Goal: Task Accomplishment & Management: Use online tool/utility

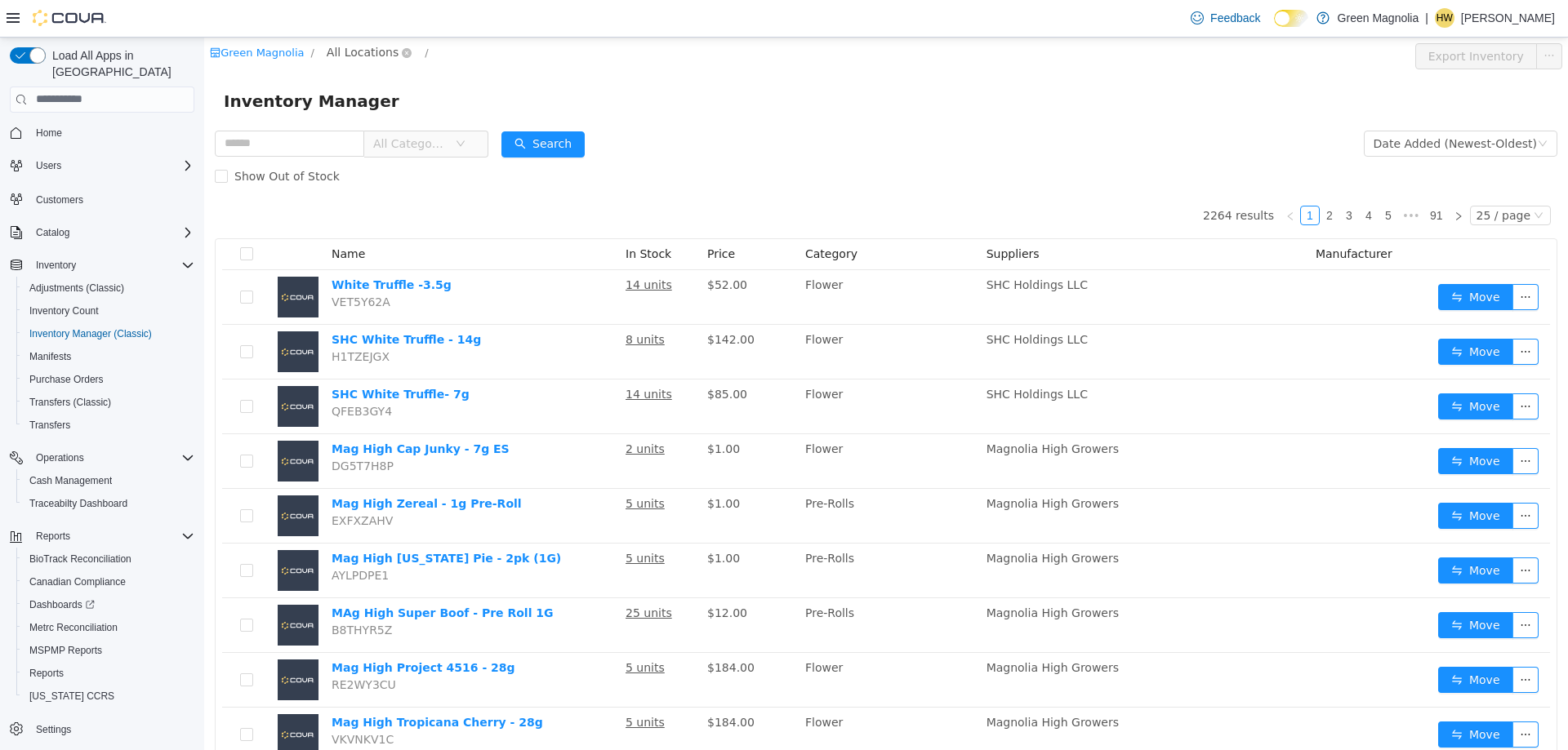
click at [336, 53] on span "All Locations" at bounding box center [363, 51] width 72 height 17
drag, startPoint x: 380, startPoint y: 135, endPoint x: 503, endPoint y: 91, distance: 130.6
click at [380, 136] on span "[GEOGRAPHIC_DATA]" at bounding box center [417, 139] width 120 height 13
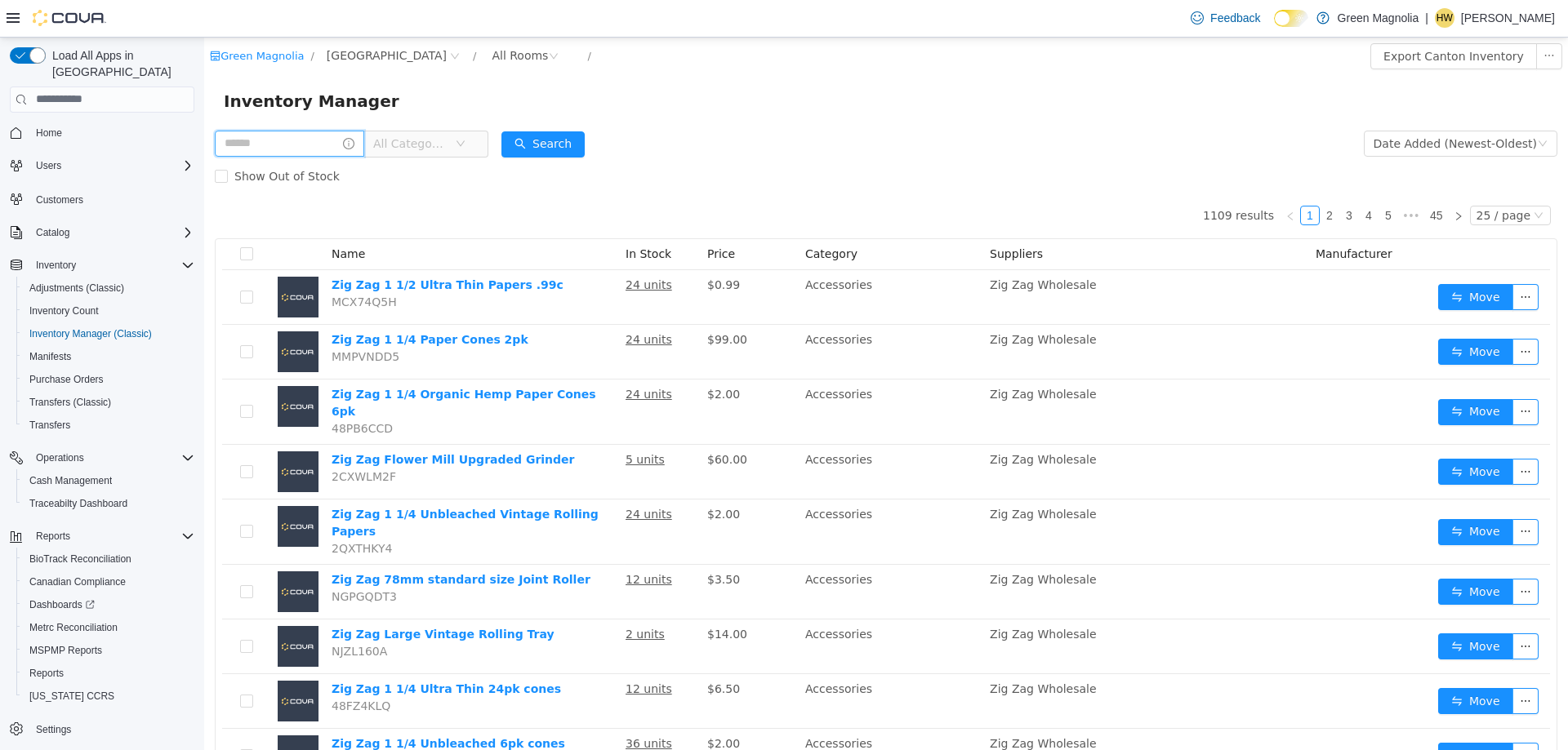
click at [328, 144] on input "text" at bounding box center [290, 143] width 150 height 26
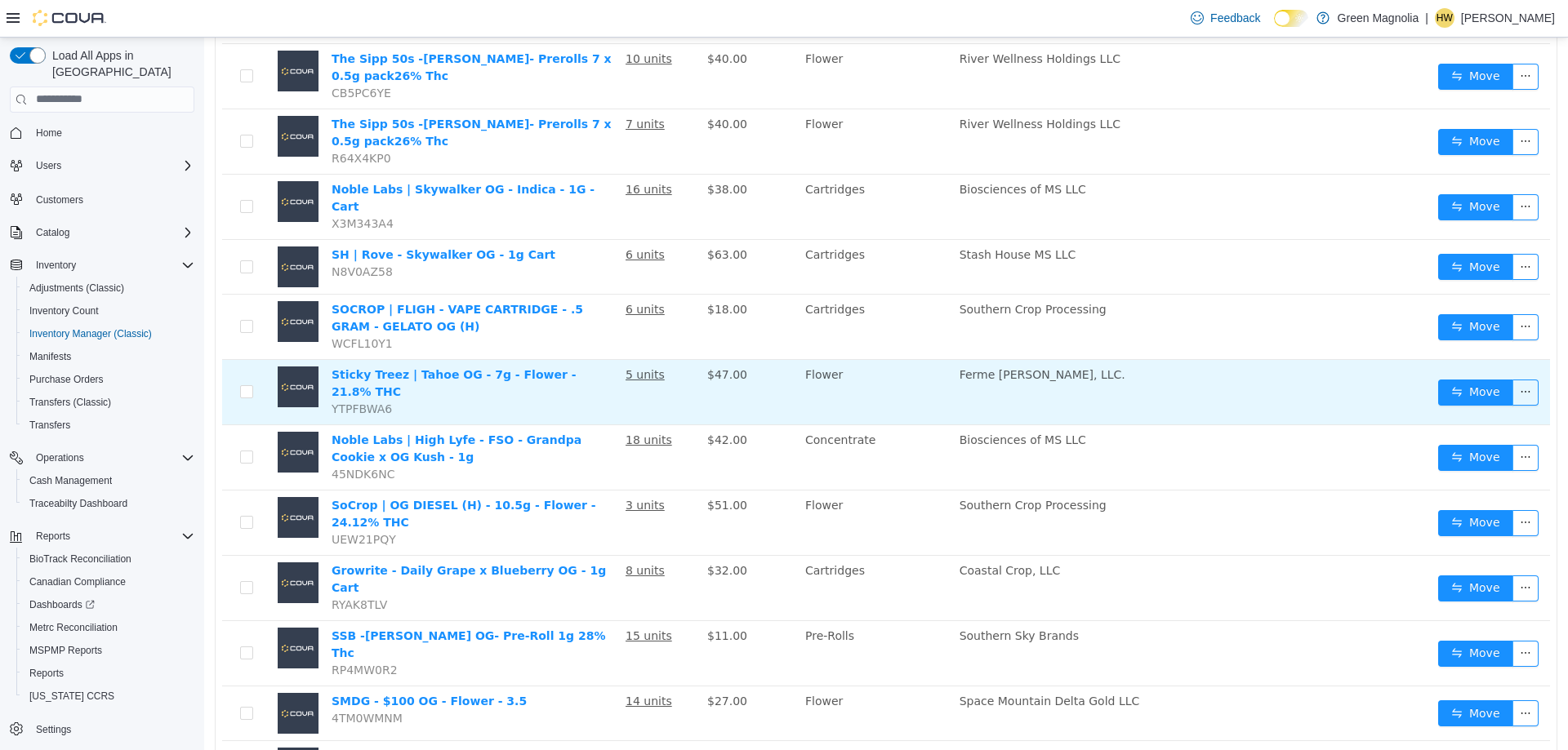
scroll to position [898, 0]
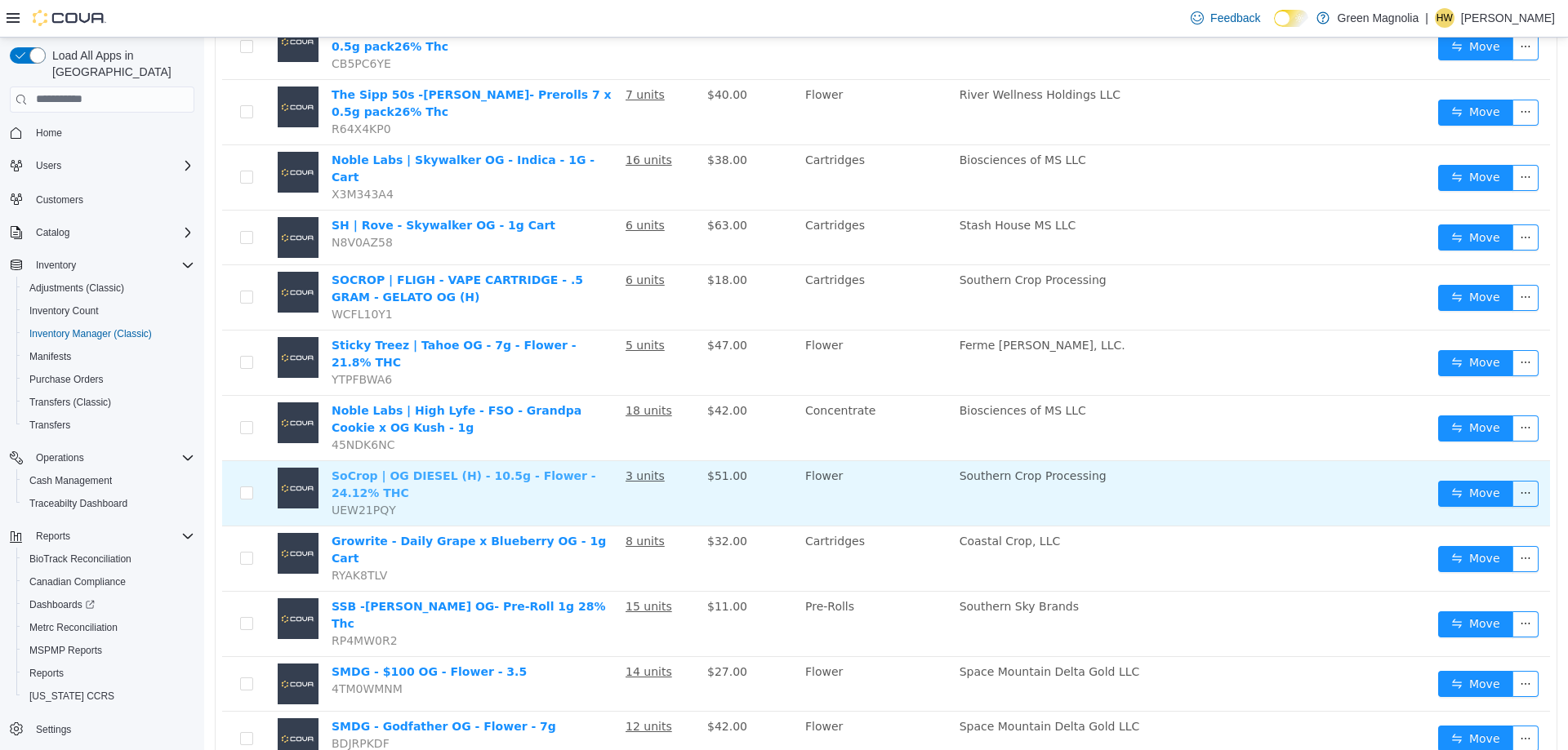
click at [511, 468] on link "SoCrop | OG DIESEL (H) - 10.5g - Flower - 24.12% THC" at bounding box center [464, 483] width 264 height 30
click at [519, 468] on link "SoCrop | OG DIESEL (H) - 10.5g - Flower - 24.12% THC" at bounding box center [464, 483] width 264 height 30
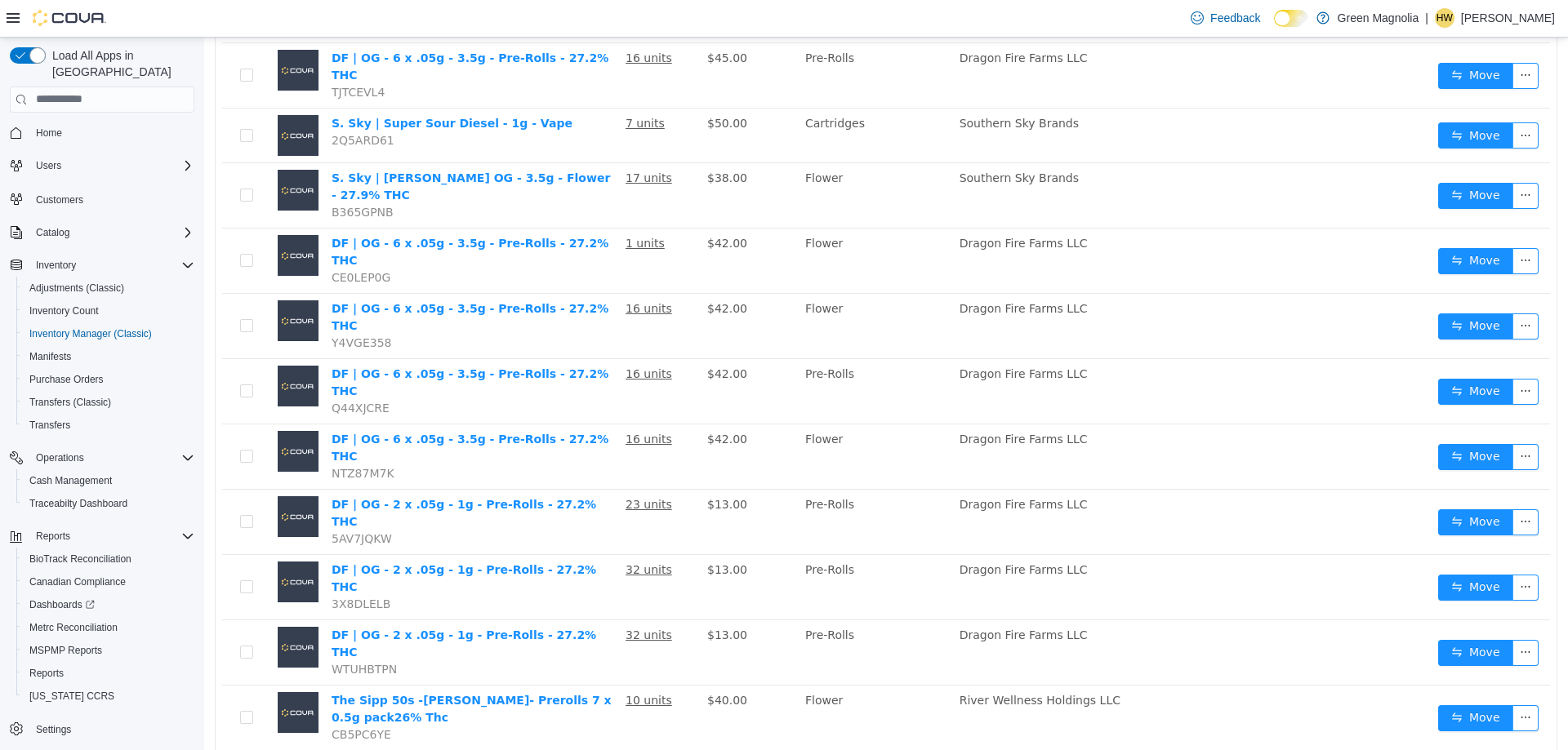
scroll to position [0, 0]
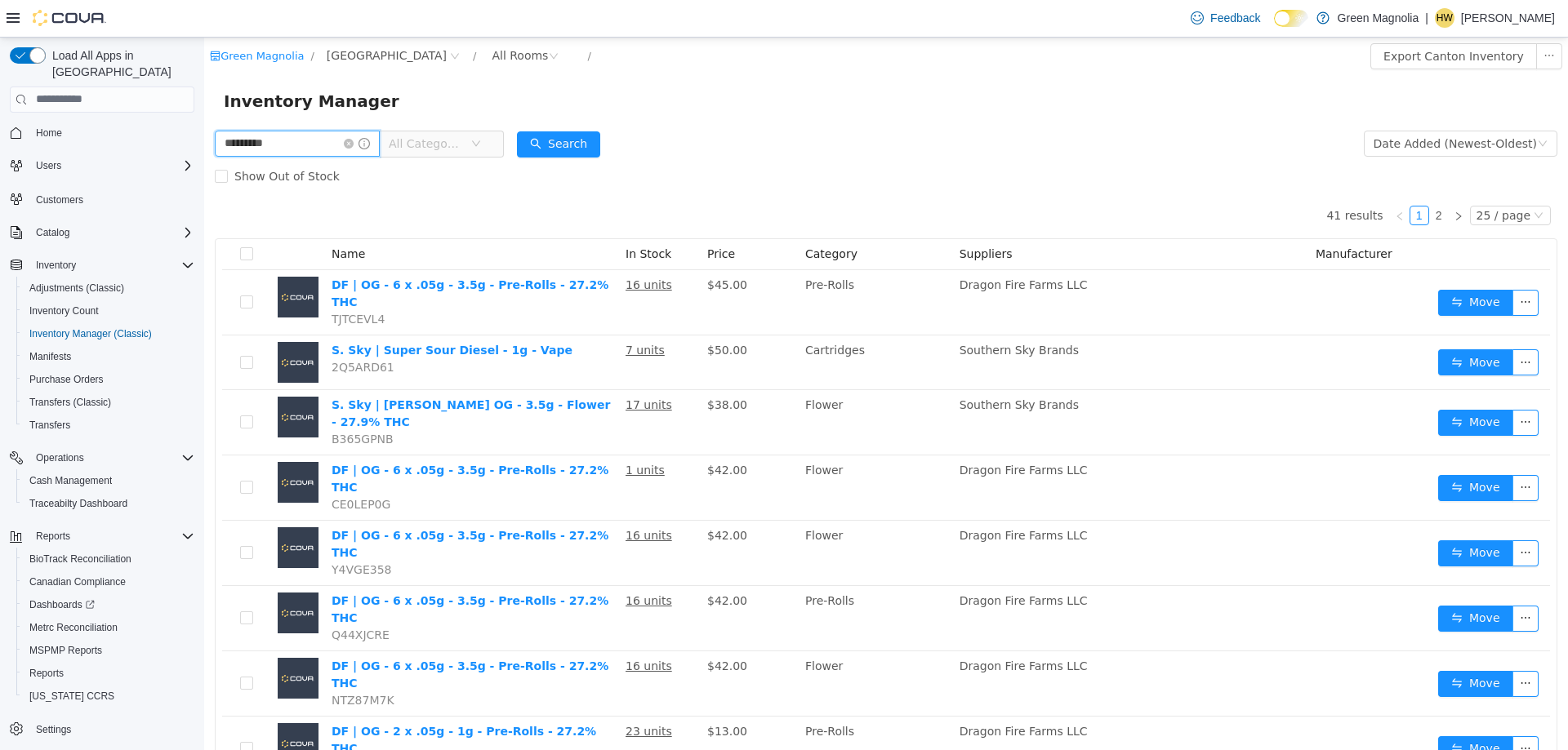
drag, startPoint x: 294, startPoint y: 151, endPoint x: 156, endPoint y: 142, distance: 138.3
click at [204, 142] on html "Green Magnolia / [GEOGRAPHIC_DATA] / All Rooms / Export Canton Inventory Invent…" at bounding box center [886, 392] width 1364 height 712
type input "********"
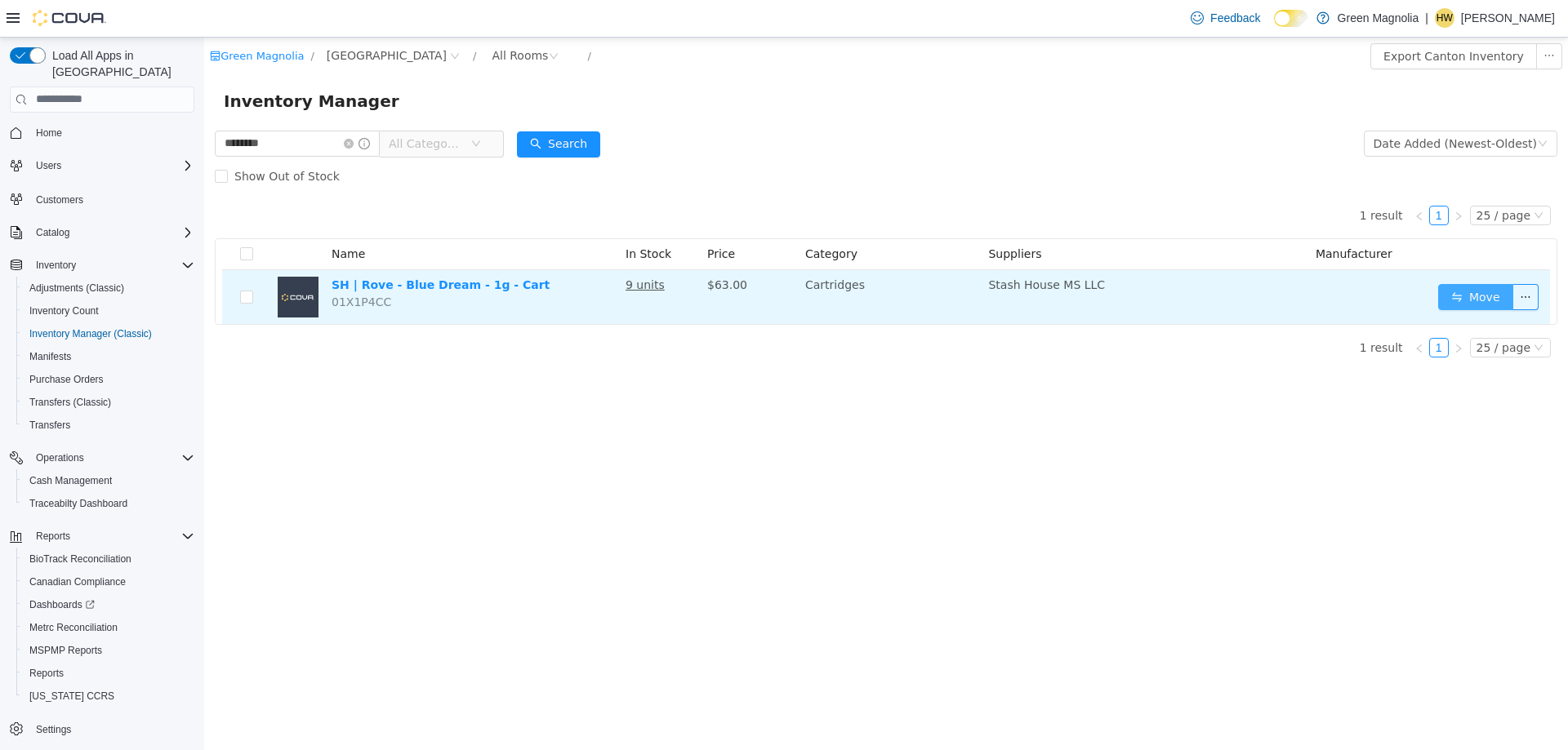
click at [1455, 301] on button "Move" at bounding box center [1475, 295] width 75 height 26
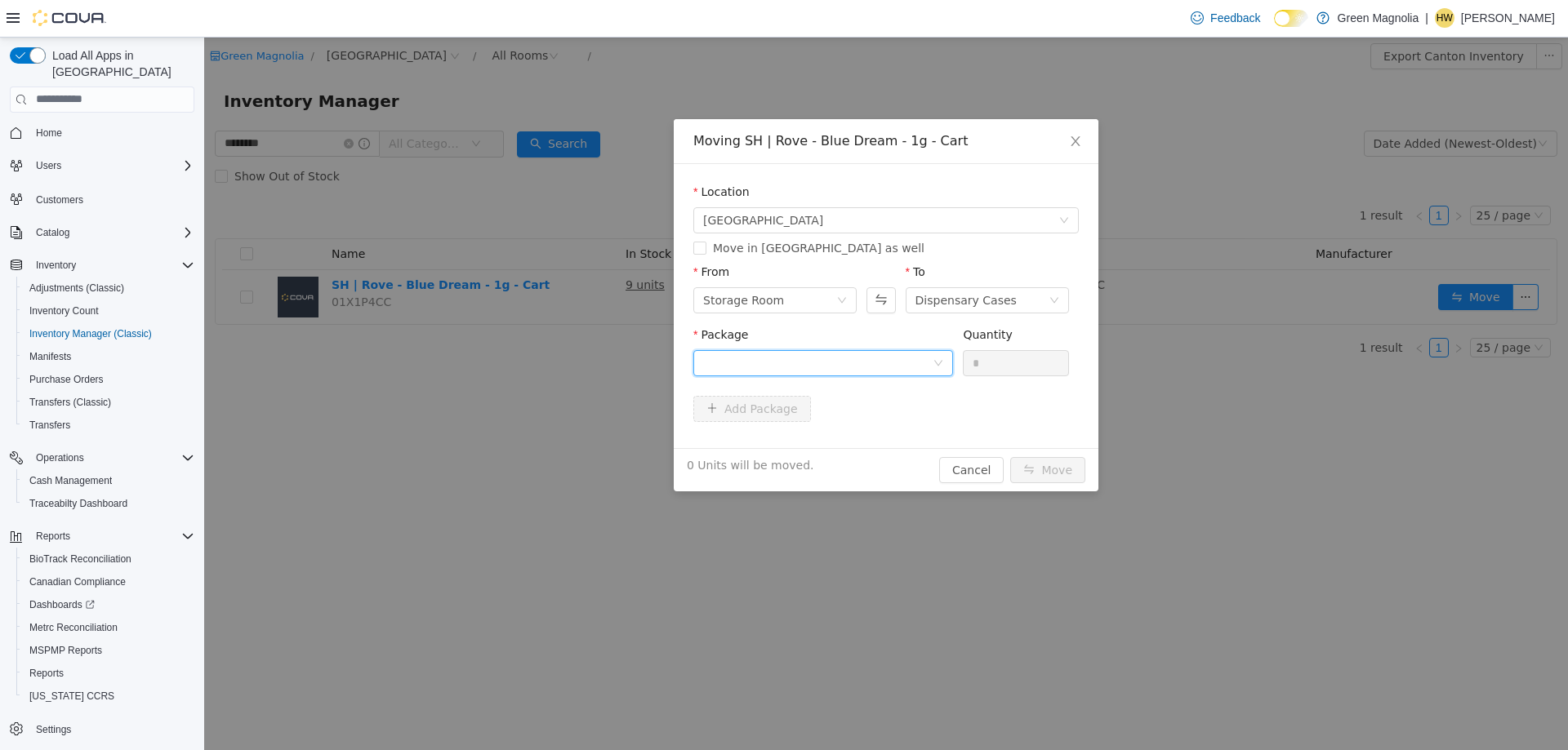
click at [784, 367] on div at bounding box center [818, 361] width 229 height 24
click at [858, 426] on li "1A42301000040D9000029149 Quantity : 9 Units" at bounding box center [822, 429] width 260 height 44
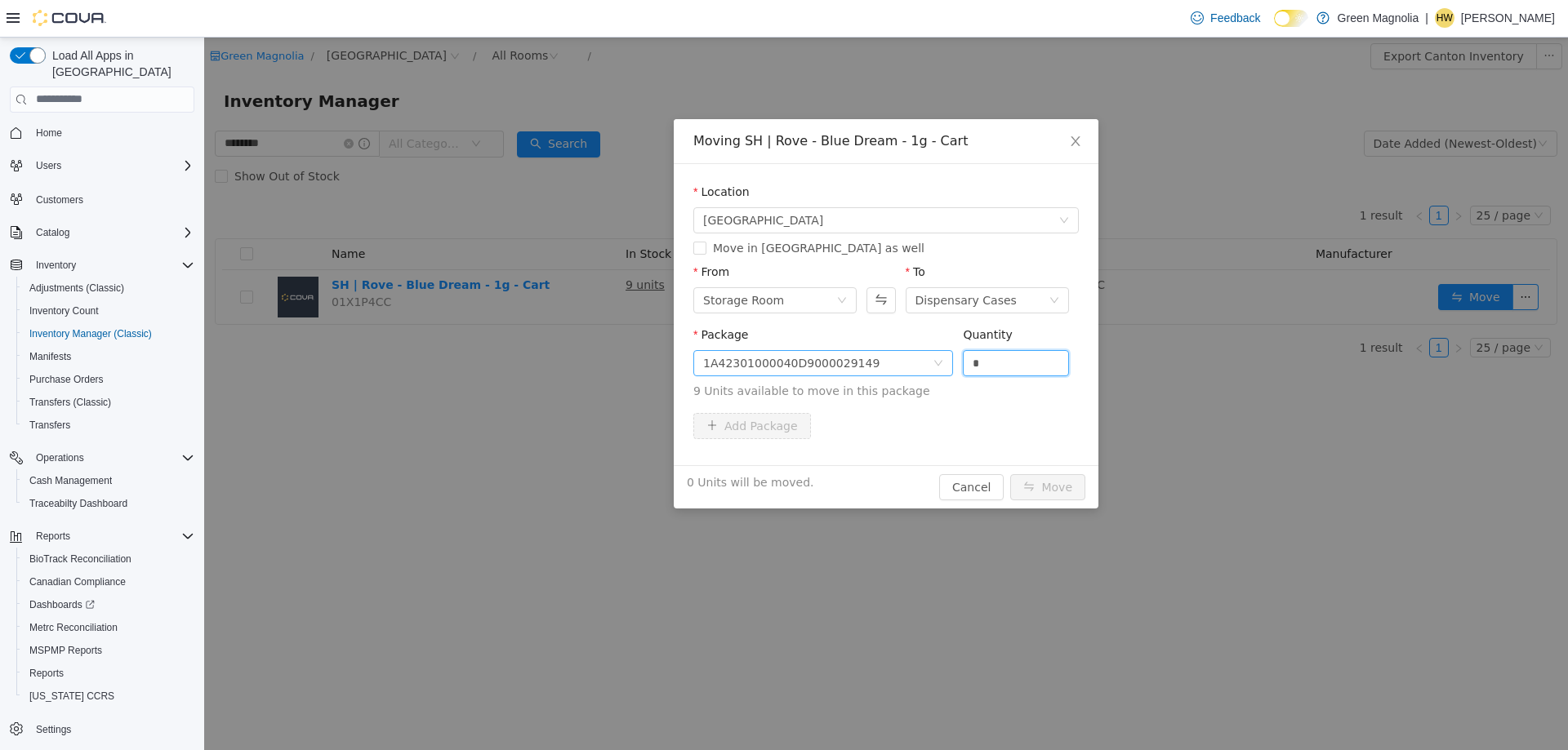
drag, startPoint x: 1033, startPoint y: 358, endPoint x: 898, endPoint y: 358, distance: 135.0
click at [898, 358] on span "Package 1A42301000040D9000029149 Quantity * 9 Units available to move in this p…" at bounding box center [886, 363] width 385 height 72
type input "*"
click at [1010, 473] on button "Move" at bounding box center [1047, 486] width 75 height 26
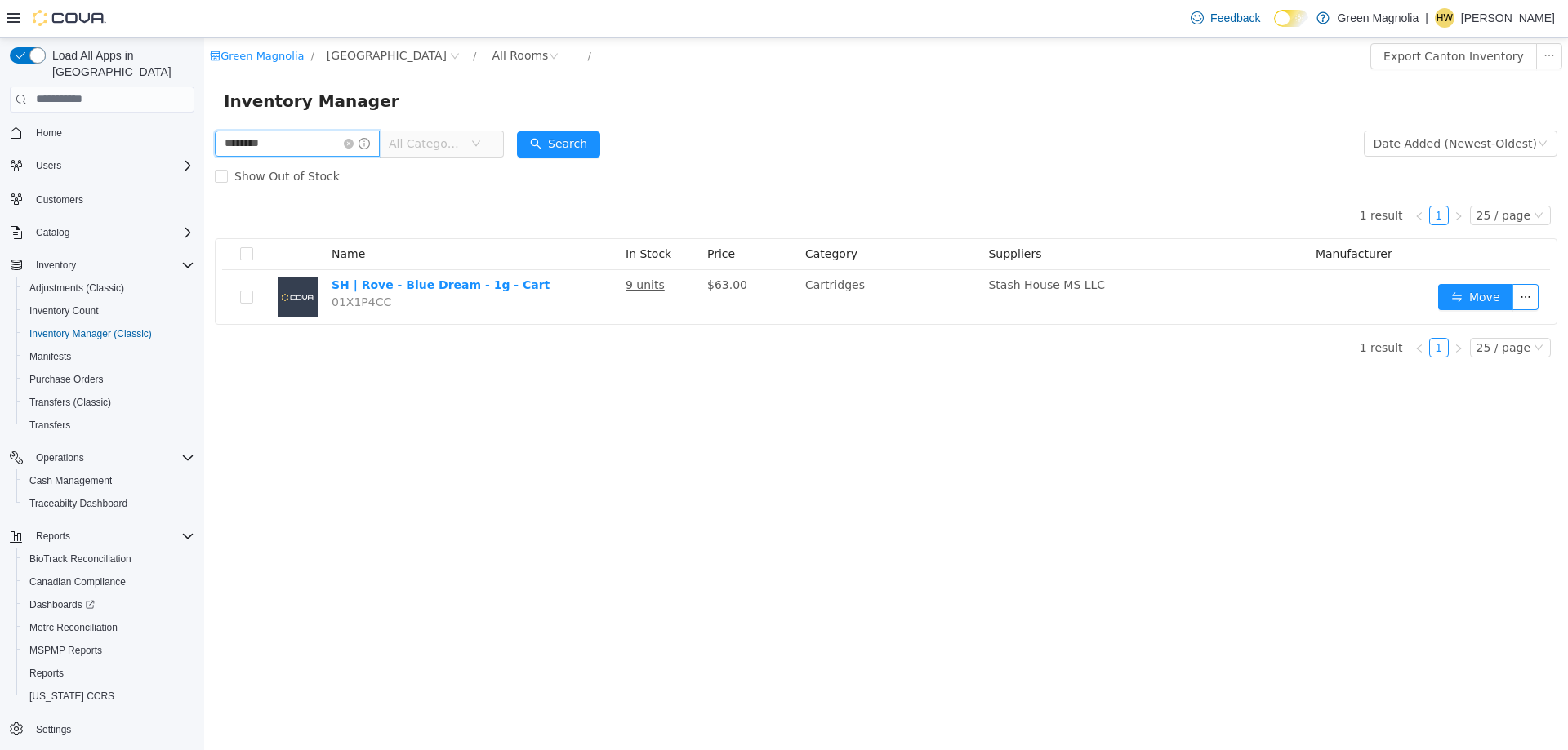
click at [237, 141] on input "********" at bounding box center [297, 143] width 165 height 26
click at [236, 140] on input "********" at bounding box center [297, 143] width 165 height 26
type input "********"
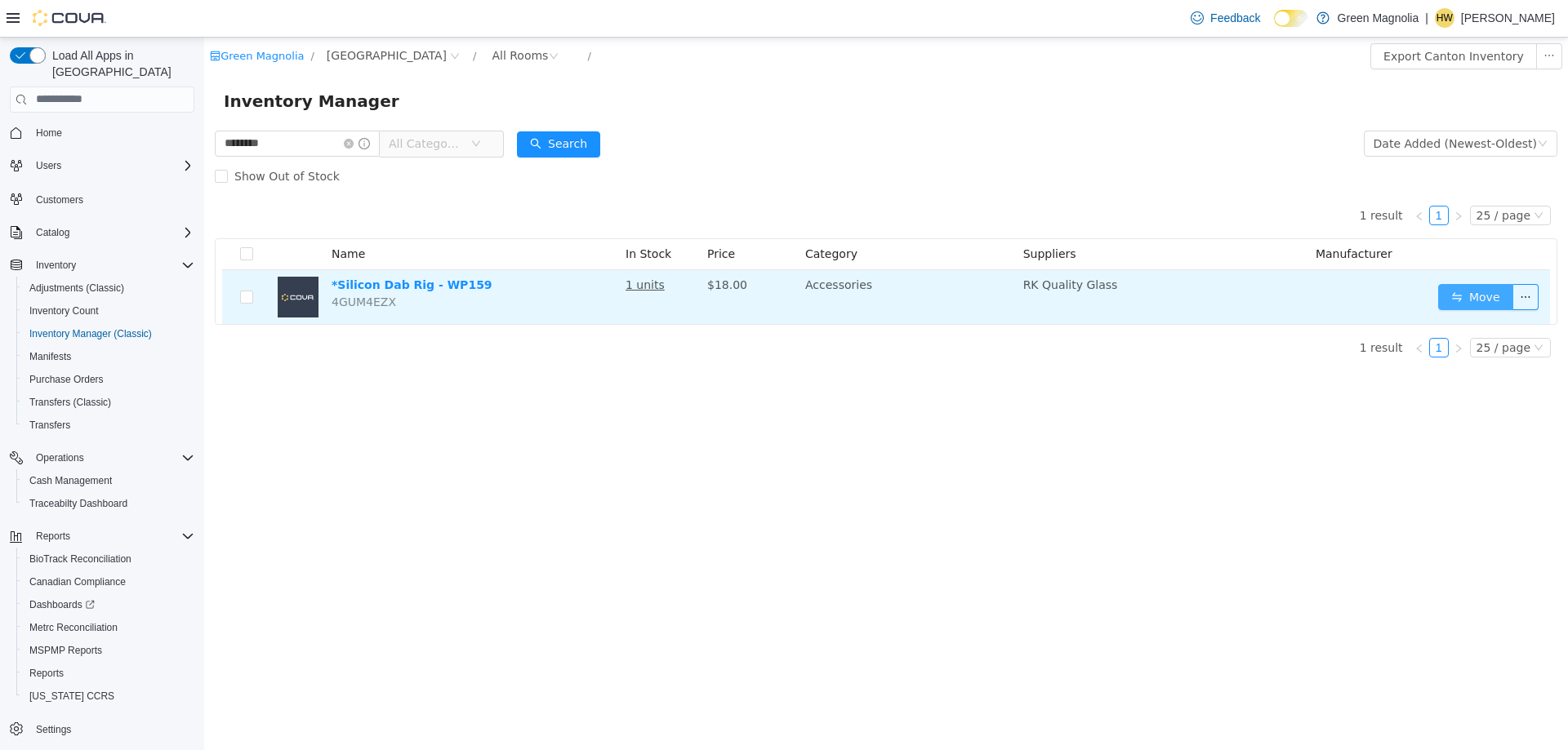
click at [1474, 309] on button "Move" at bounding box center [1475, 295] width 75 height 26
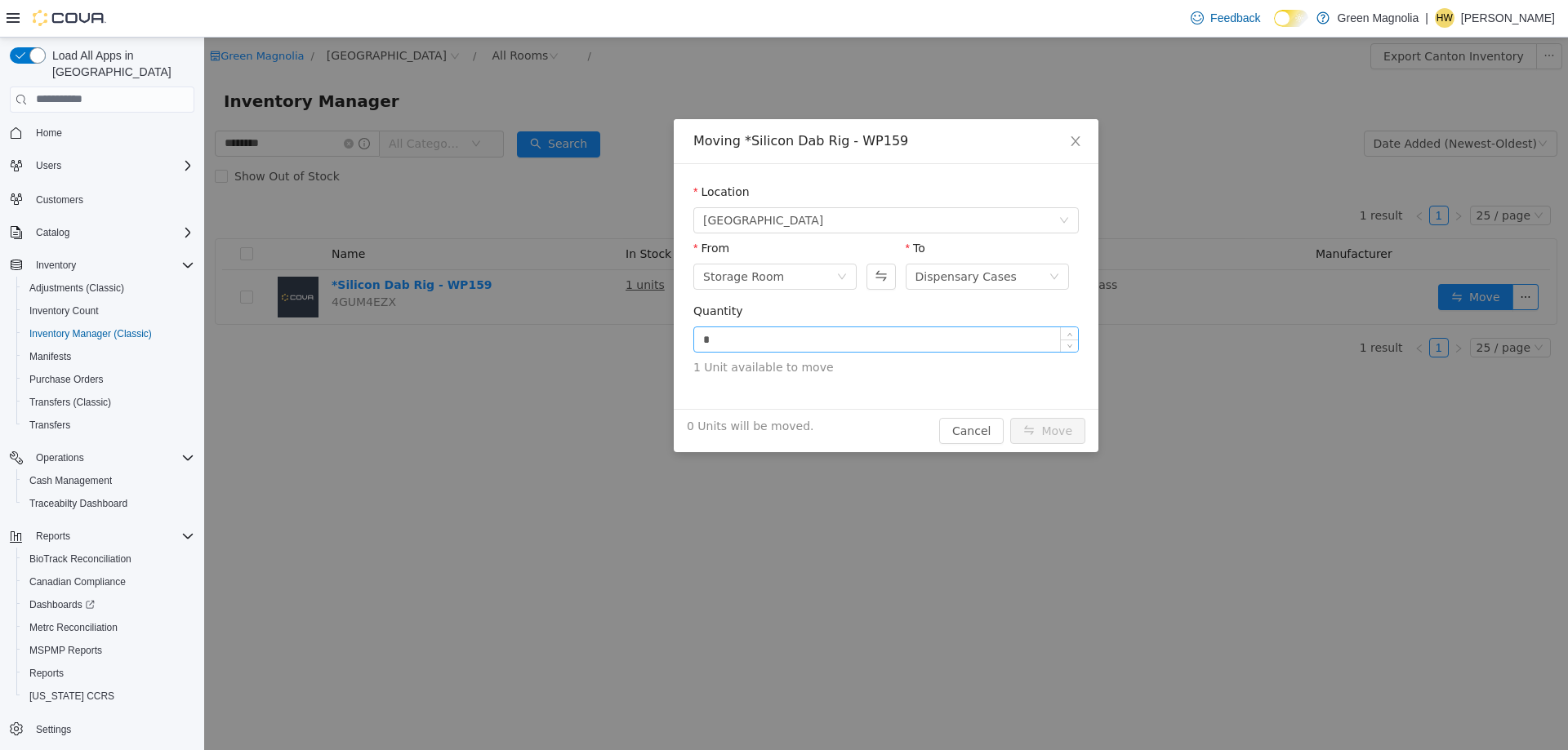
click at [784, 332] on input "*" at bounding box center [886, 338] width 384 height 24
drag, startPoint x: 789, startPoint y: 338, endPoint x: 594, endPoint y: 324, distance: 195.5
click at [594, 327] on div "Moving *Silicon Dab Rig - WP159 Location [GEOGRAPHIC_DATA] From Storage Room To…" at bounding box center [886, 392] width 1364 height 712
type input "*"
click at [1010, 417] on button "Move" at bounding box center [1047, 429] width 75 height 26
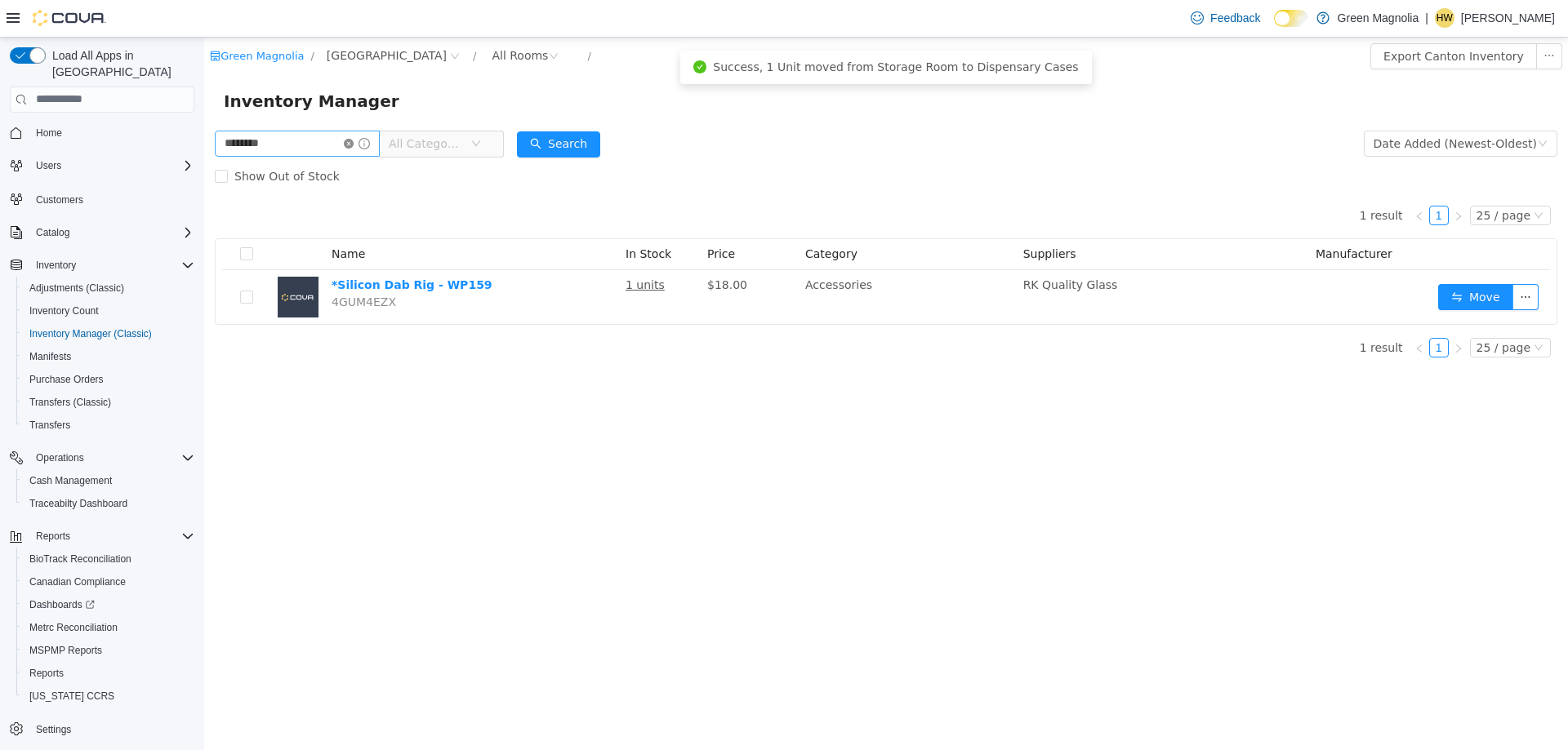
click at [354, 146] on icon "icon: close-circle" at bounding box center [349, 143] width 10 height 10
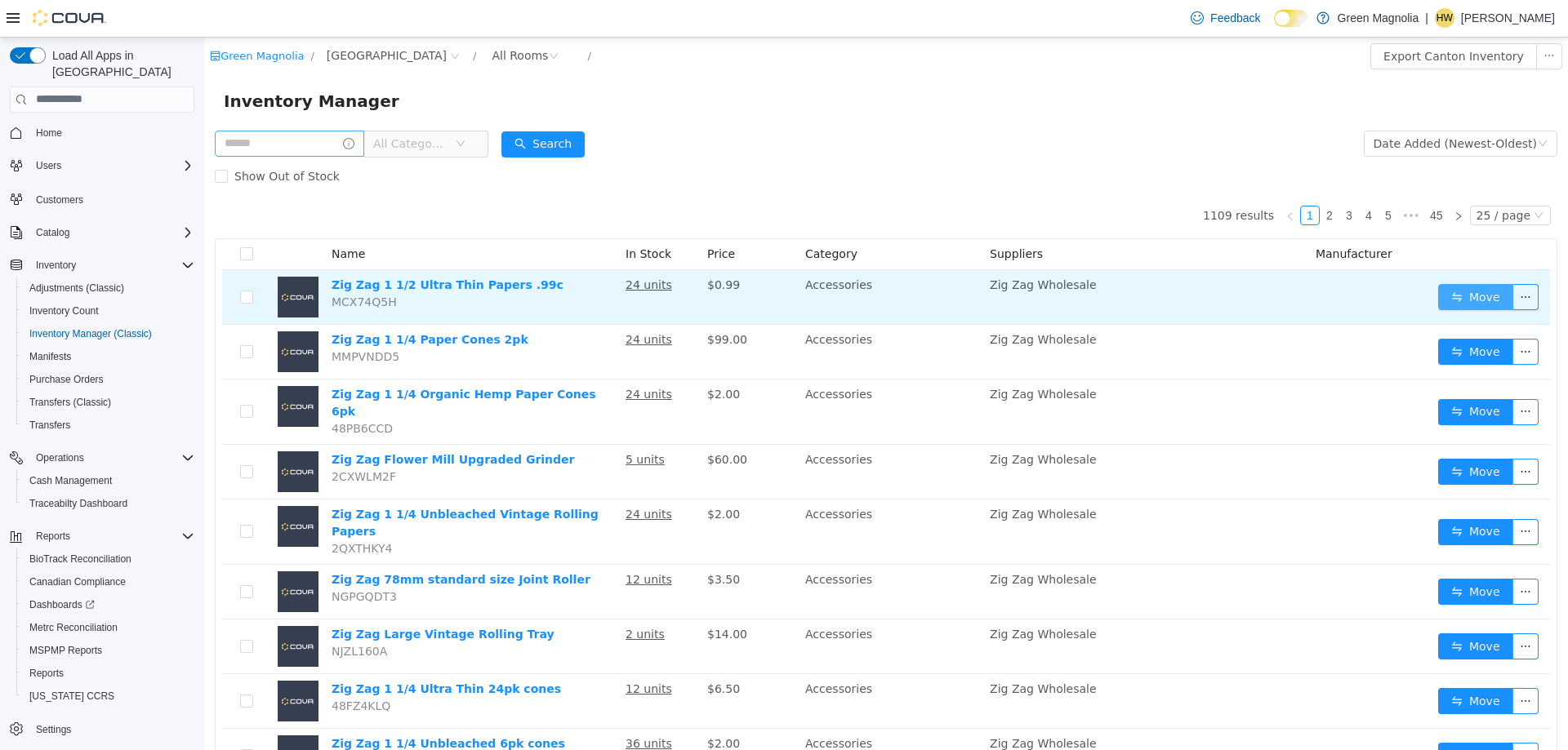
click at [1468, 290] on button "Move" at bounding box center [1475, 295] width 75 height 26
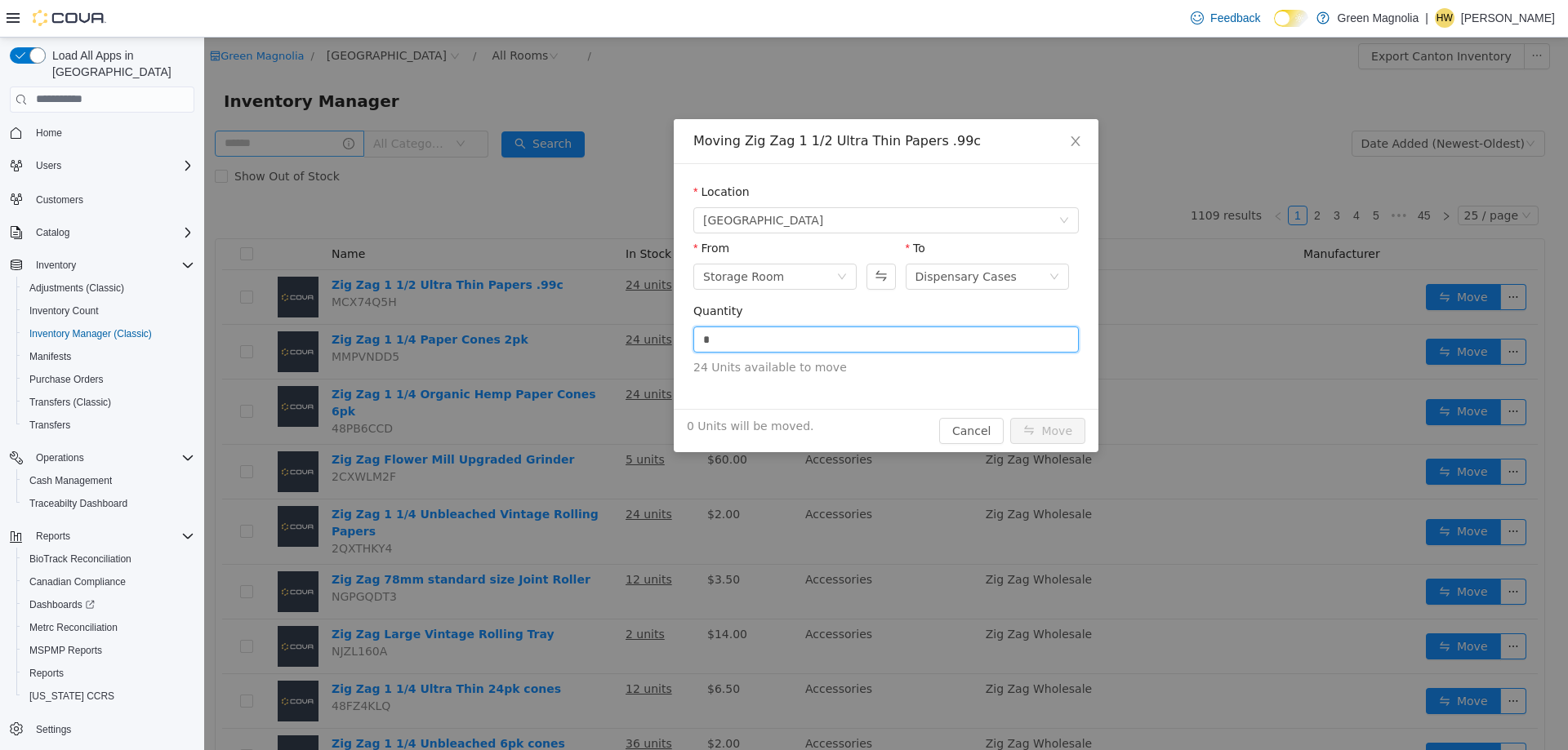
drag, startPoint x: 890, startPoint y: 338, endPoint x: 631, endPoint y: 332, distance: 259.1
click at [639, 334] on div "Moving Zig Zag 1 1/2 Ultra Thin Papers .99c Location [GEOGRAPHIC_DATA] From Sto…" at bounding box center [886, 392] width 1364 height 712
type input "**"
click at [1010, 417] on button "Move" at bounding box center [1047, 429] width 75 height 26
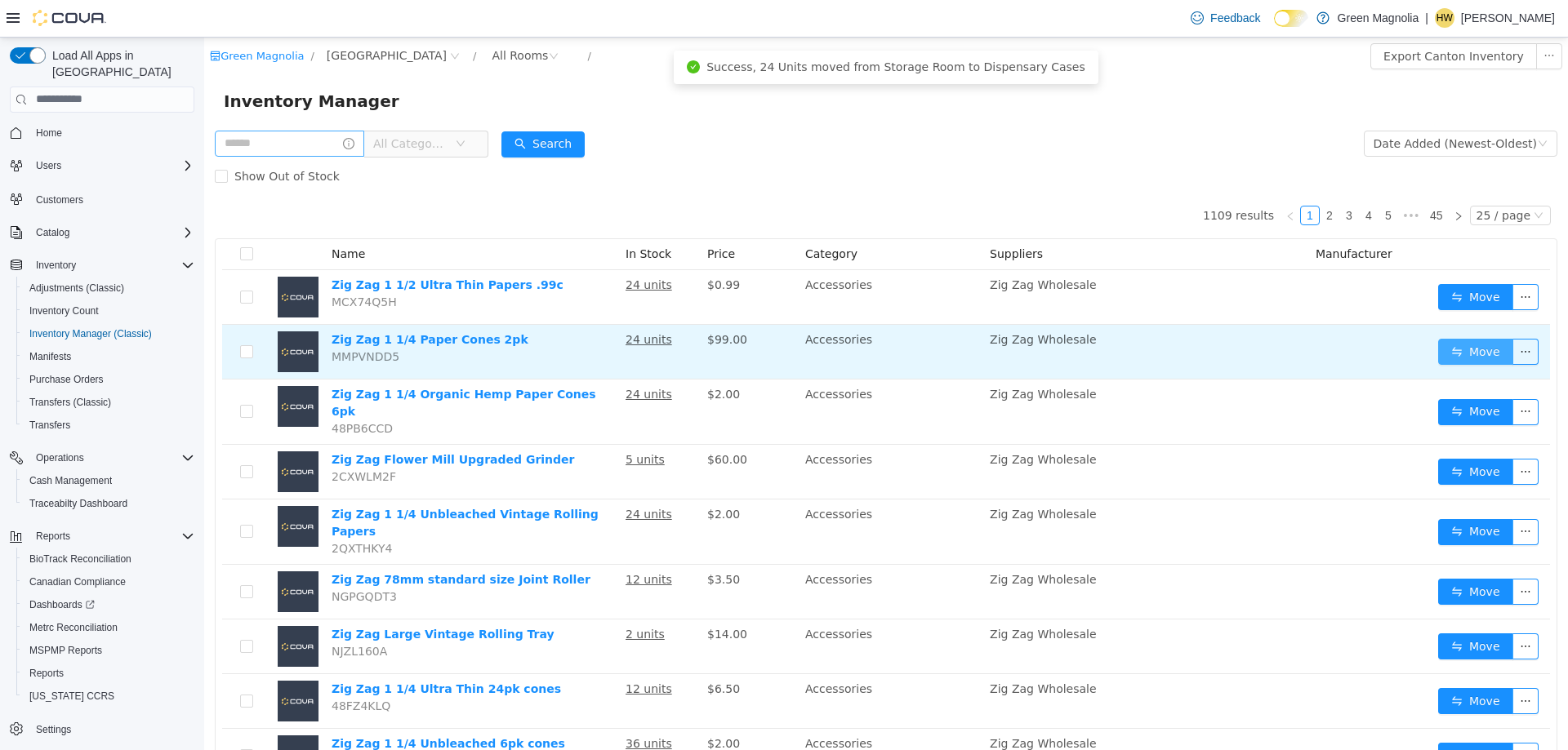
click at [1458, 351] on button "Move" at bounding box center [1475, 351] width 75 height 26
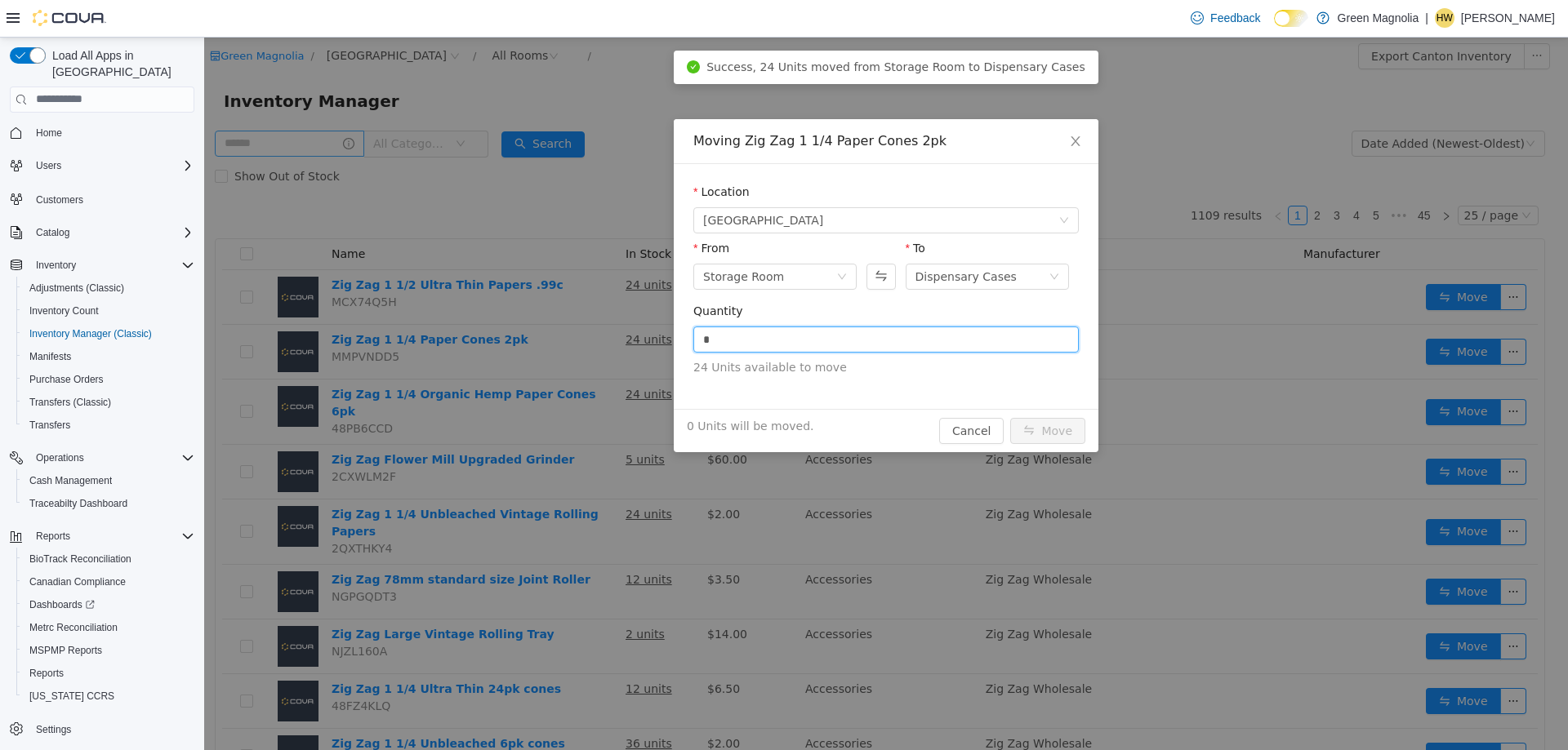
drag, startPoint x: 786, startPoint y: 340, endPoint x: 585, endPoint y: 334, distance: 201.1
click at [585, 334] on div "Moving Zig Zag 1 1/4 Paper Cones 2pk Location [GEOGRAPHIC_DATA] From Storage Ro…" at bounding box center [886, 392] width 1364 height 712
type input "**"
click at [1010, 417] on button "Move" at bounding box center [1047, 429] width 75 height 26
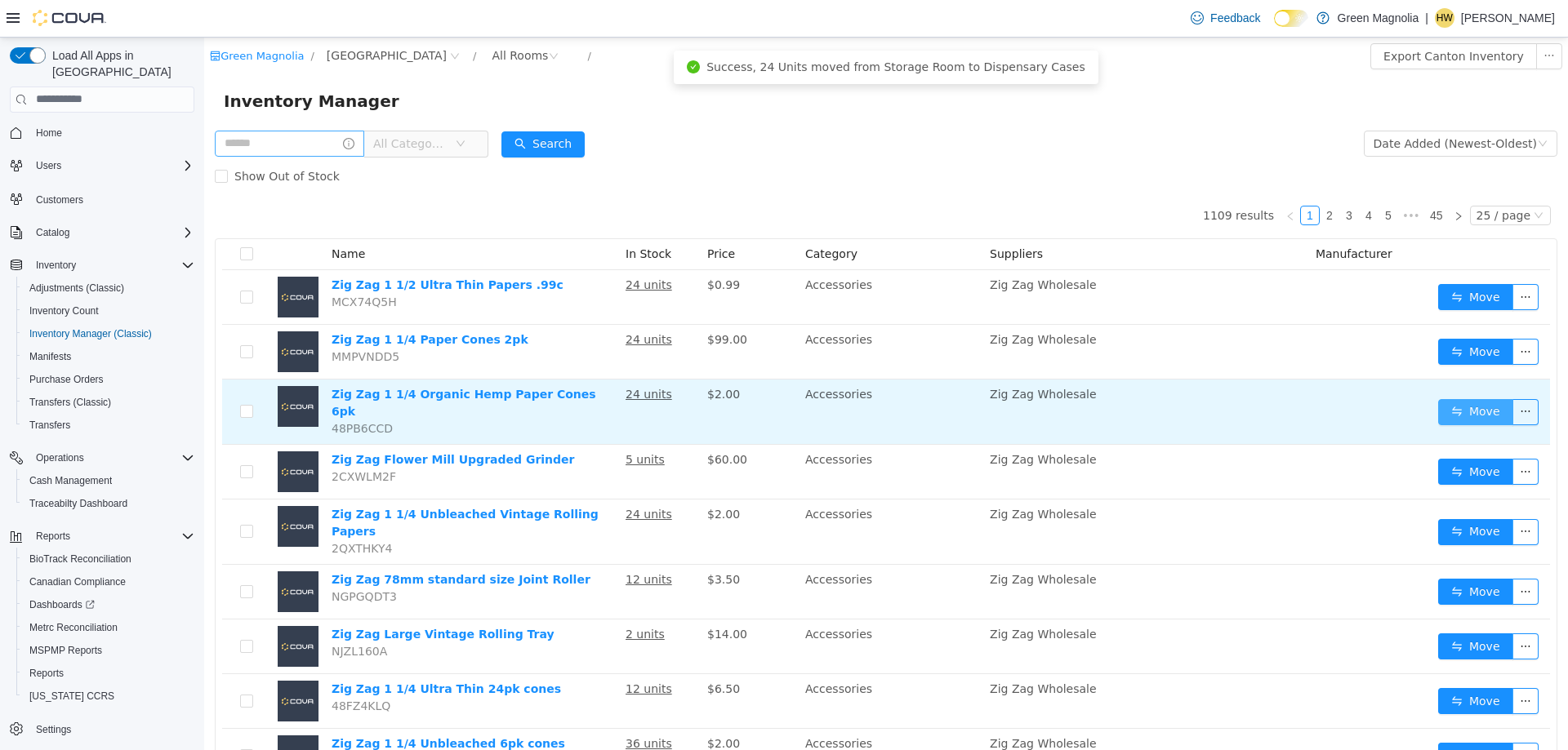
click at [1464, 407] on button "Move" at bounding box center [1475, 411] width 75 height 26
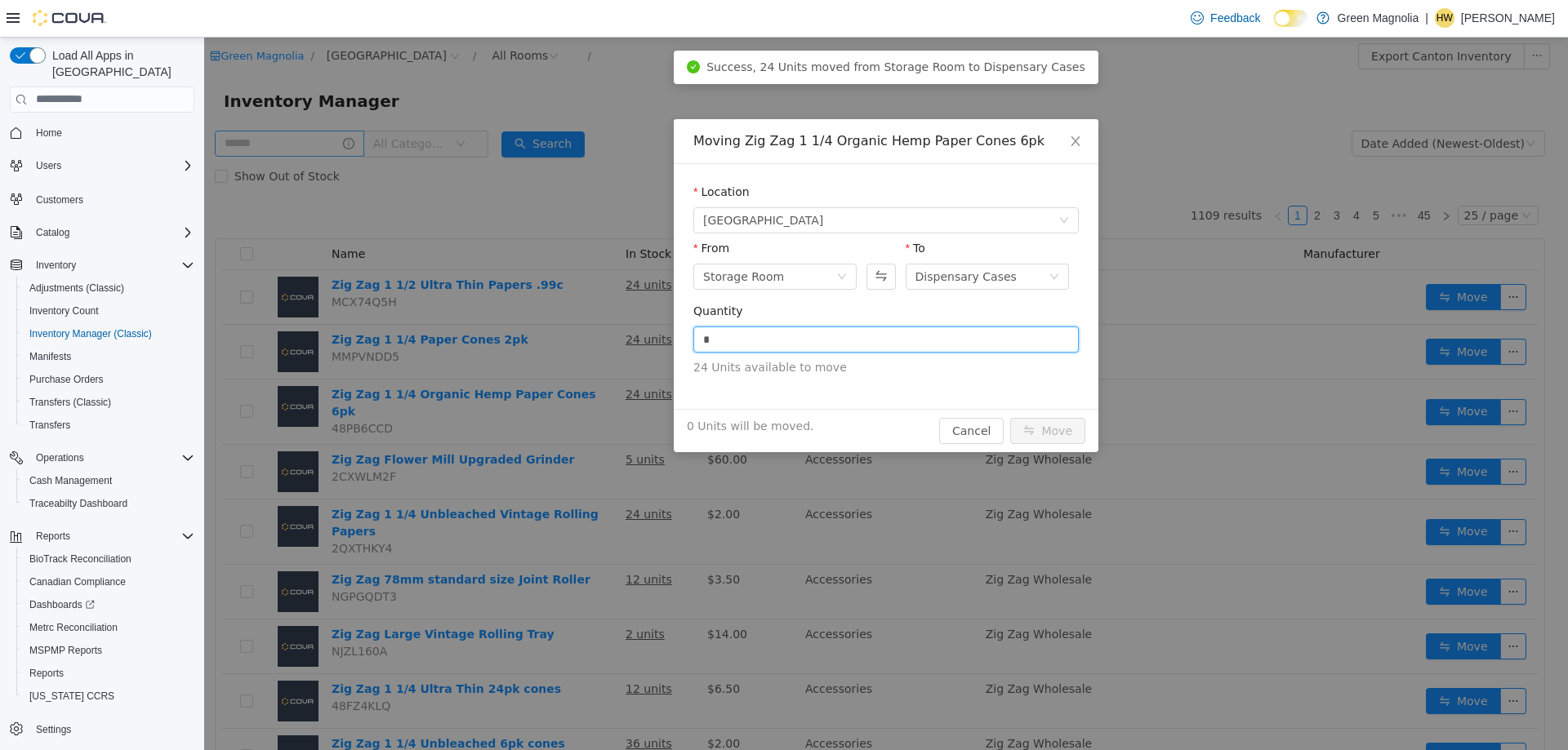
drag, startPoint x: 671, startPoint y: 339, endPoint x: 590, endPoint y: 341, distance: 81.0
click at [591, 341] on div "Moving Zig Zag 1 1/4 Organic Hemp Paper Cones 6pk Location [GEOGRAPHIC_DATA] Fr…" at bounding box center [886, 392] width 1364 height 712
type input "**"
click at [1010, 417] on button "Move" at bounding box center [1047, 429] width 75 height 26
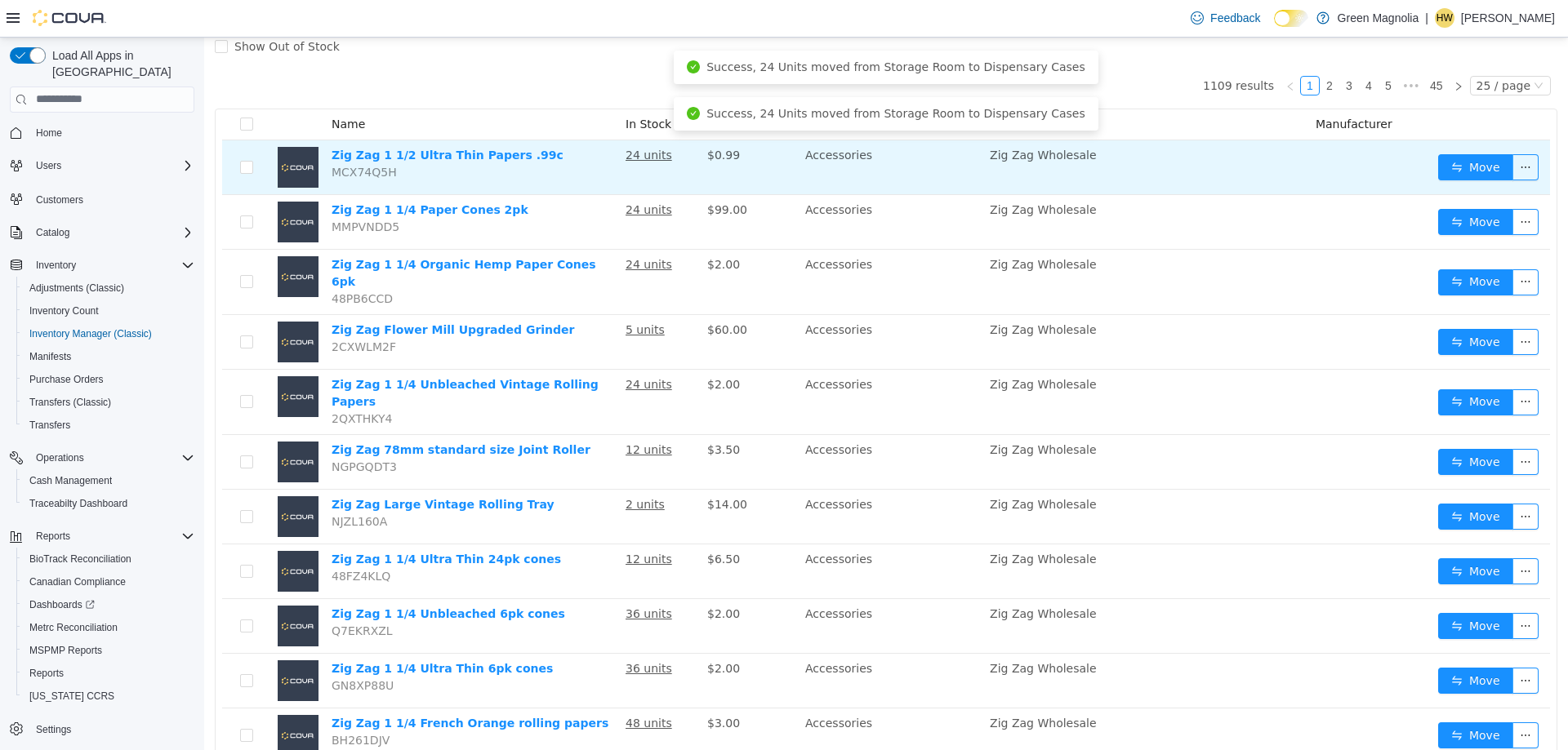
scroll to position [163, 0]
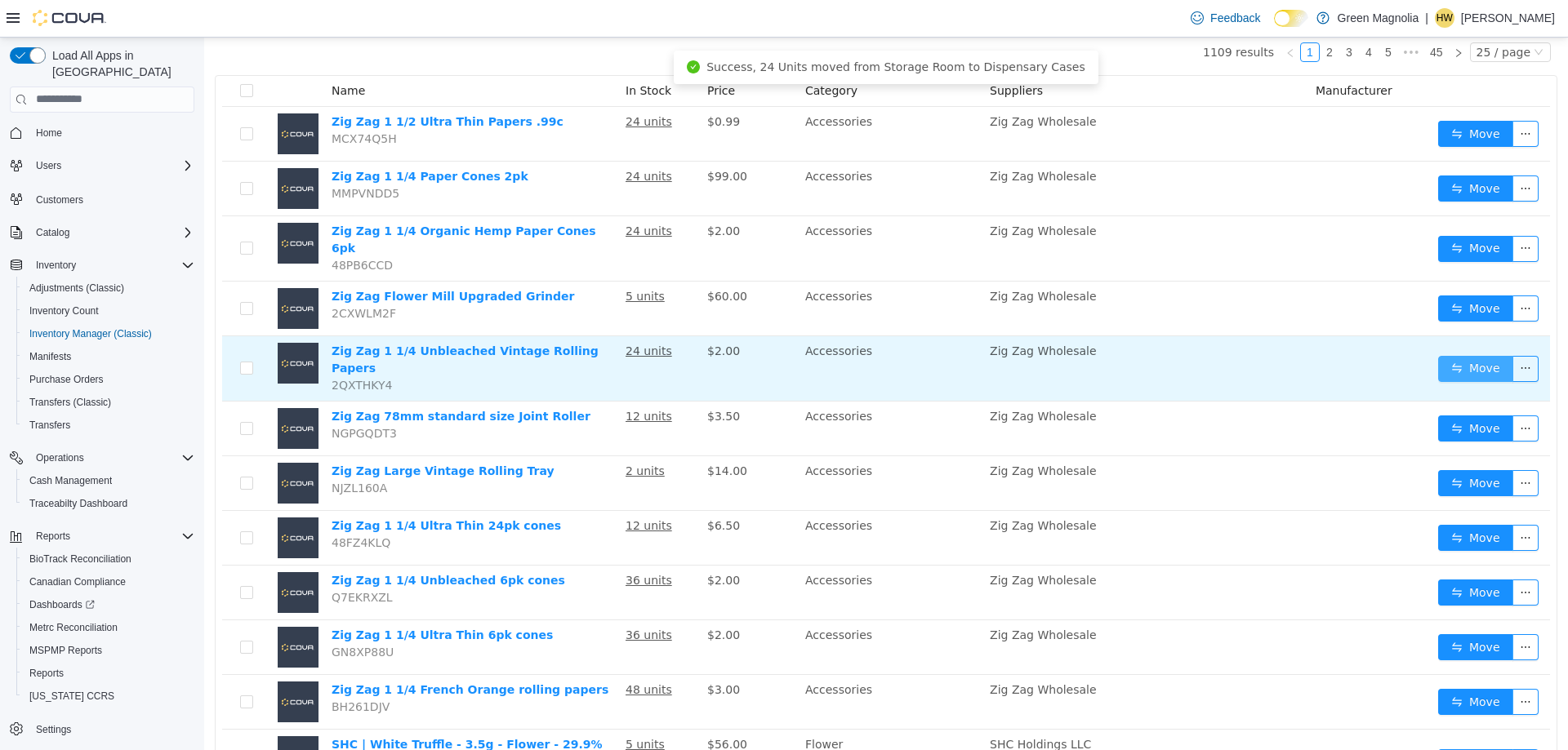
click at [1463, 356] on button "Move" at bounding box center [1475, 367] width 75 height 26
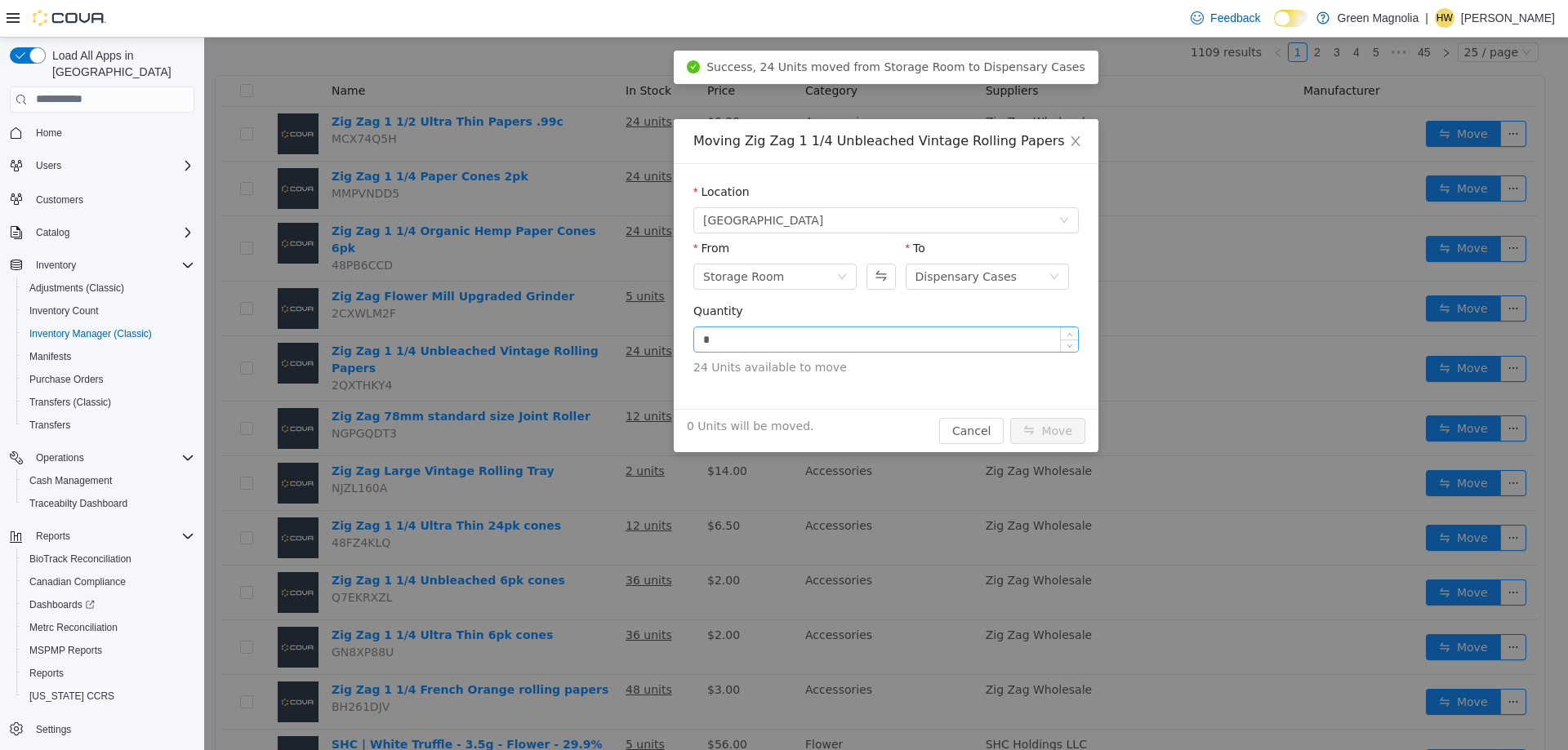
click at [764, 345] on input "*" at bounding box center [886, 338] width 384 height 24
drag, startPoint x: 697, startPoint y: 345, endPoint x: 637, endPoint y: 344, distance: 60.0
click at [637, 344] on div "Moving Zig Zag 1 1/4 Unbleached Vintage Rolling Papers Location [GEOGRAPHIC_DAT…" at bounding box center [886, 392] width 1364 height 712
type input "**"
click at [1010, 417] on button "Move" at bounding box center [1047, 429] width 75 height 26
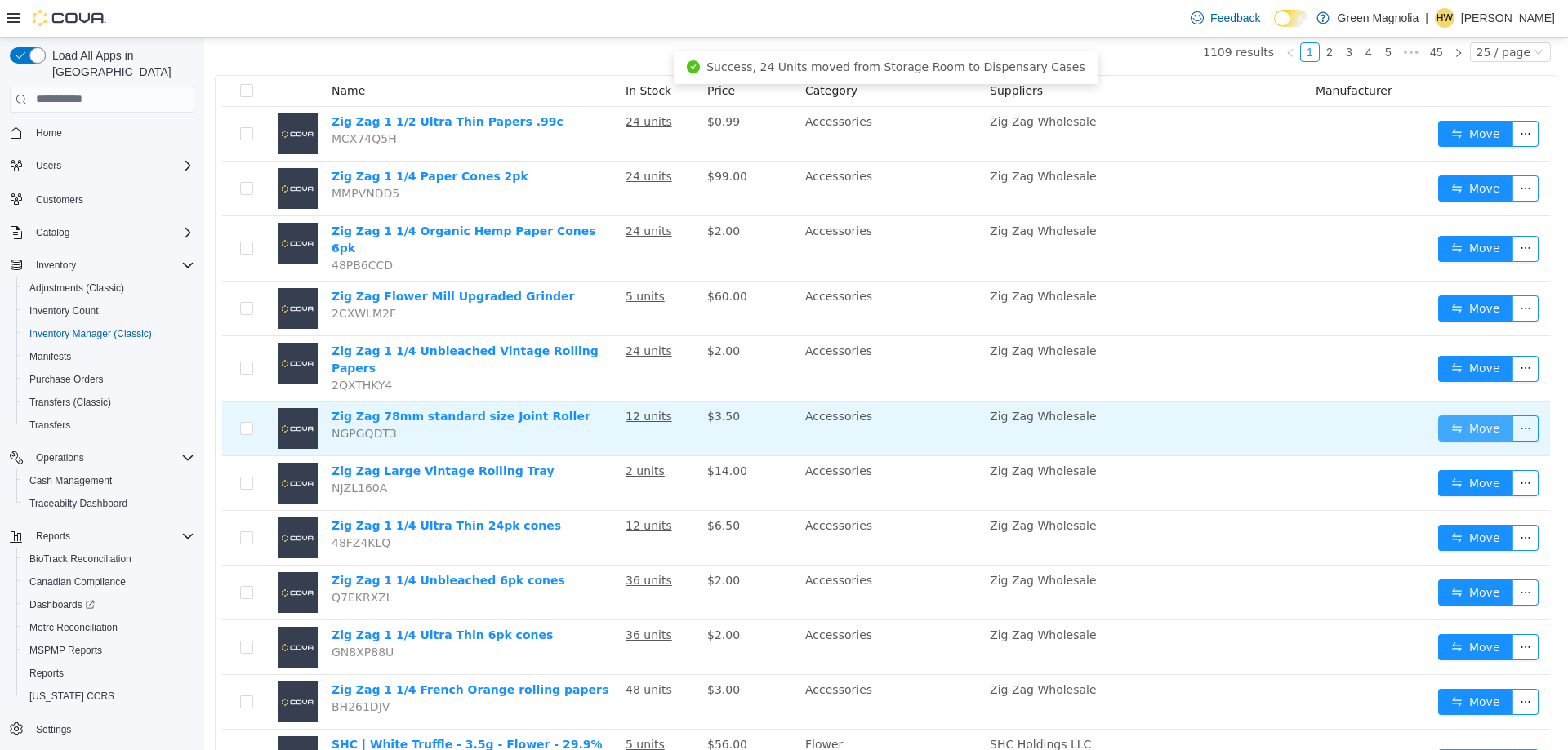
click at [1452, 415] on button "Move" at bounding box center [1475, 427] width 75 height 26
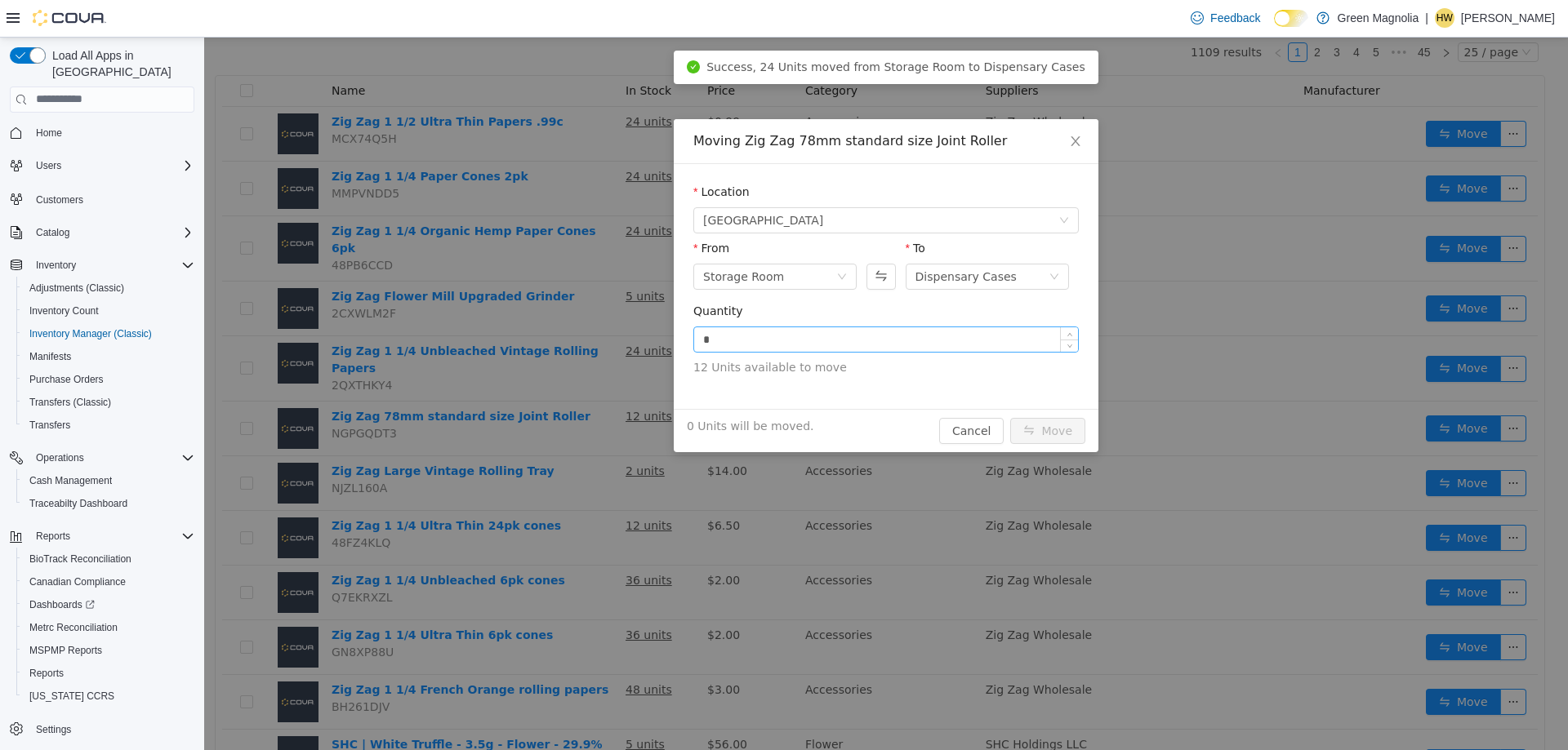
click at [832, 337] on input "*" at bounding box center [886, 338] width 384 height 24
type input "**"
click at [1010, 417] on button "Move" at bounding box center [1047, 429] width 75 height 26
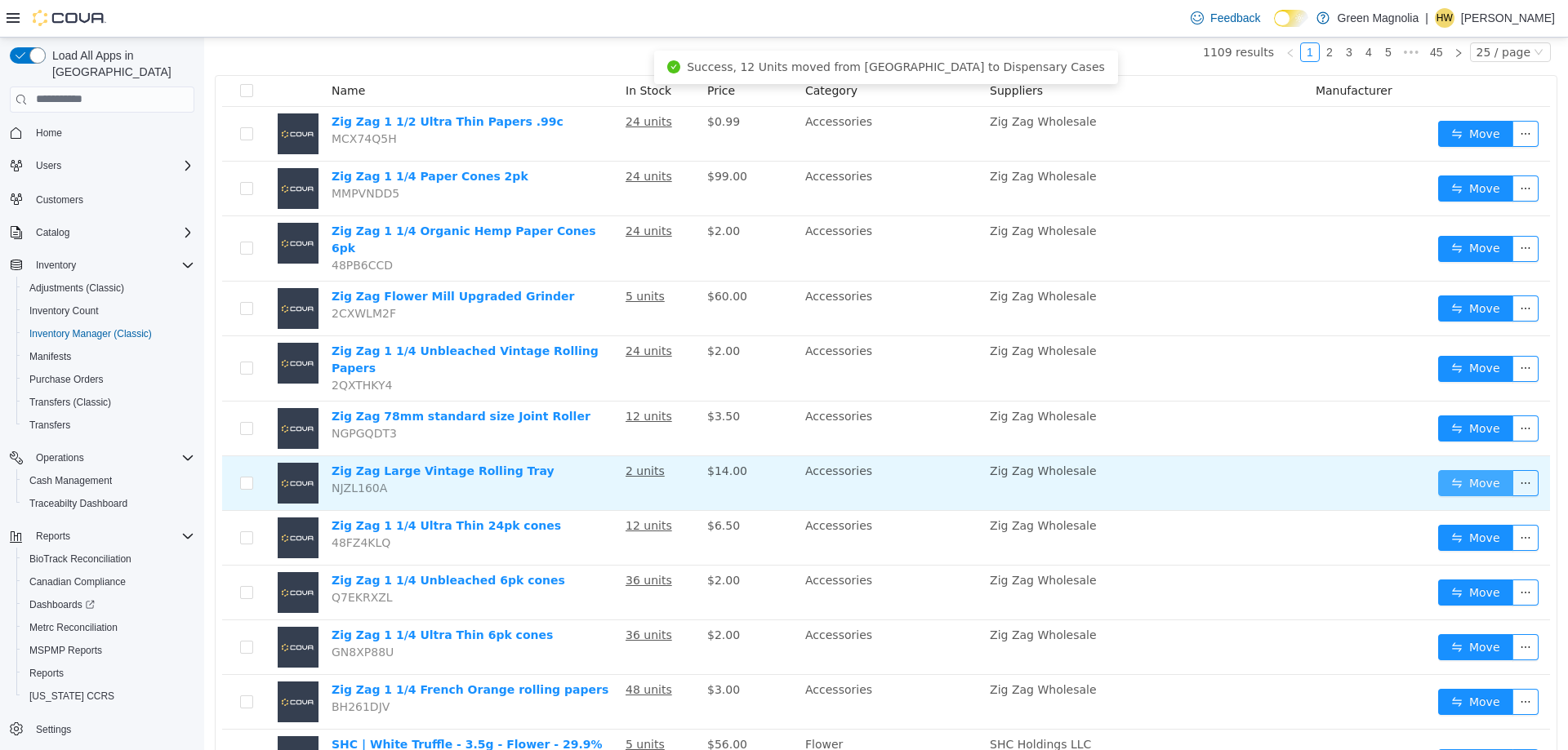
click at [1457, 469] on button "Move" at bounding box center [1475, 482] width 75 height 26
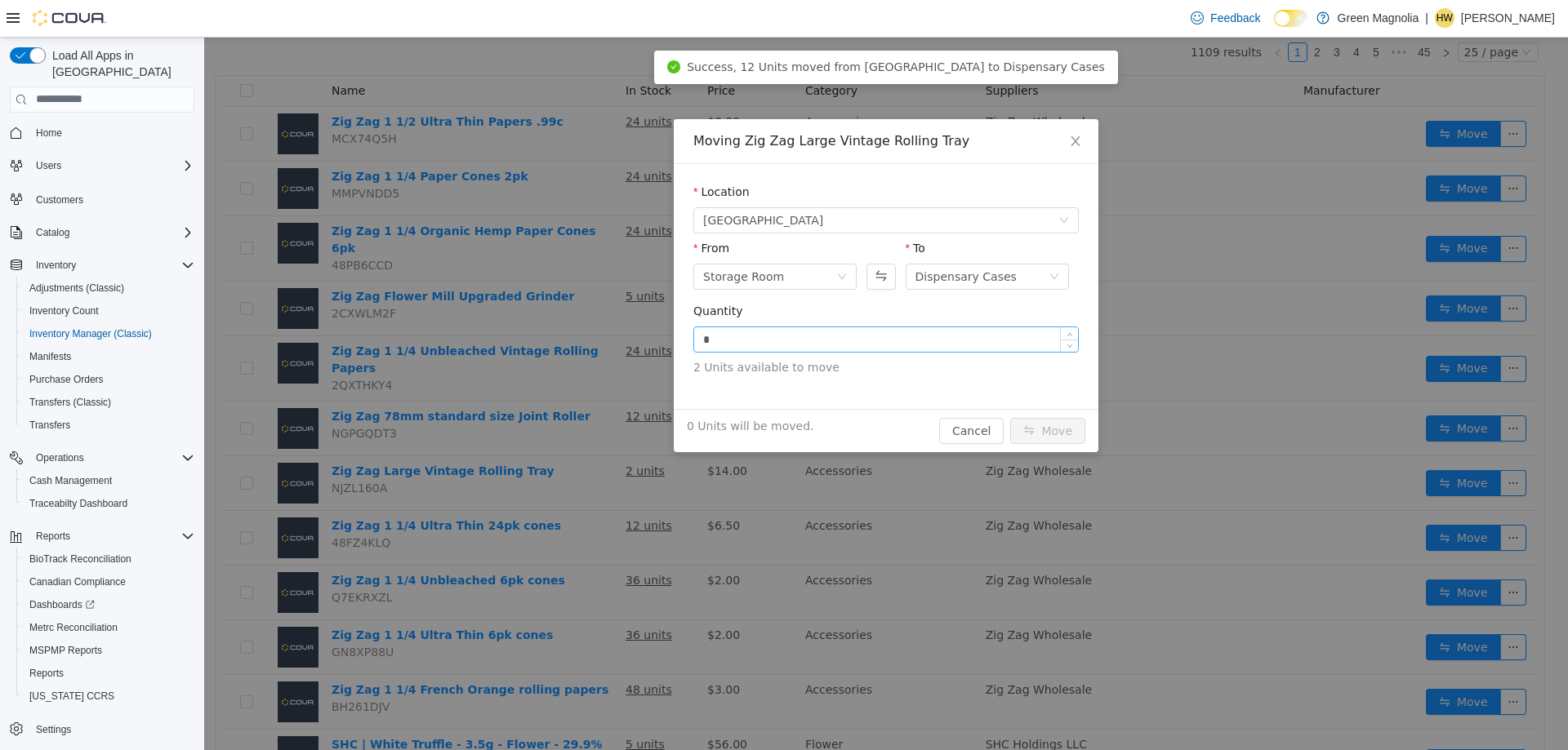
click at [748, 344] on input "*" at bounding box center [886, 338] width 384 height 24
click at [1072, 333] on icon "icon: up" at bounding box center [1070, 335] width 6 height 6
type input "*"
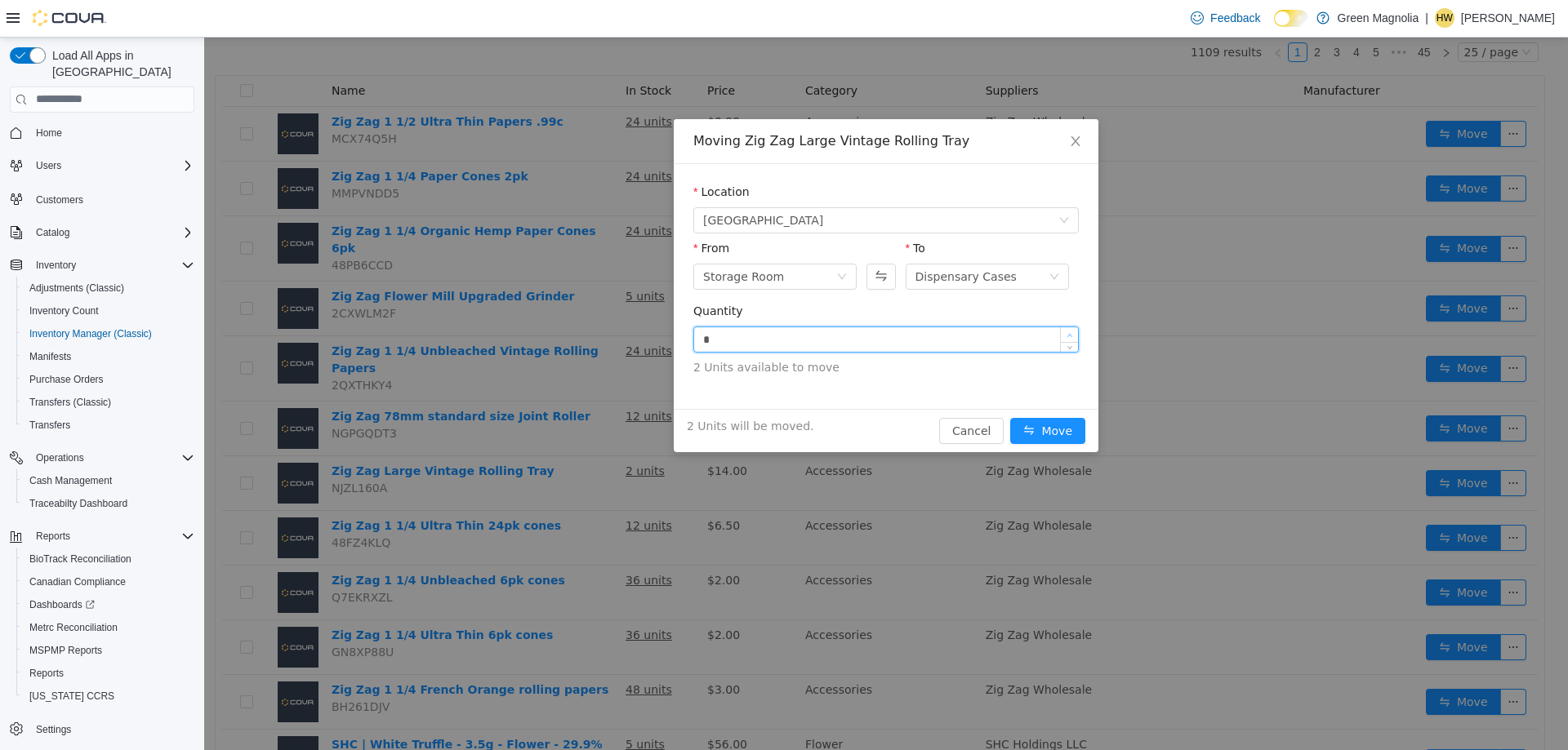
click at [1072, 333] on icon "icon: up" at bounding box center [1070, 335] width 6 height 6
click at [1067, 423] on button "Move" at bounding box center [1047, 429] width 75 height 26
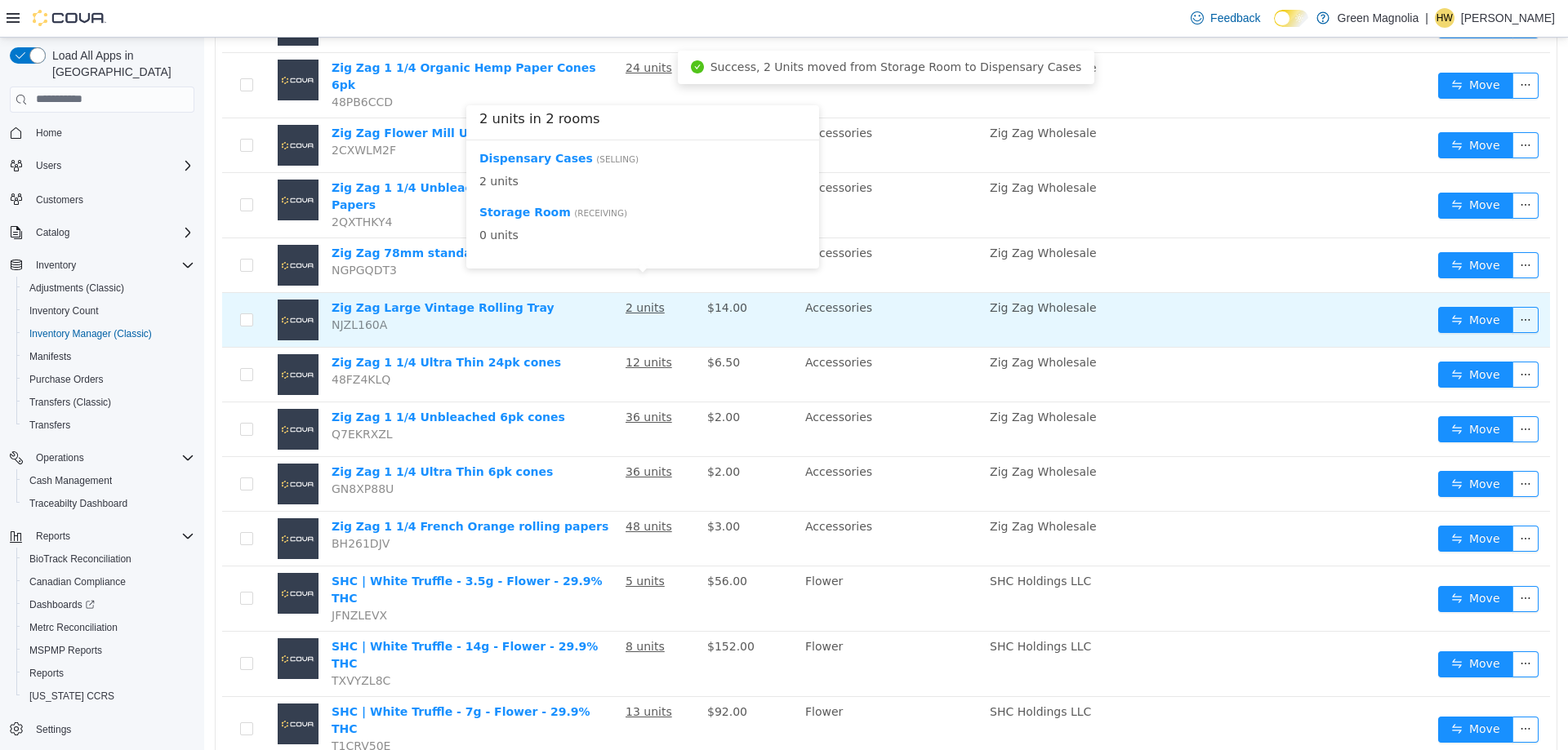
scroll to position [408, 0]
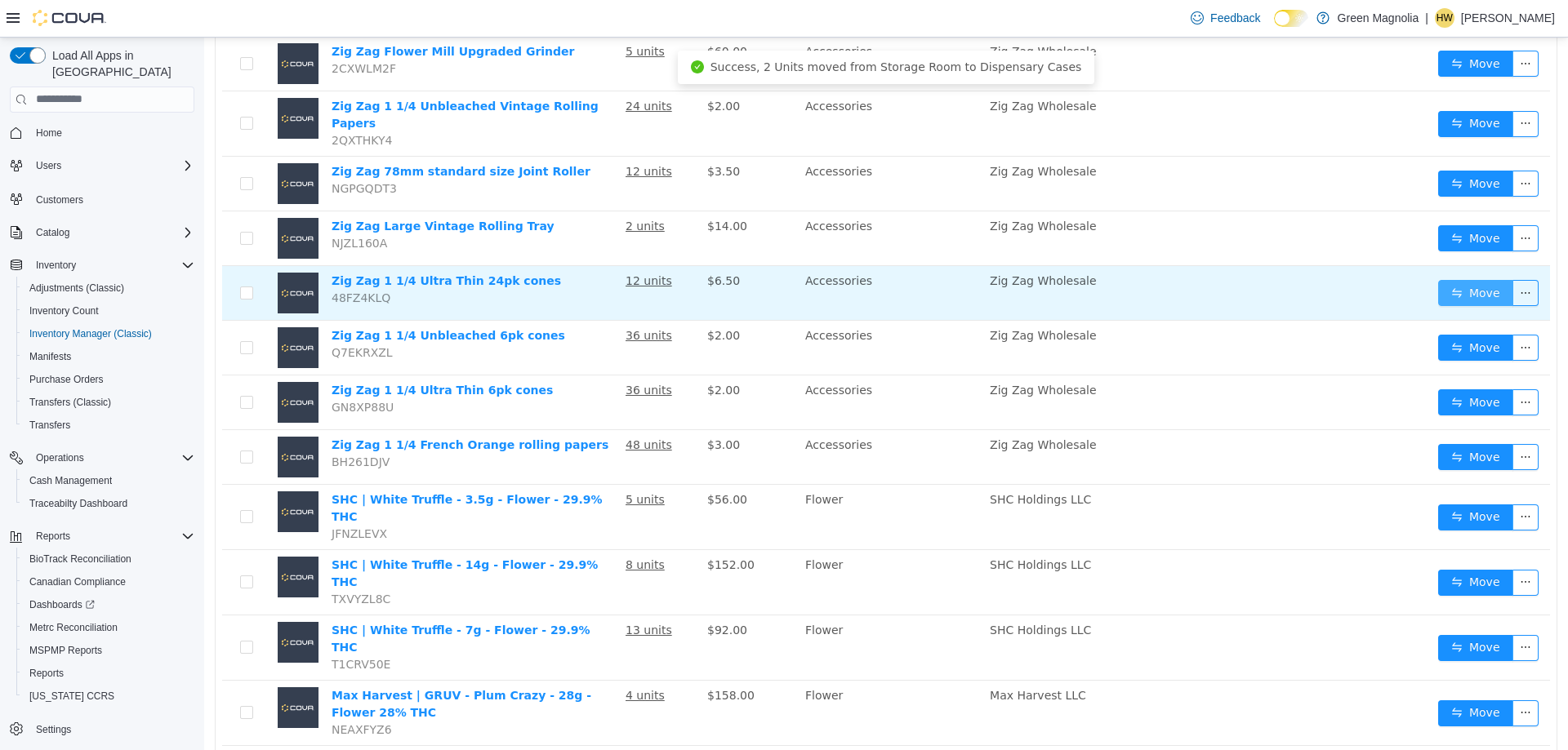
click at [1461, 279] on button "Move" at bounding box center [1475, 291] width 75 height 26
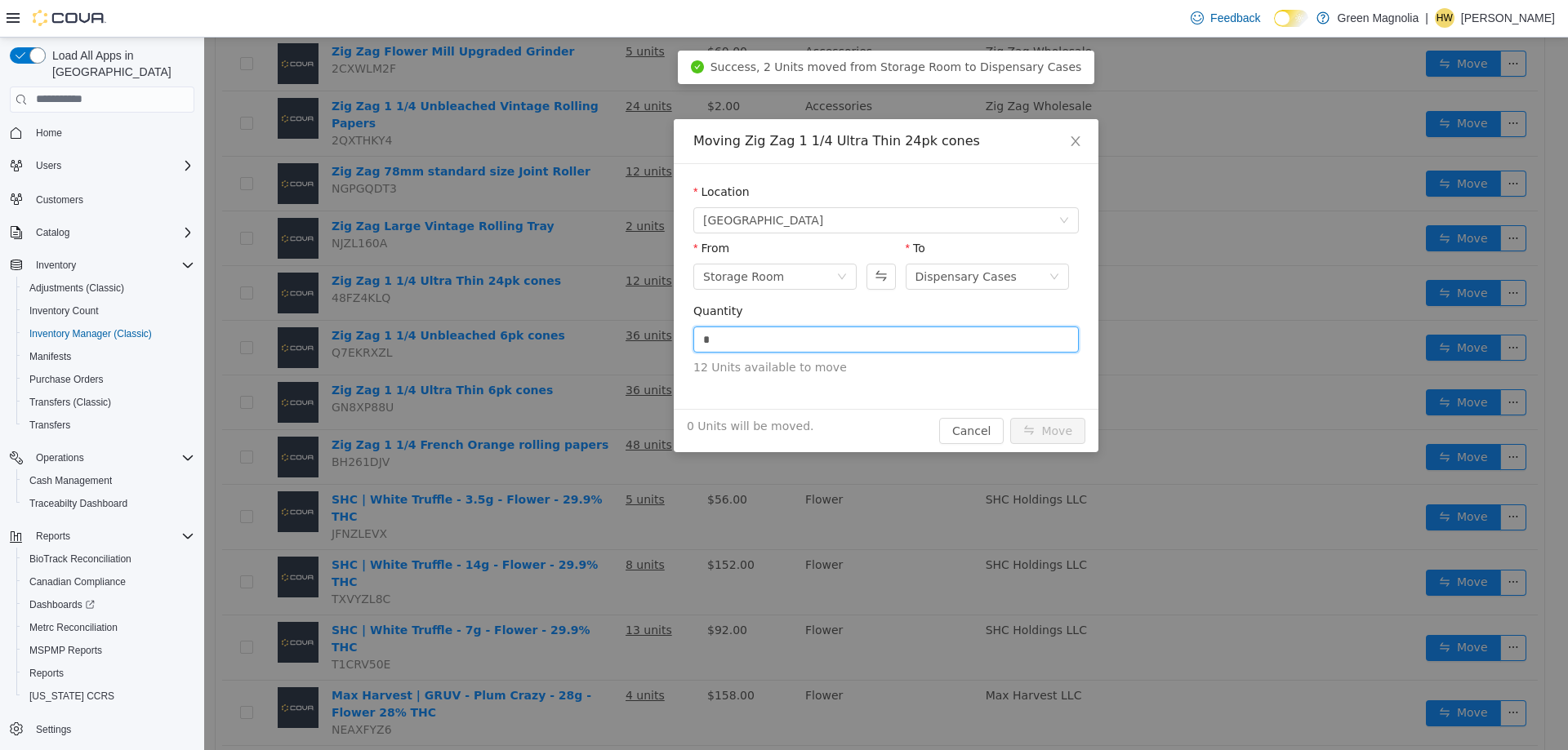
drag, startPoint x: 774, startPoint y: 337, endPoint x: 630, endPoint y: 329, distance: 144.2
click at [630, 335] on div "Moving Zig Zag 1 1/4 Ultra Thin 24pk cones Location [GEOGRAPHIC_DATA] From Stor…" at bounding box center [886, 392] width 1364 height 712
type input "**"
click at [1010, 417] on button "Move" at bounding box center [1047, 429] width 75 height 26
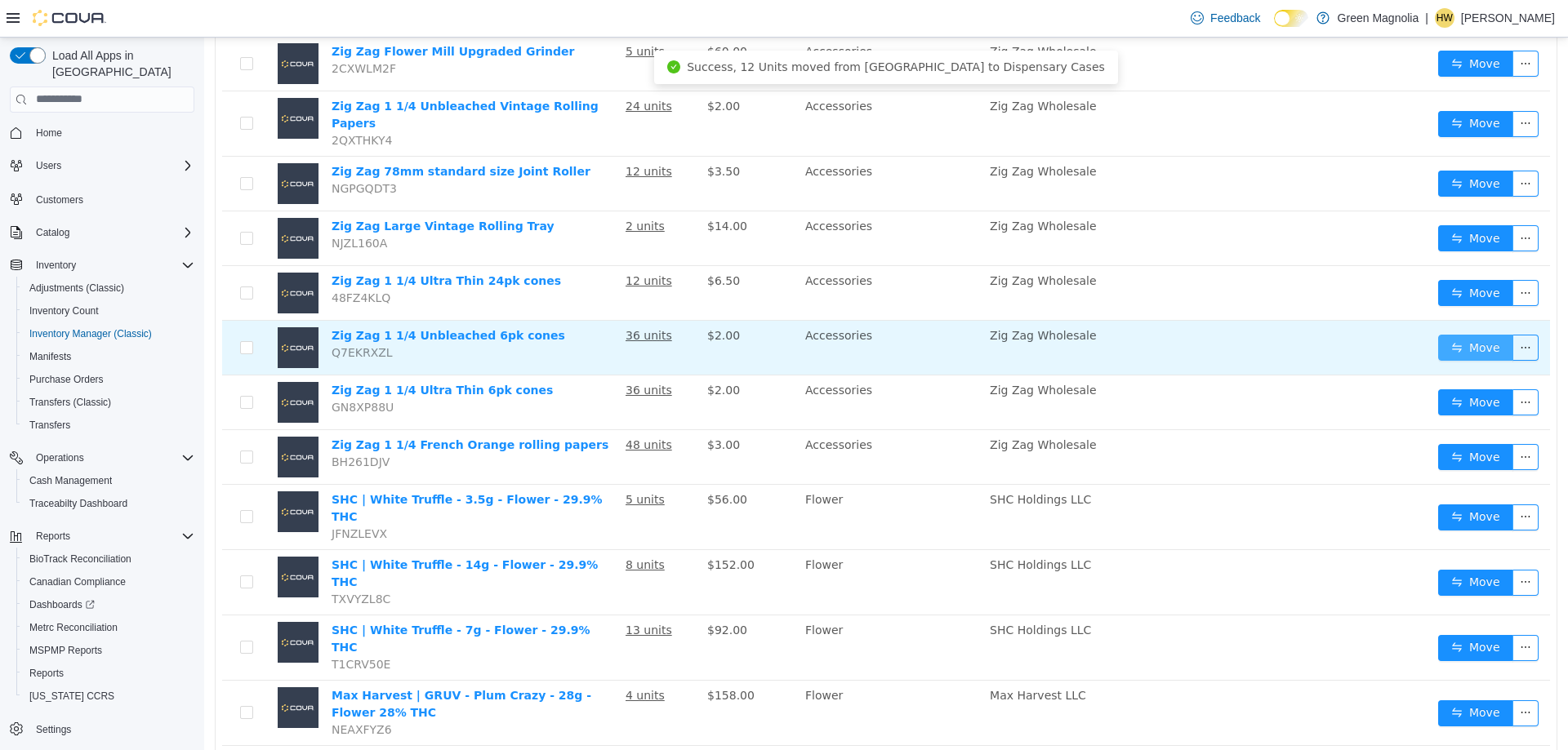
click at [1447, 334] on button "Move" at bounding box center [1475, 347] width 75 height 26
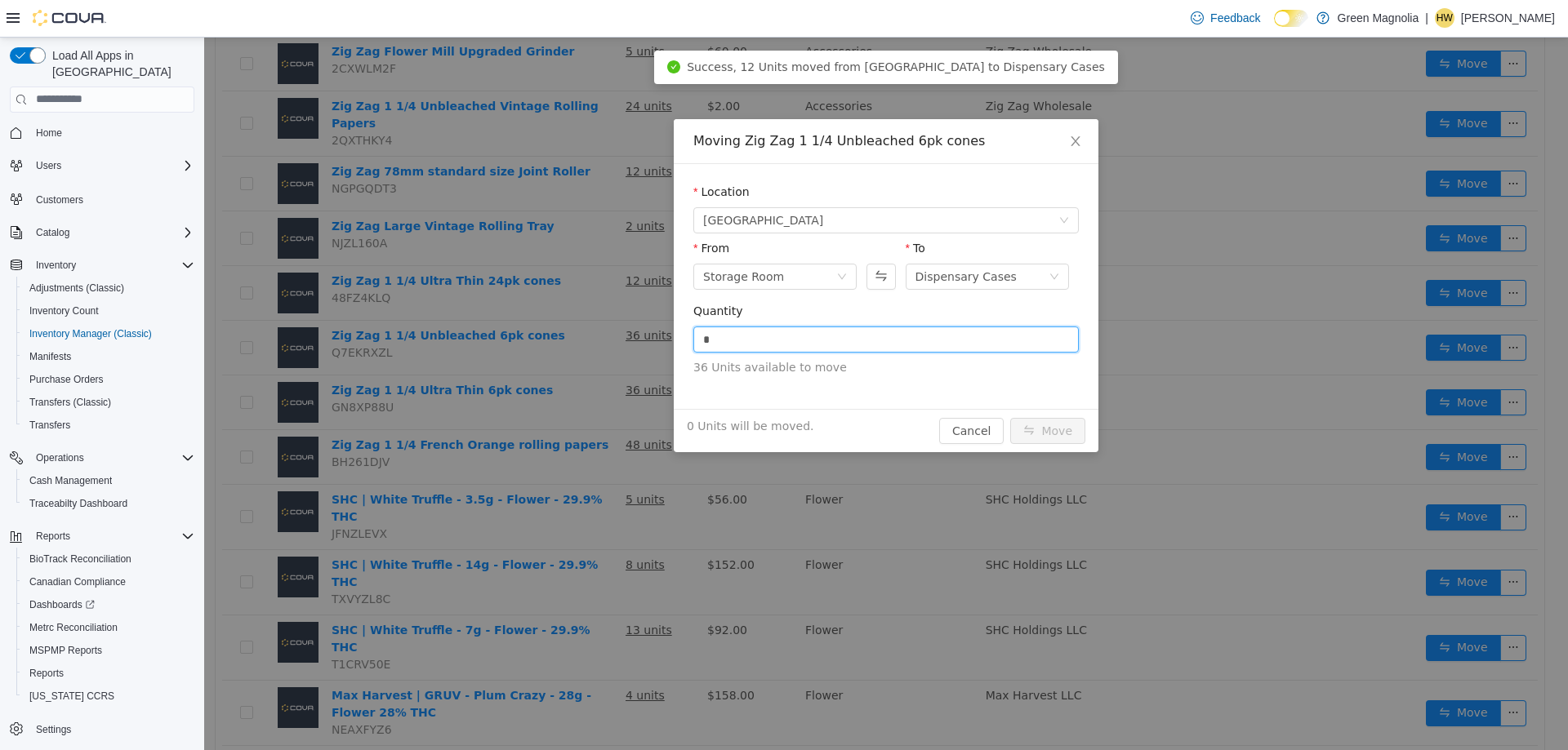
drag, startPoint x: 727, startPoint y: 340, endPoint x: 644, endPoint y: 341, distance: 83.0
click at [644, 341] on div "Moving Zig Zag 1 1/4 Unbleached 6pk cones Location [GEOGRAPHIC_DATA] From Stora…" at bounding box center [886, 392] width 1364 height 712
type input "**"
click at [1010, 417] on button "Move" at bounding box center [1047, 429] width 75 height 26
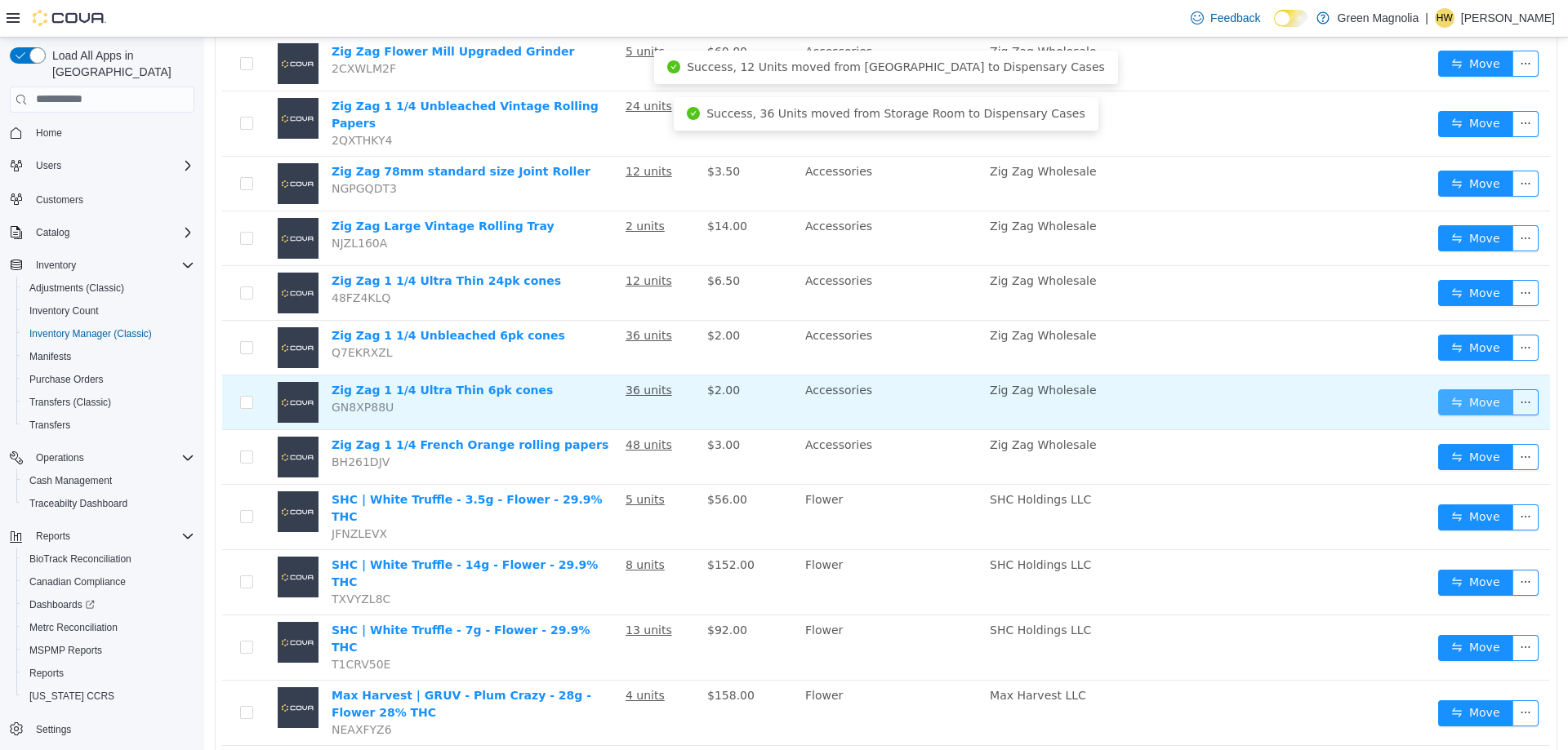
click at [1452, 389] on button "Move" at bounding box center [1475, 401] width 75 height 26
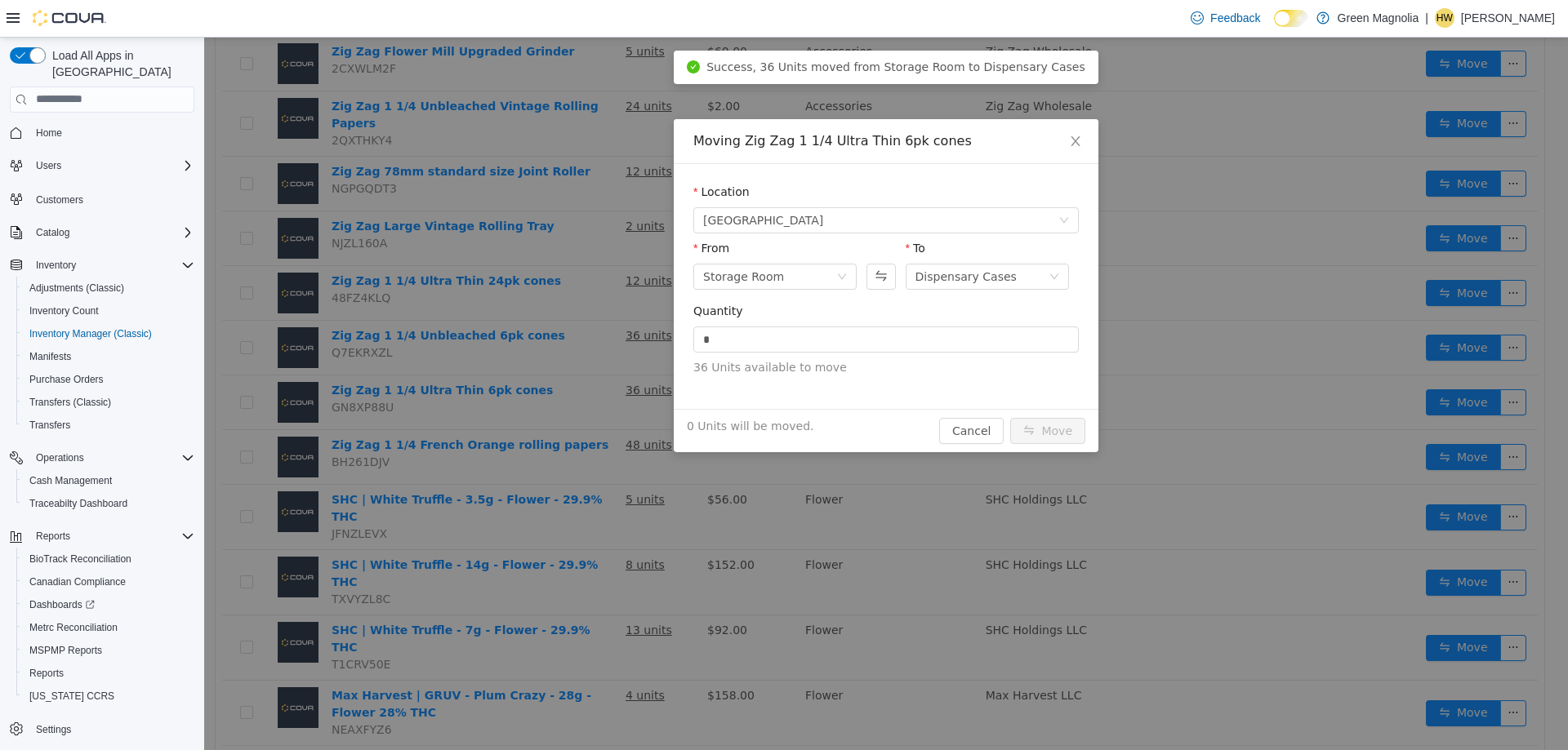
drag, startPoint x: 760, startPoint y: 338, endPoint x: 500, endPoint y: 336, distance: 260.0
click at [500, 336] on div "Moving Zig Zag 1 1/4 Ultra Thin 6pk cones Location [GEOGRAPHIC_DATA] From Stora…" at bounding box center [886, 392] width 1364 height 712
type input "**"
click at [1010, 417] on button "Move" at bounding box center [1047, 429] width 75 height 26
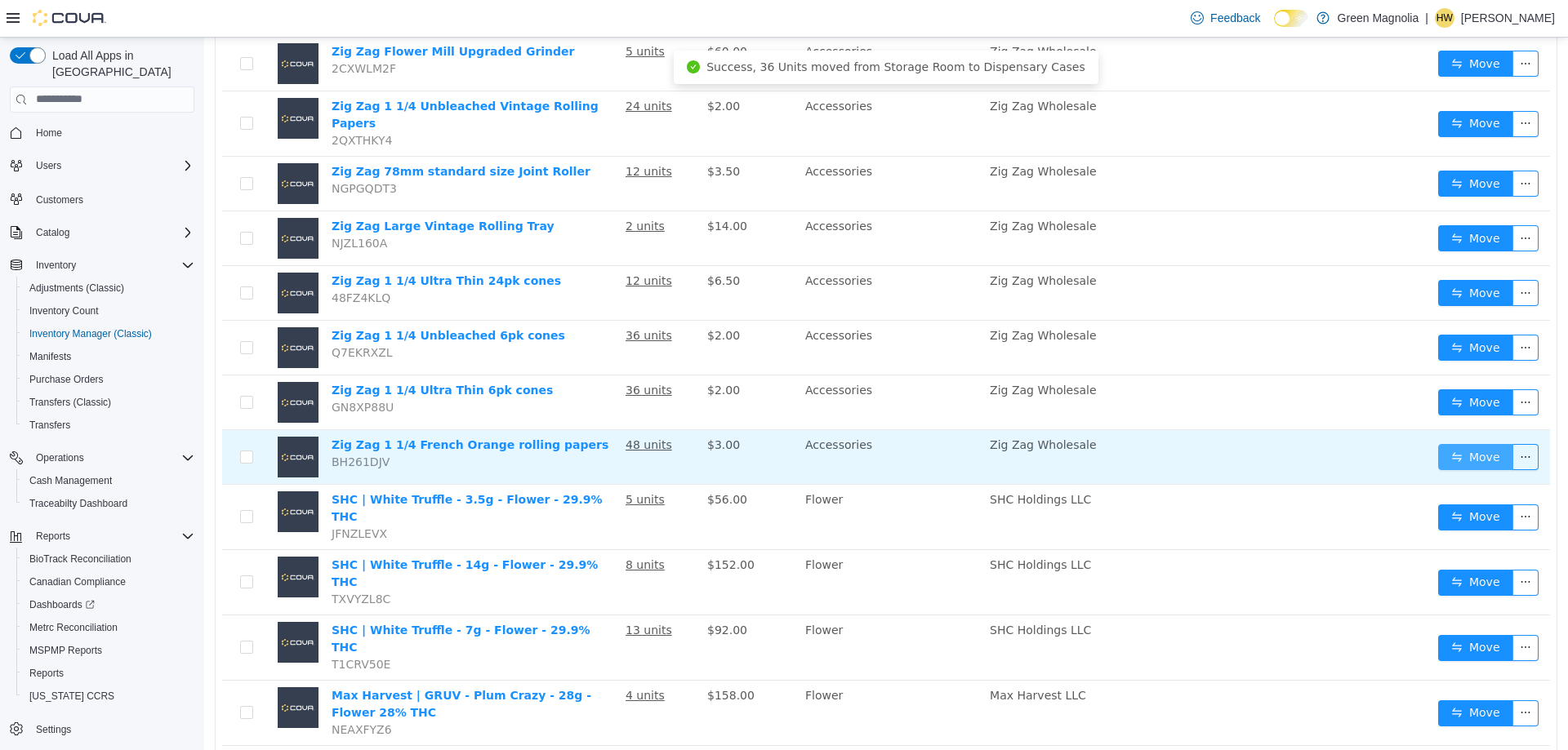
click at [1473, 443] on button "Move" at bounding box center [1475, 456] width 75 height 26
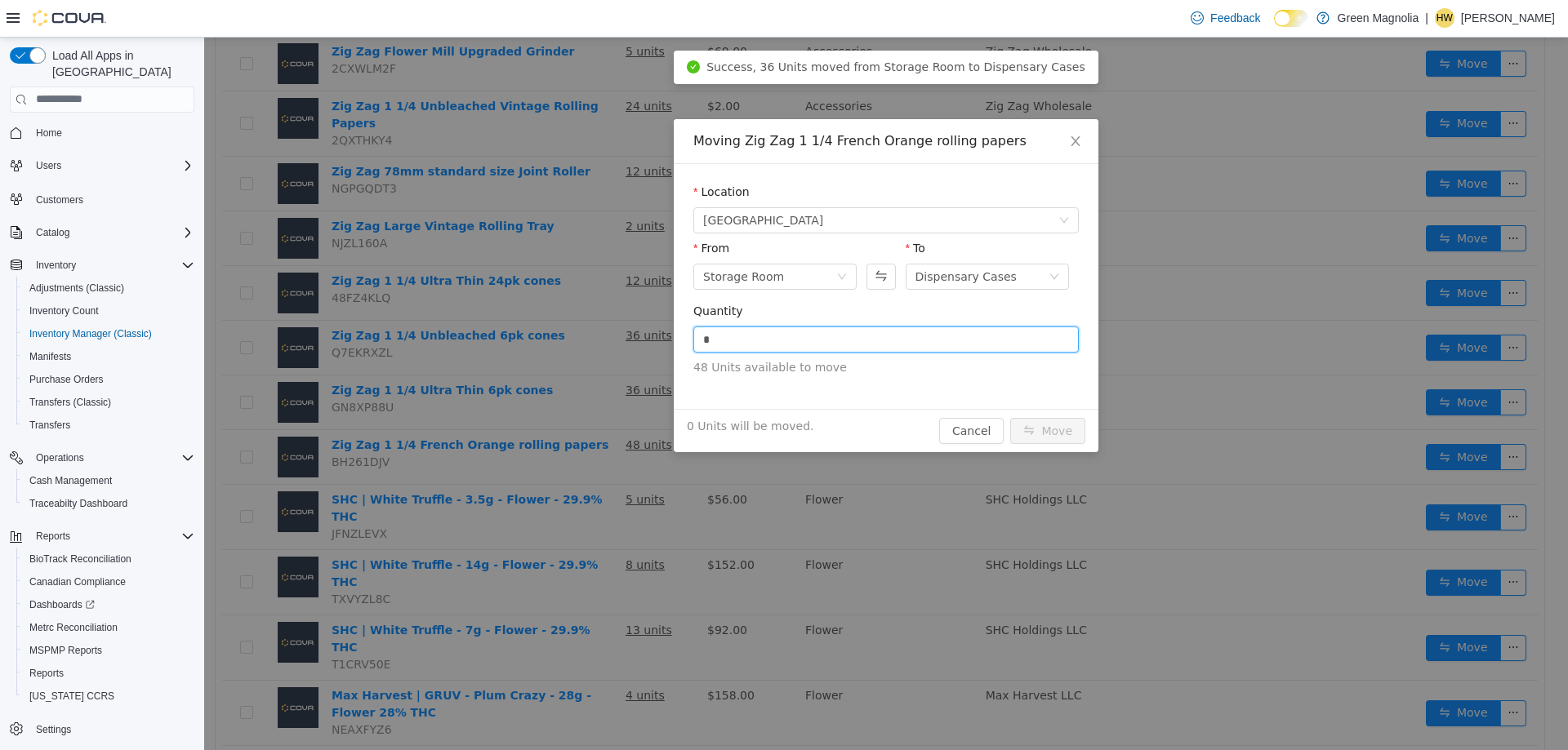
drag, startPoint x: 755, startPoint y: 344, endPoint x: 661, endPoint y: 342, distance: 94.0
click at [661, 342] on div "Moving Zig Zag 1 1/4 French Orange rolling papers Location [GEOGRAPHIC_DATA] Fr…" at bounding box center [886, 392] width 1364 height 712
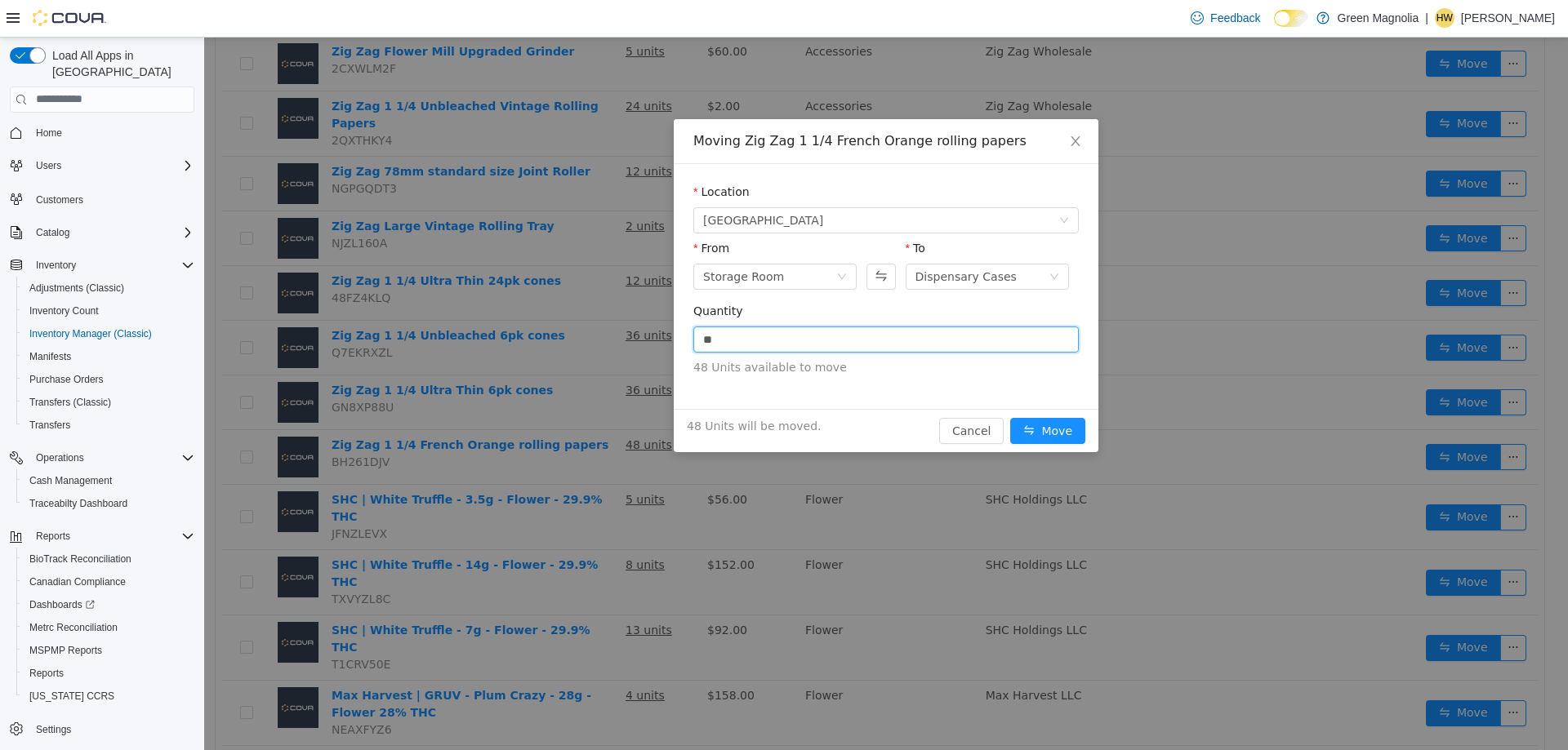
type input "**"
click at [1010, 417] on button "Move" at bounding box center [1047, 429] width 75 height 26
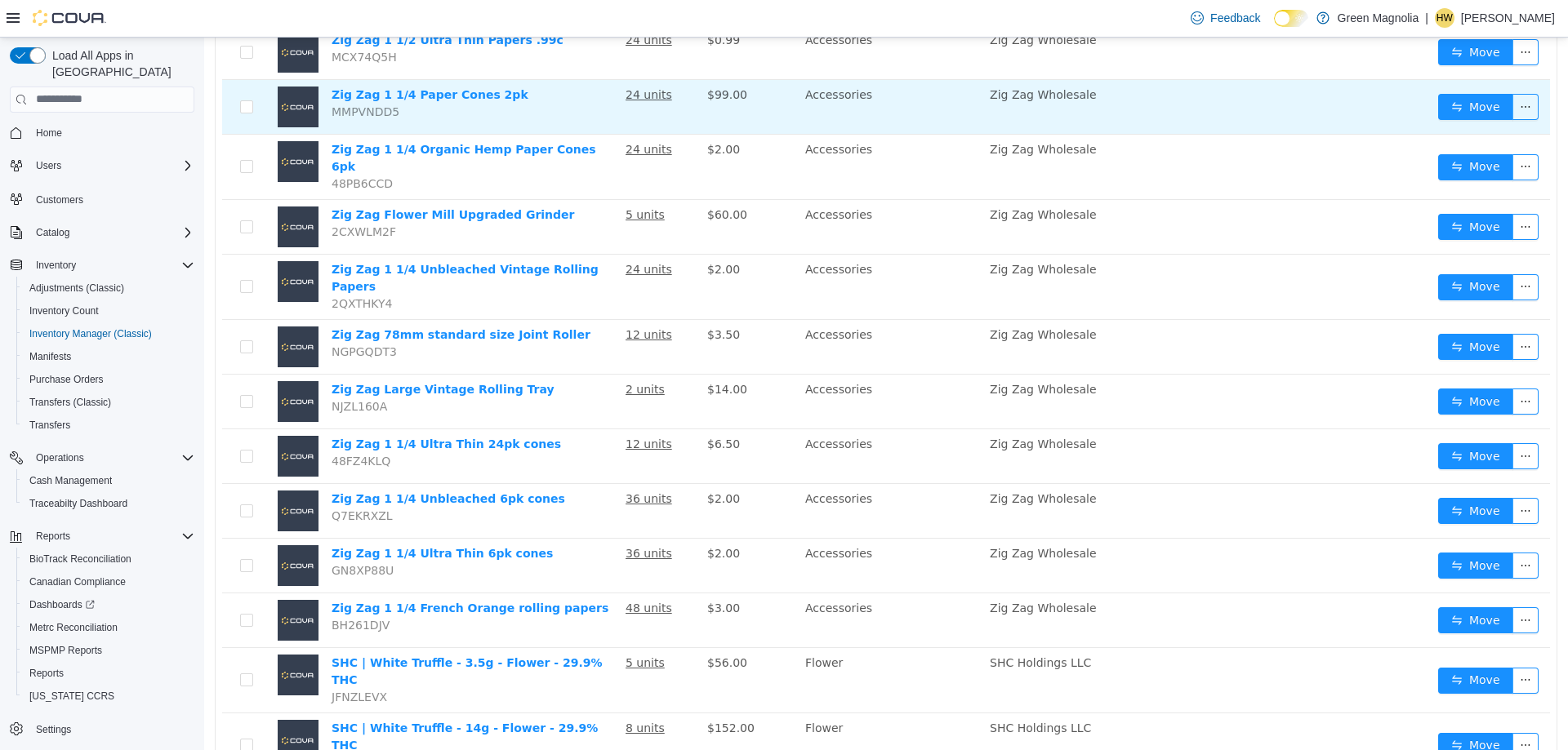
scroll to position [0, 0]
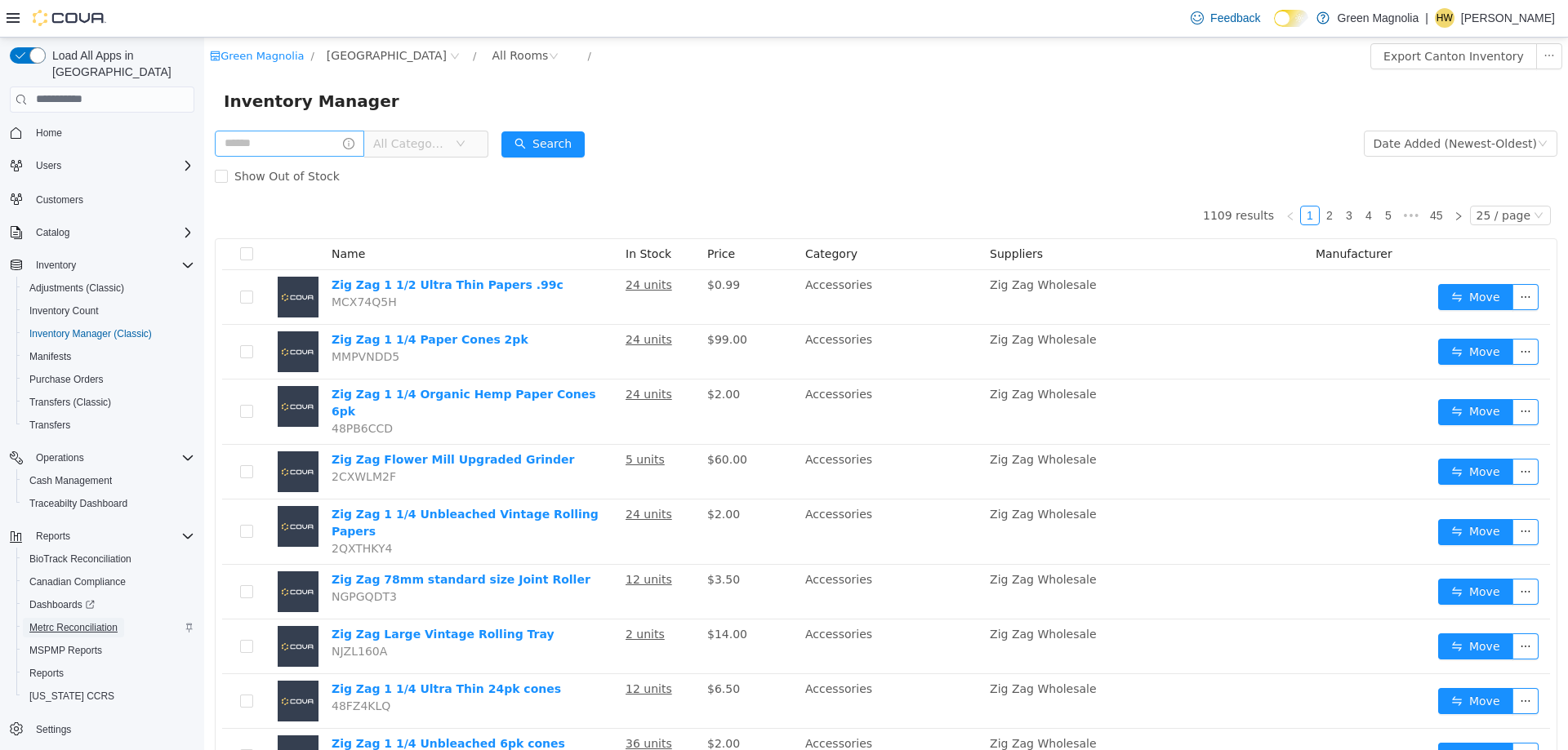
click at [78, 621] on span "Metrc Reconciliation" at bounding box center [73, 627] width 88 height 13
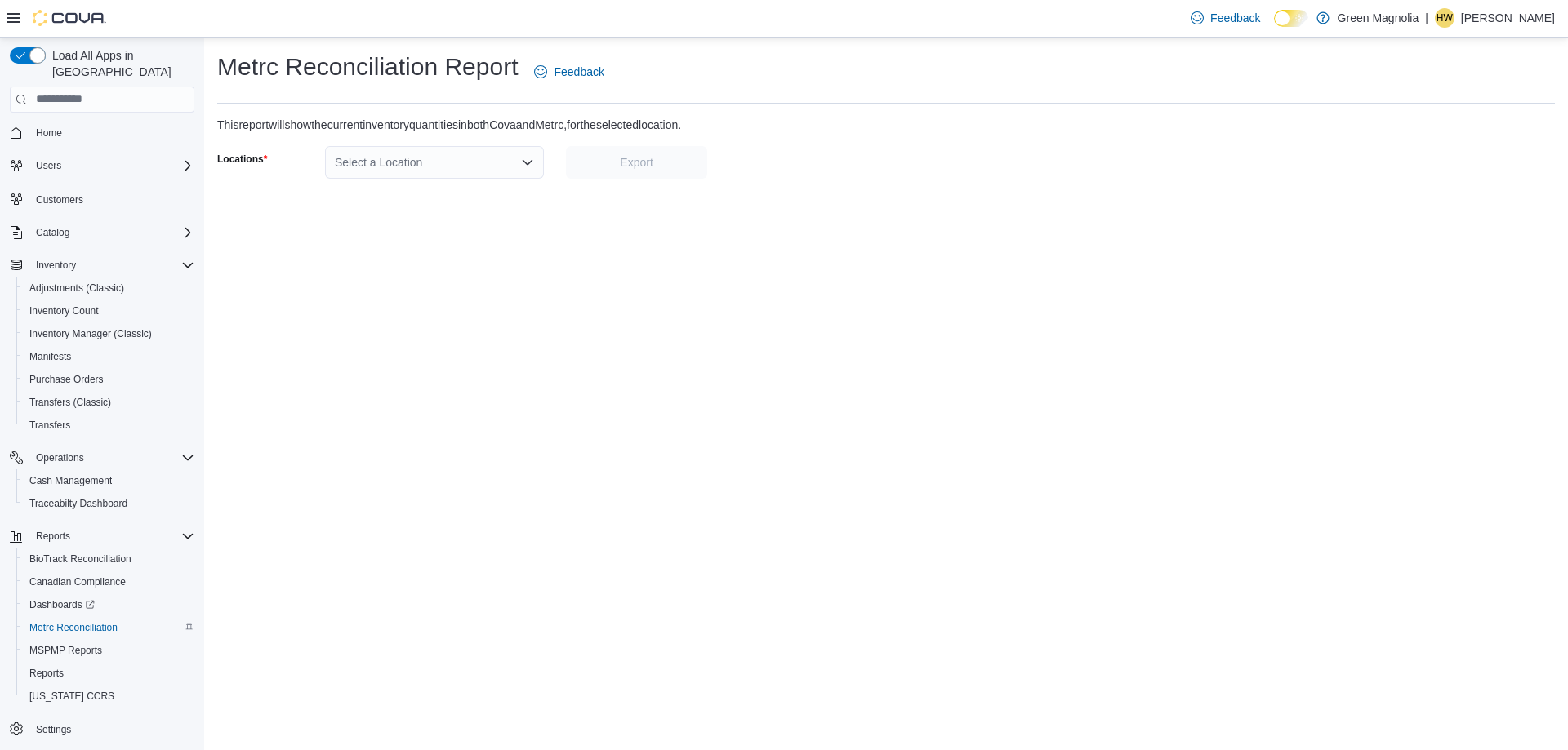
click at [449, 158] on div "Select a Location" at bounding box center [434, 162] width 219 height 33
click at [401, 217] on span "[GEOGRAPHIC_DATA]" at bounding box center [439, 214] width 120 height 17
click at [630, 156] on span "Export" at bounding box center [637, 161] width 33 height 17
click at [129, 327] on span "Inventory Manager (Classic)" at bounding box center [90, 333] width 122 height 13
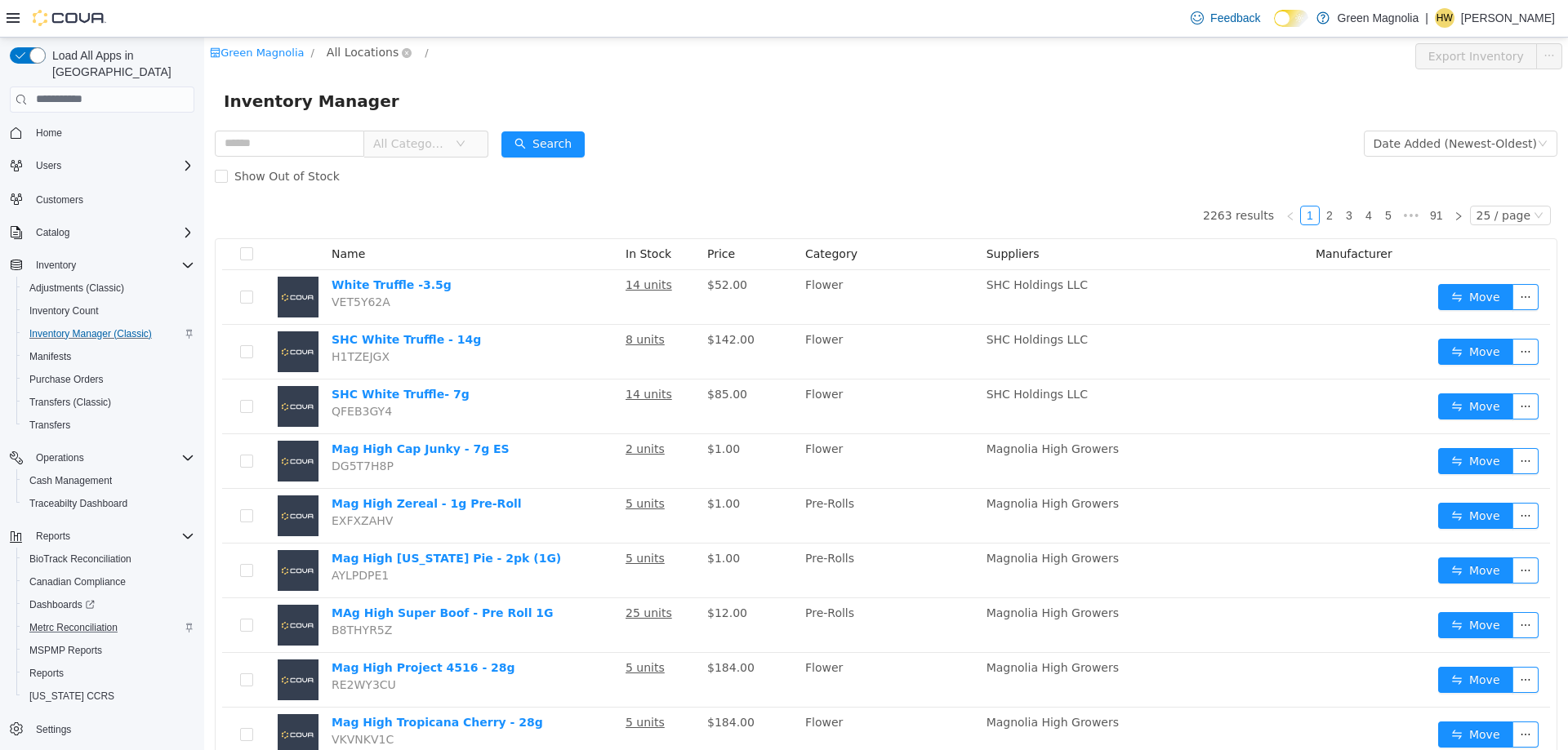
click at [358, 50] on span "All Locations" at bounding box center [363, 51] width 72 height 17
click at [379, 142] on span "[GEOGRAPHIC_DATA]" at bounding box center [417, 139] width 120 height 13
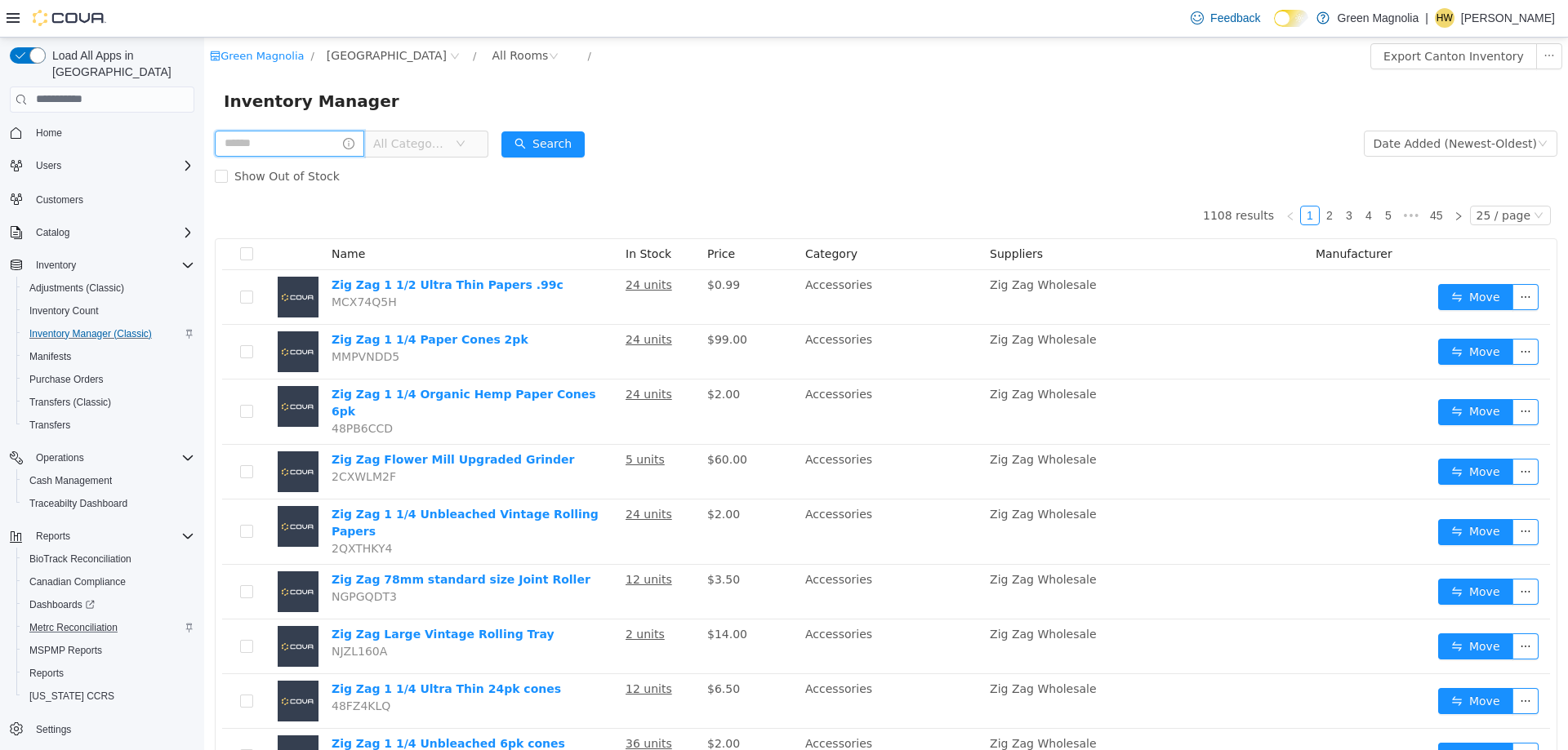
click at [289, 150] on input "text" at bounding box center [290, 143] width 150 height 26
type input "********"
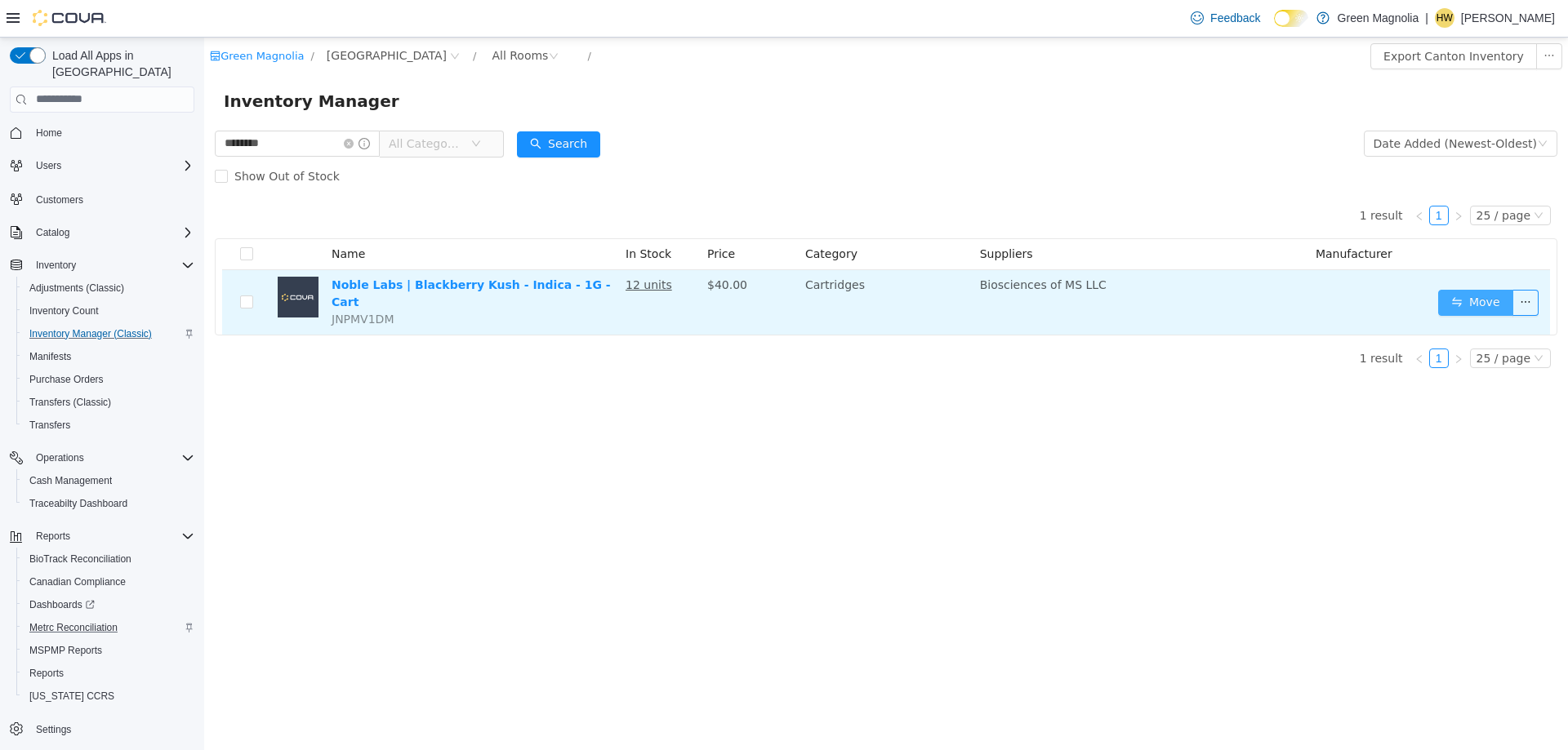
click at [1475, 292] on button "Move" at bounding box center [1475, 301] width 75 height 26
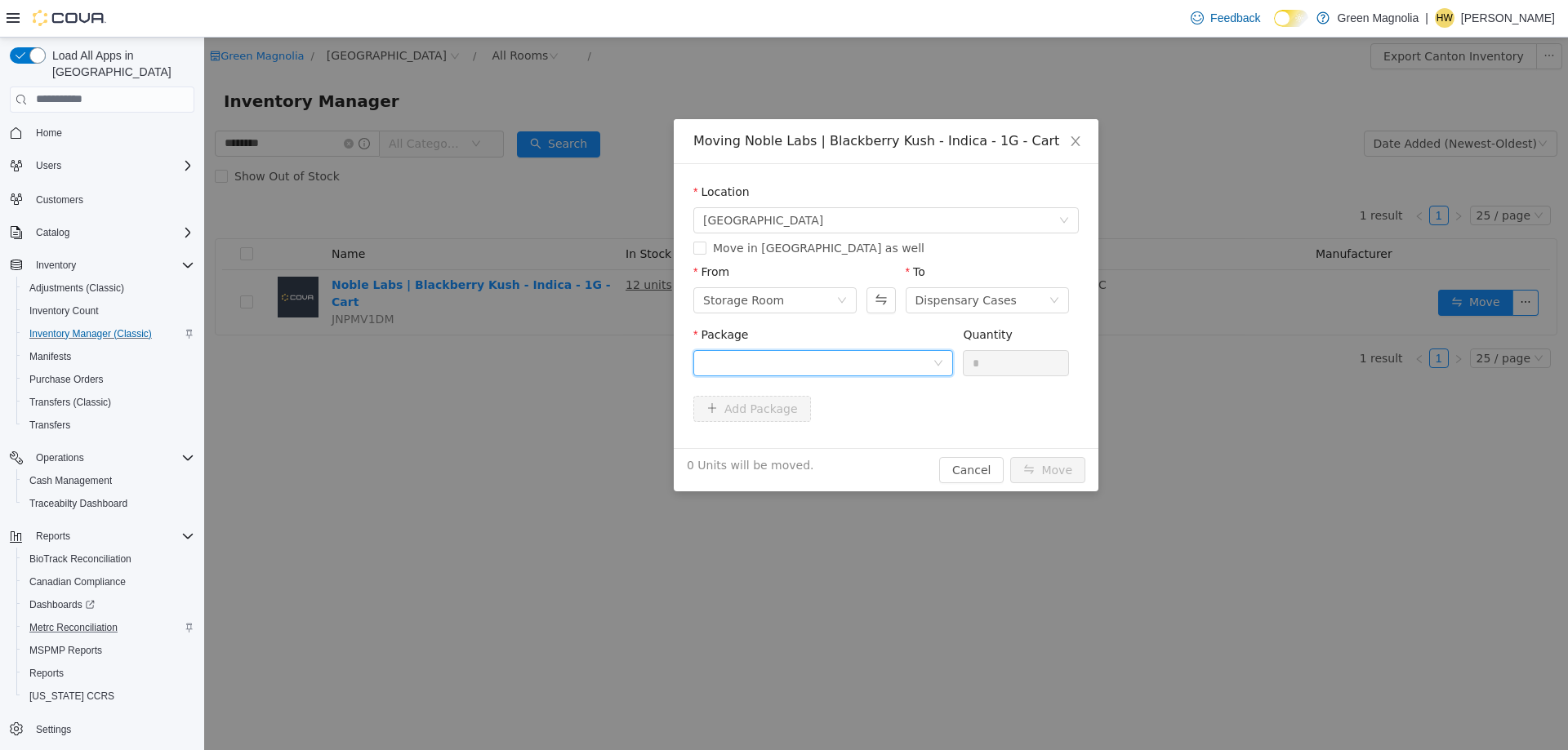
click at [851, 352] on div at bounding box center [818, 361] width 229 height 24
click at [819, 424] on strong "1A4230100001195000023184" at bounding box center [798, 421] width 192 height 13
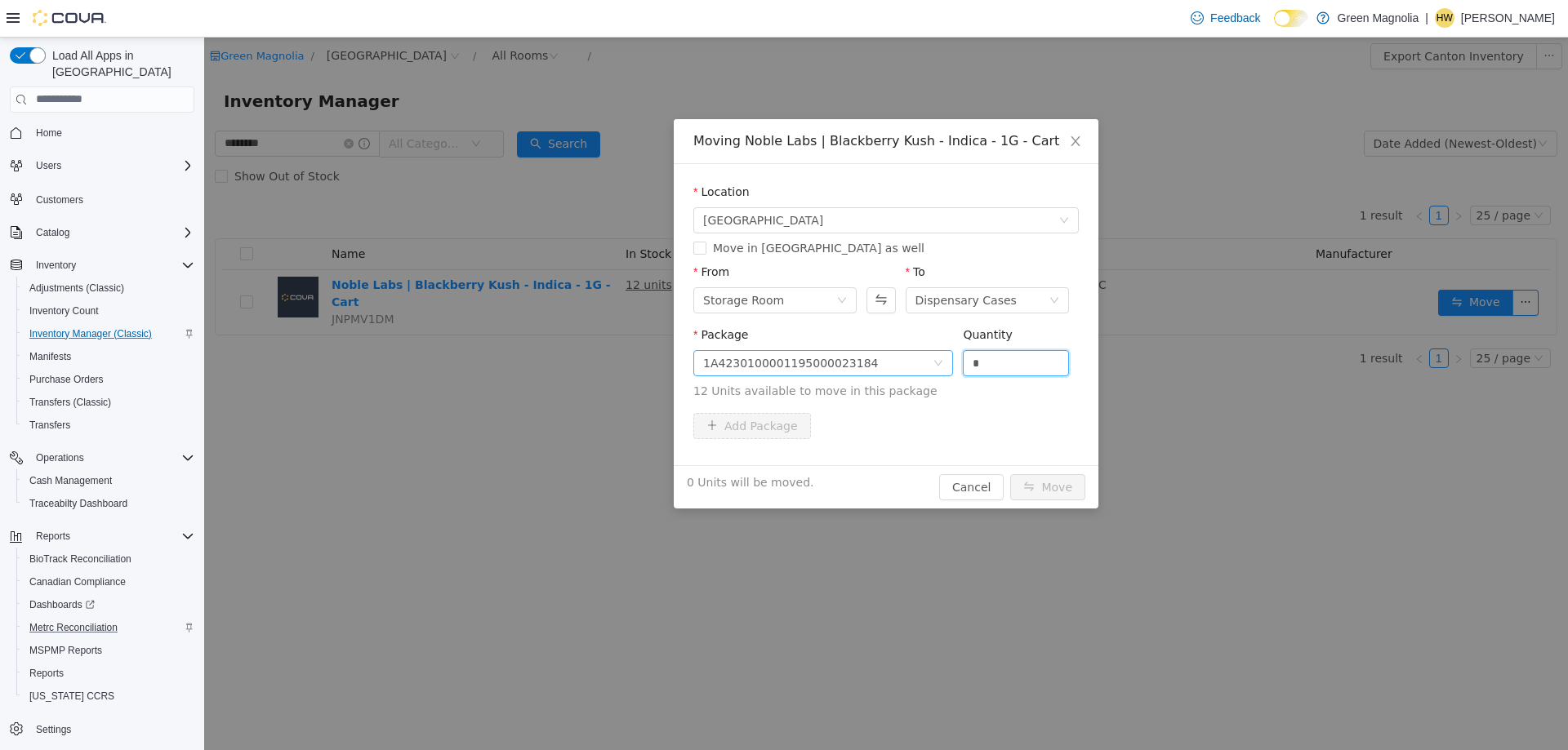
drag, startPoint x: 1030, startPoint y: 370, endPoint x: 951, endPoint y: 370, distance: 79.0
click at [953, 370] on span "Package 1A4230100001195000023184 Quantity * 12 Units available to move in this …" at bounding box center [886, 363] width 385 height 72
type input "***"
click at [1010, 473] on button "Move" at bounding box center [1047, 486] width 75 height 26
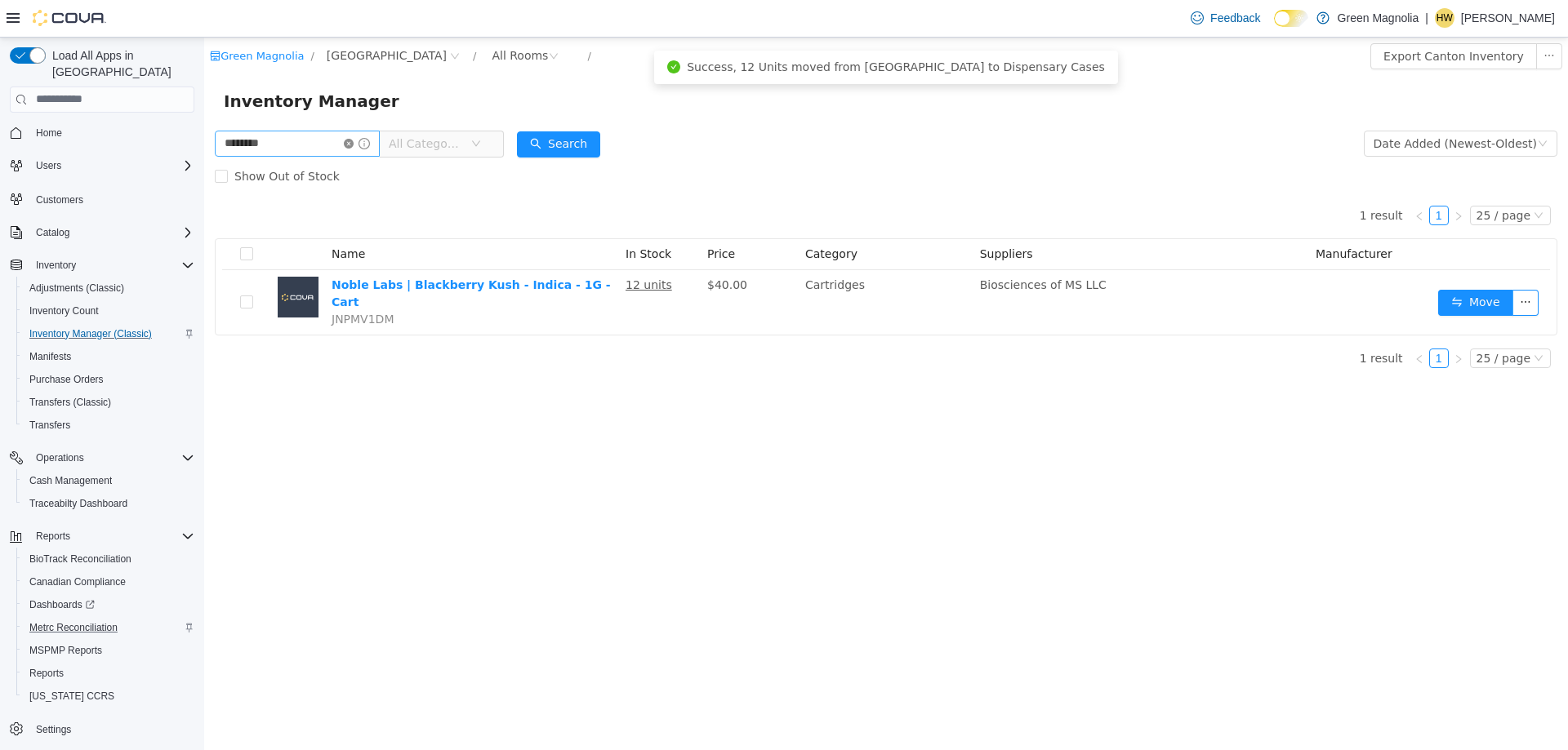
click at [354, 143] on icon "icon: close-circle" at bounding box center [349, 143] width 10 height 10
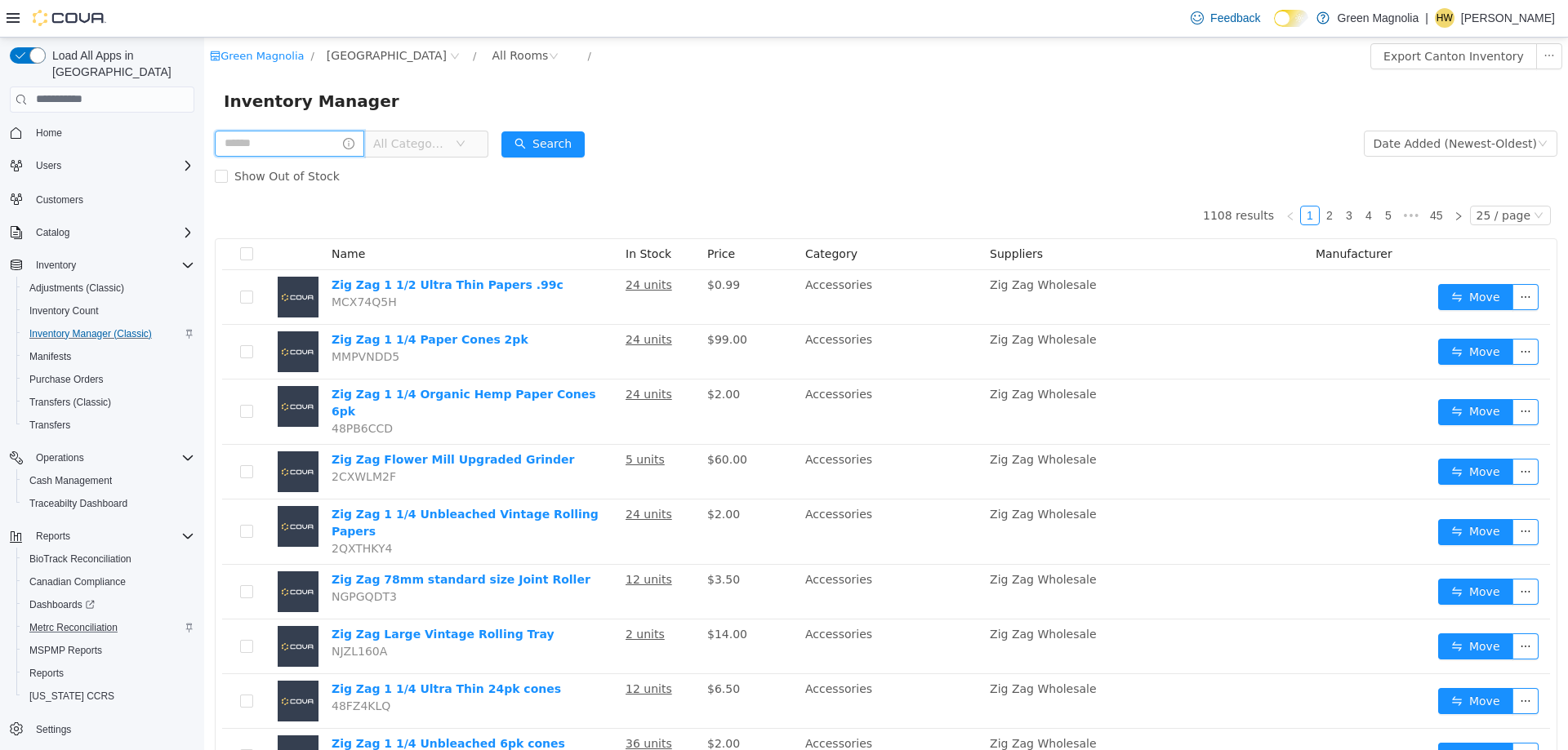
click at [303, 143] on input "text" at bounding box center [290, 143] width 150 height 26
type input "*"
click at [289, 139] on input "text" at bounding box center [290, 143] width 150 height 26
type input "***"
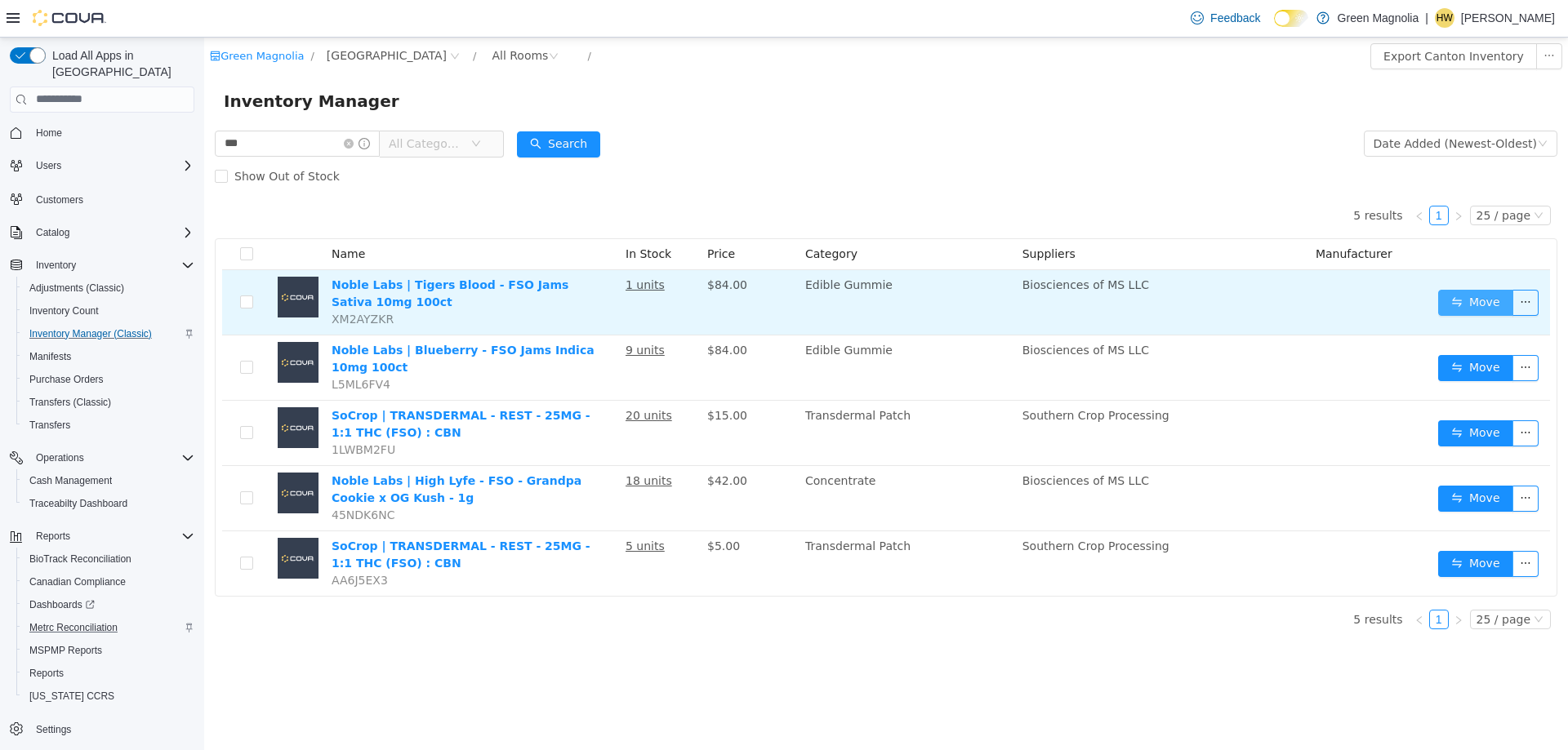
click at [1452, 304] on button "Move" at bounding box center [1475, 301] width 75 height 26
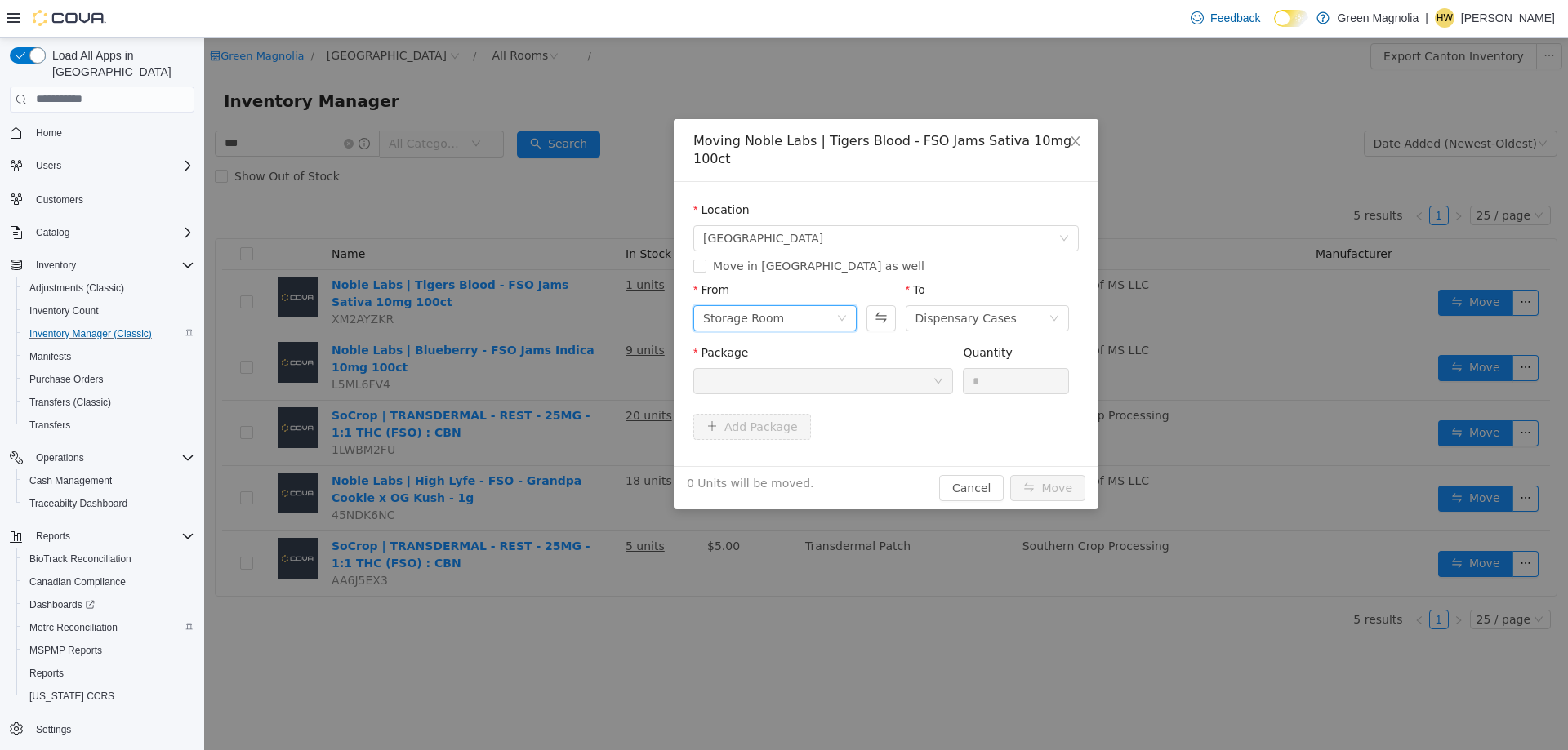
click at [810, 305] on div "Storage Room" at bounding box center [769, 317] width 133 height 24
click at [774, 360] on li "Dispensary Cases" at bounding box center [775, 358] width 163 height 26
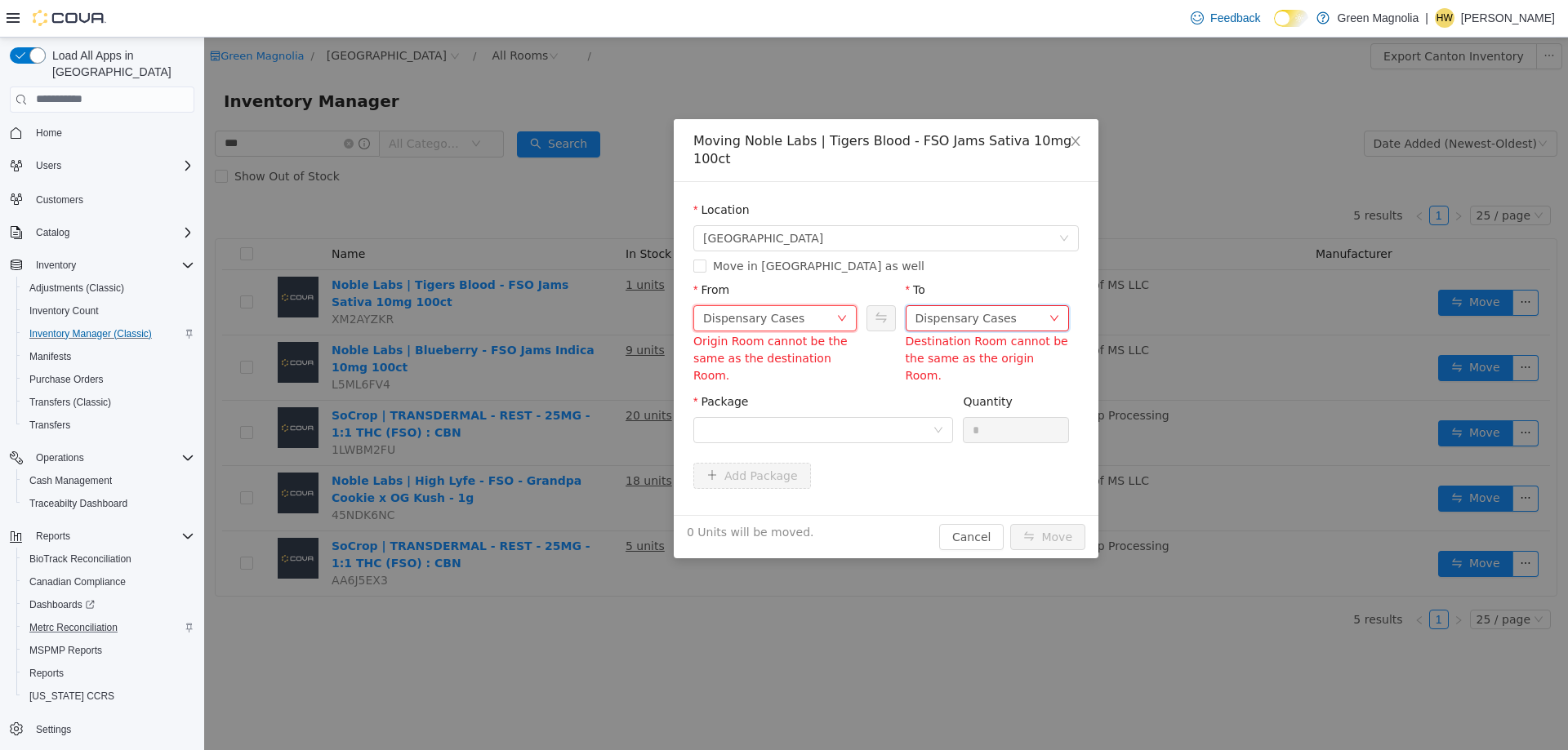
click at [968, 305] on div "Dispensary Cases" at bounding box center [966, 317] width 101 height 24
click at [961, 384] on li "Storage Room" at bounding box center [988, 384] width 163 height 26
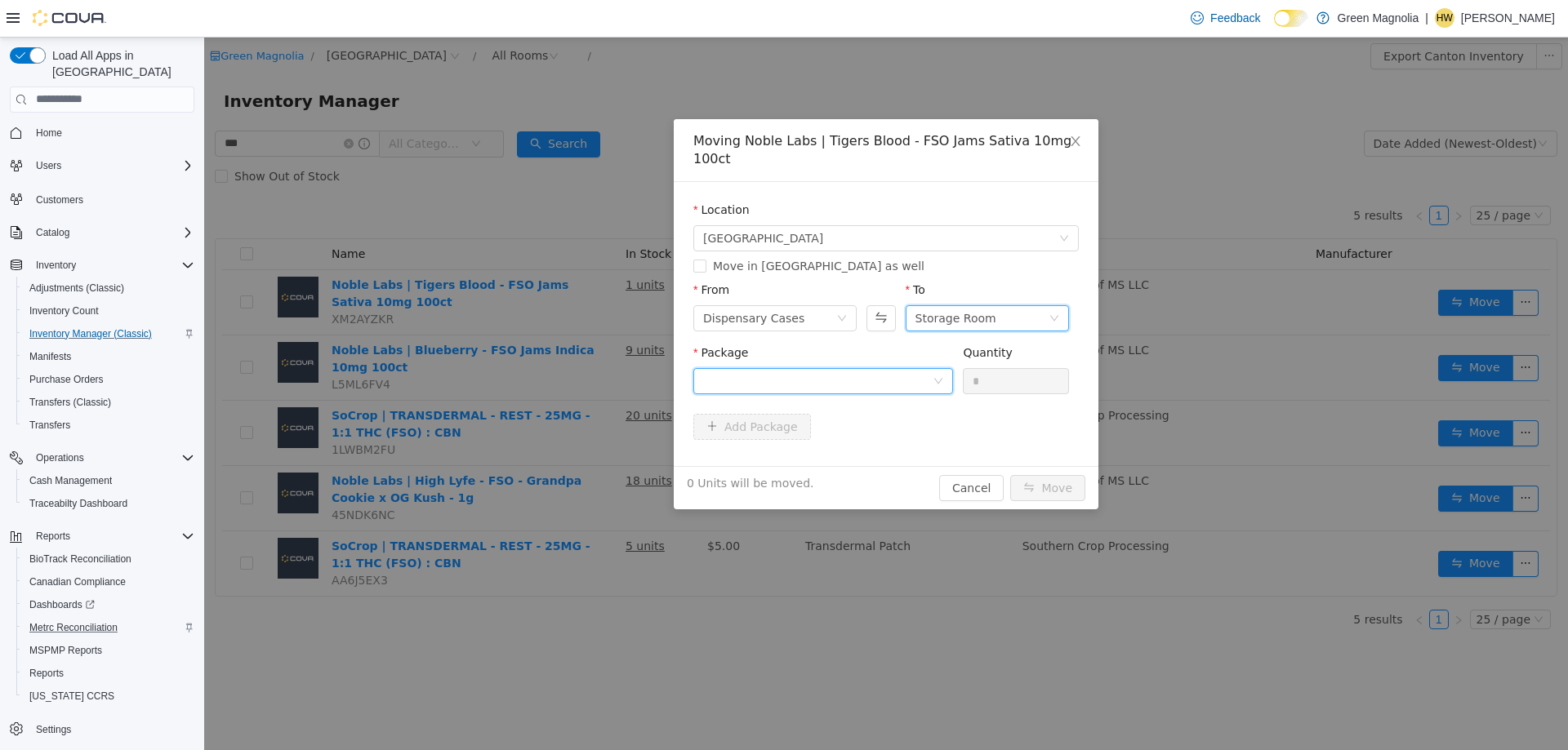
click at [833, 368] on div at bounding box center [818, 380] width 229 height 24
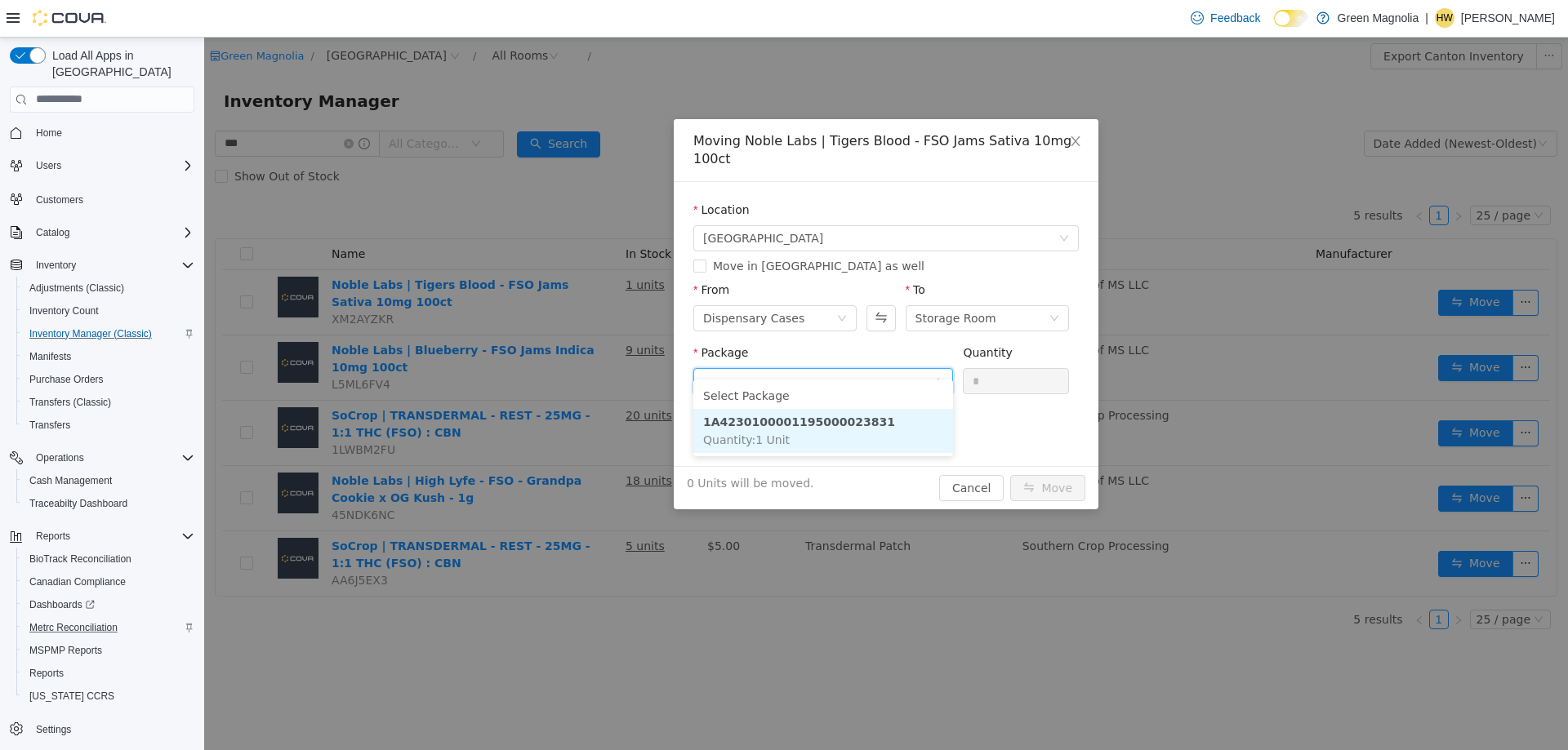
click at [858, 431] on li "1A4230100001195000023831 Quantity : 1 Unit" at bounding box center [822, 429] width 260 height 44
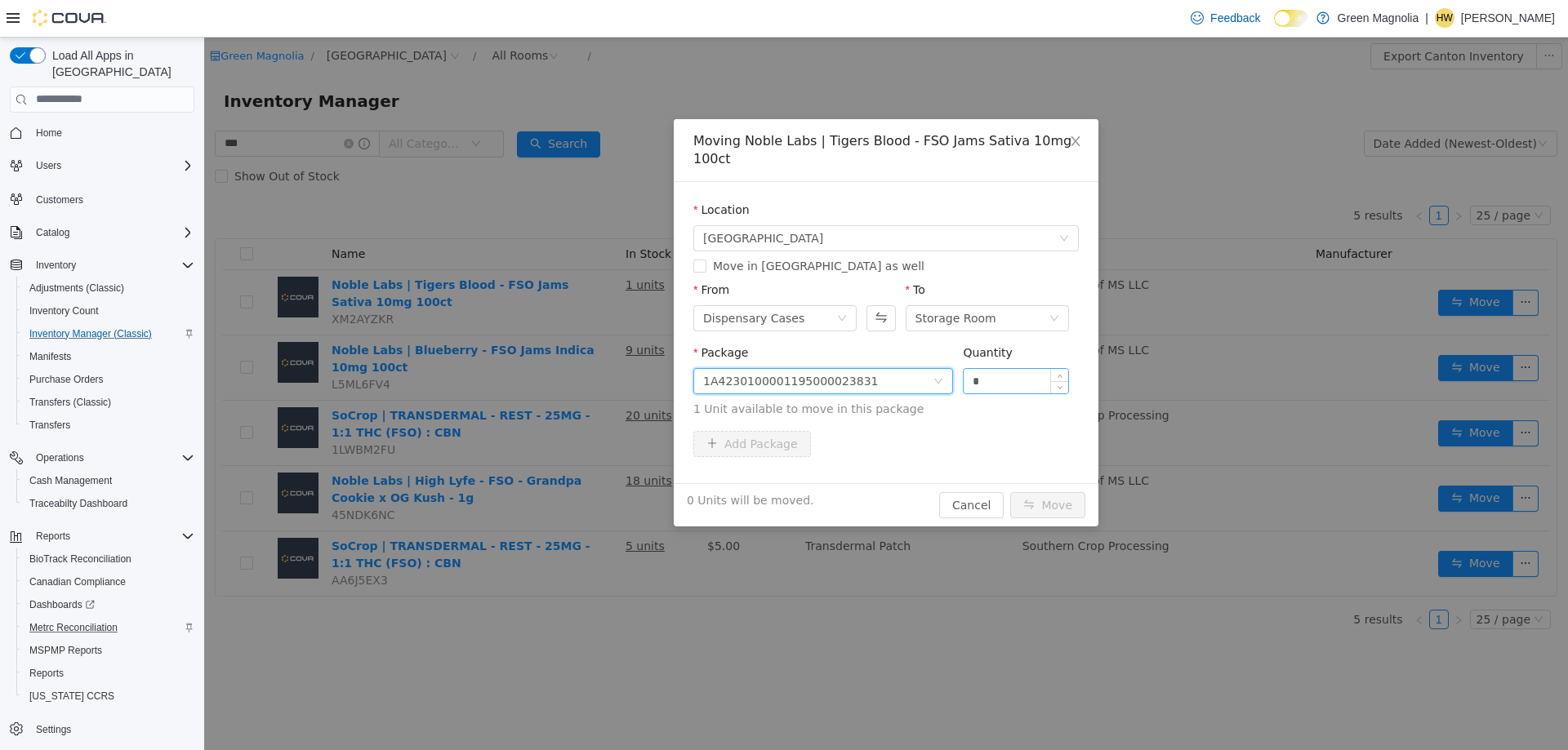
click at [1007, 369] on input "*" at bounding box center [1016, 380] width 105 height 24
type input "*"
click at [1060, 374] on icon "icon: up" at bounding box center [1060, 377] width 6 height 6
click at [1040, 492] on button "Move" at bounding box center [1047, 504] width 75 height 26
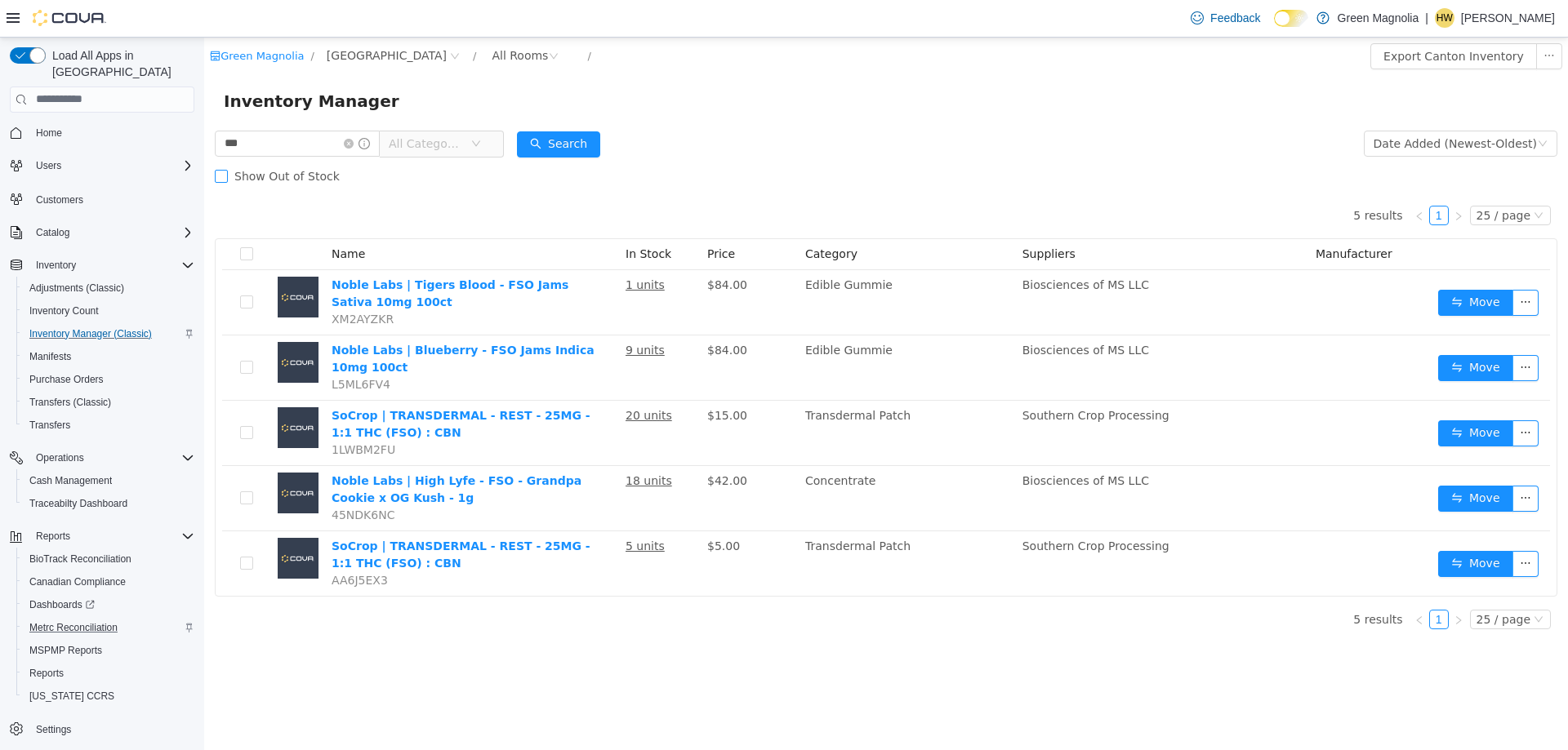
click at [269, 177] on span "Show Out of Stock" at bounding box center [287, 175] width 119 height 13
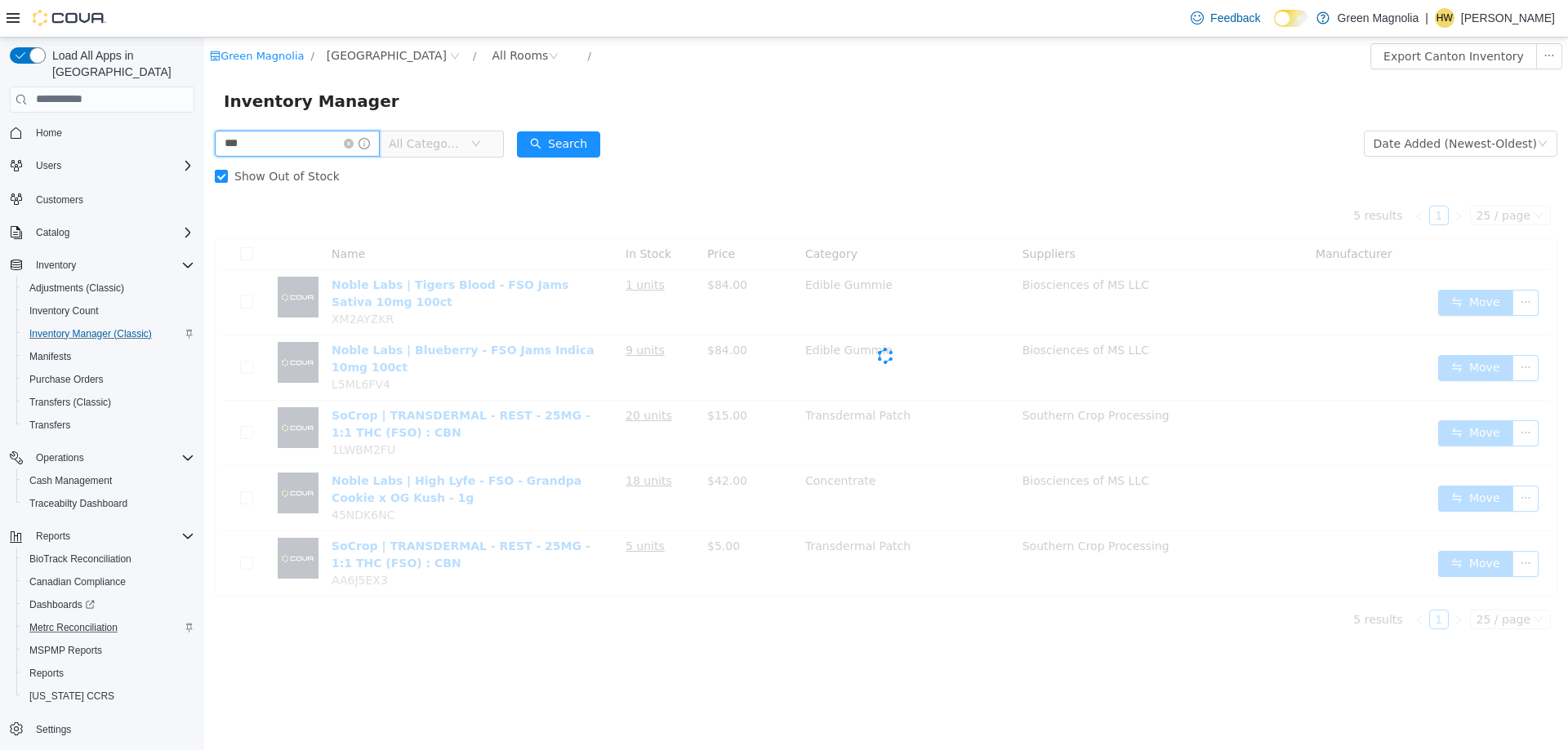
click at [293, 135] on input "***" at bounding box center [297, 143] width 165 height 26
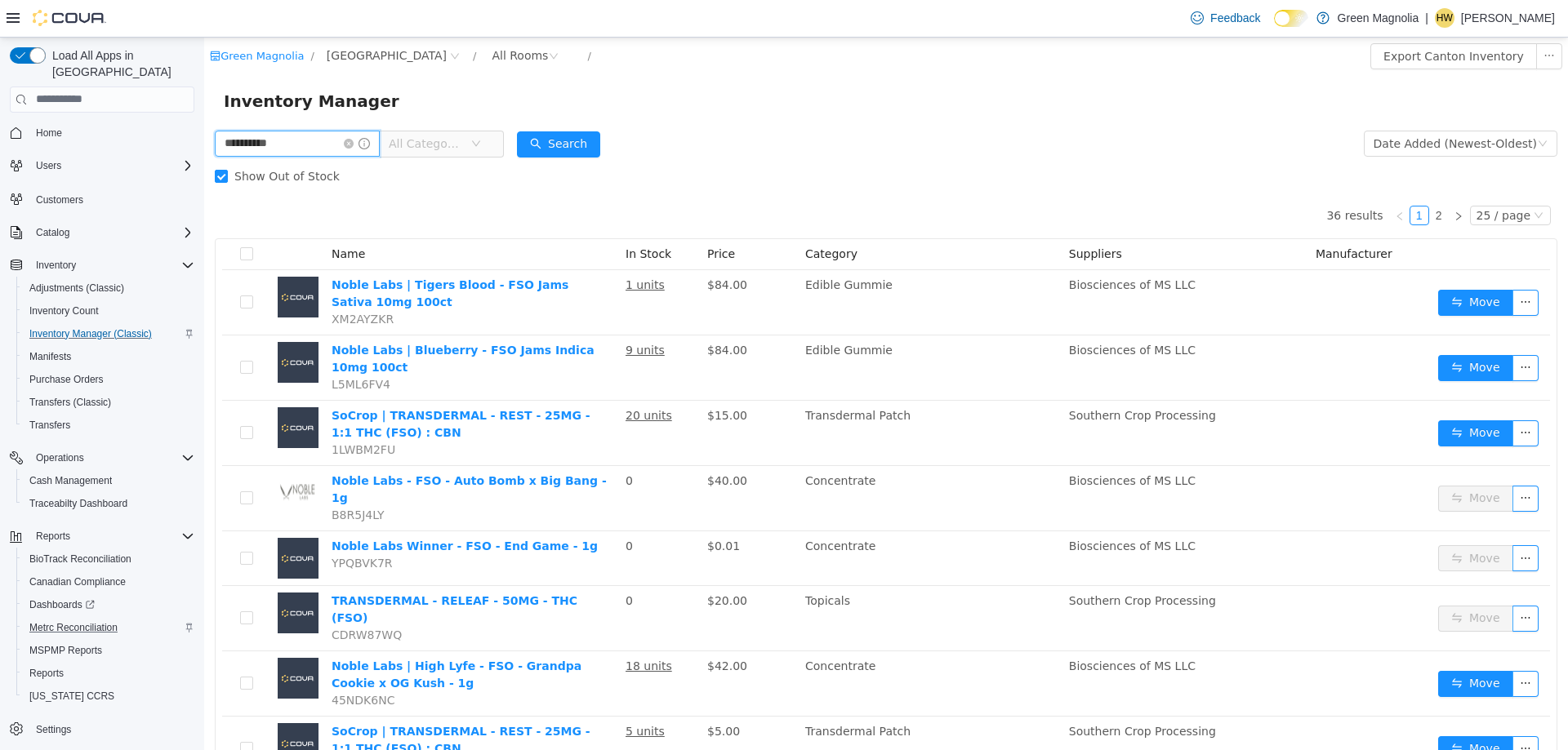
type input "**********"
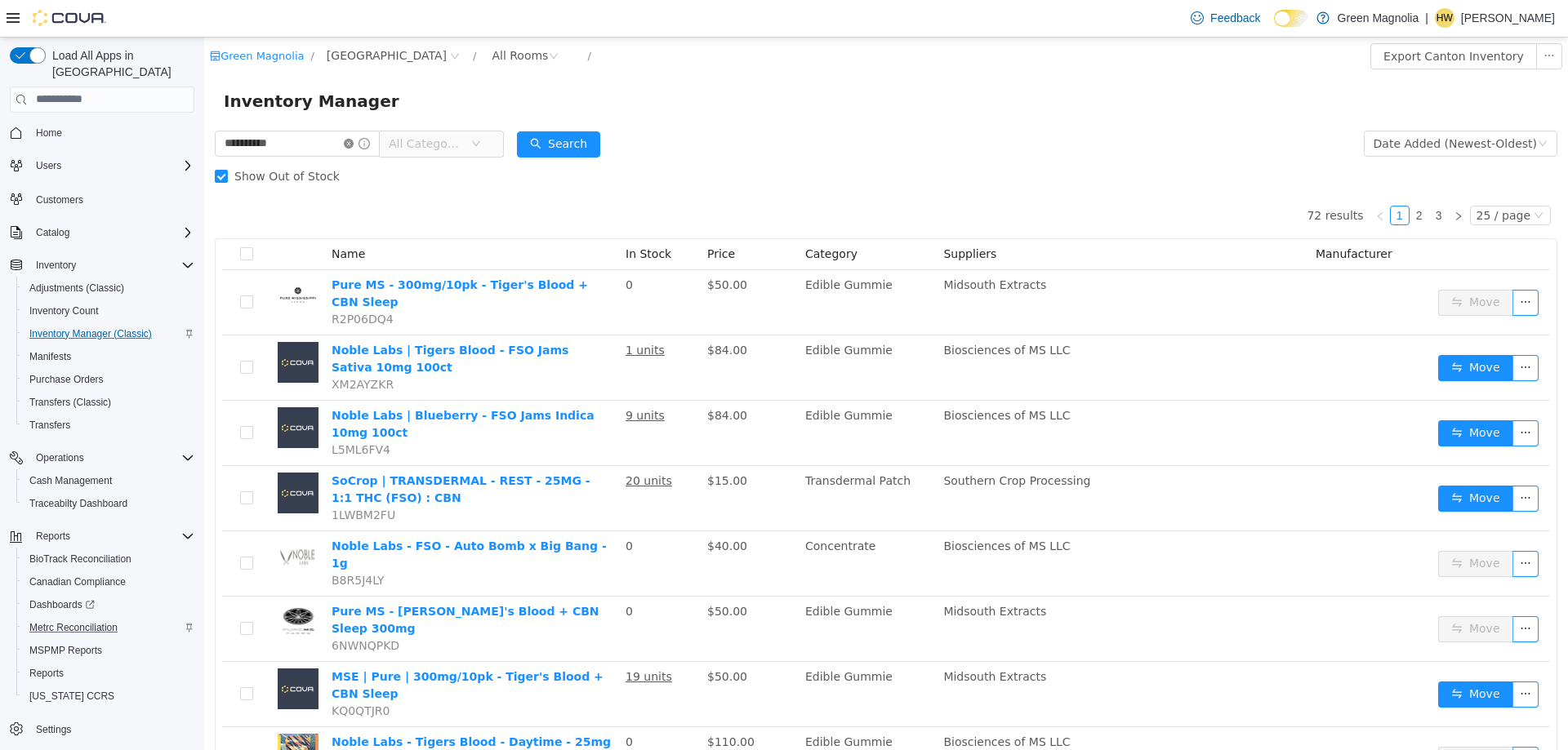
click at [354, 142] on icon "icon: close-circle" at bounding box center [349, 143] width 10 height 10
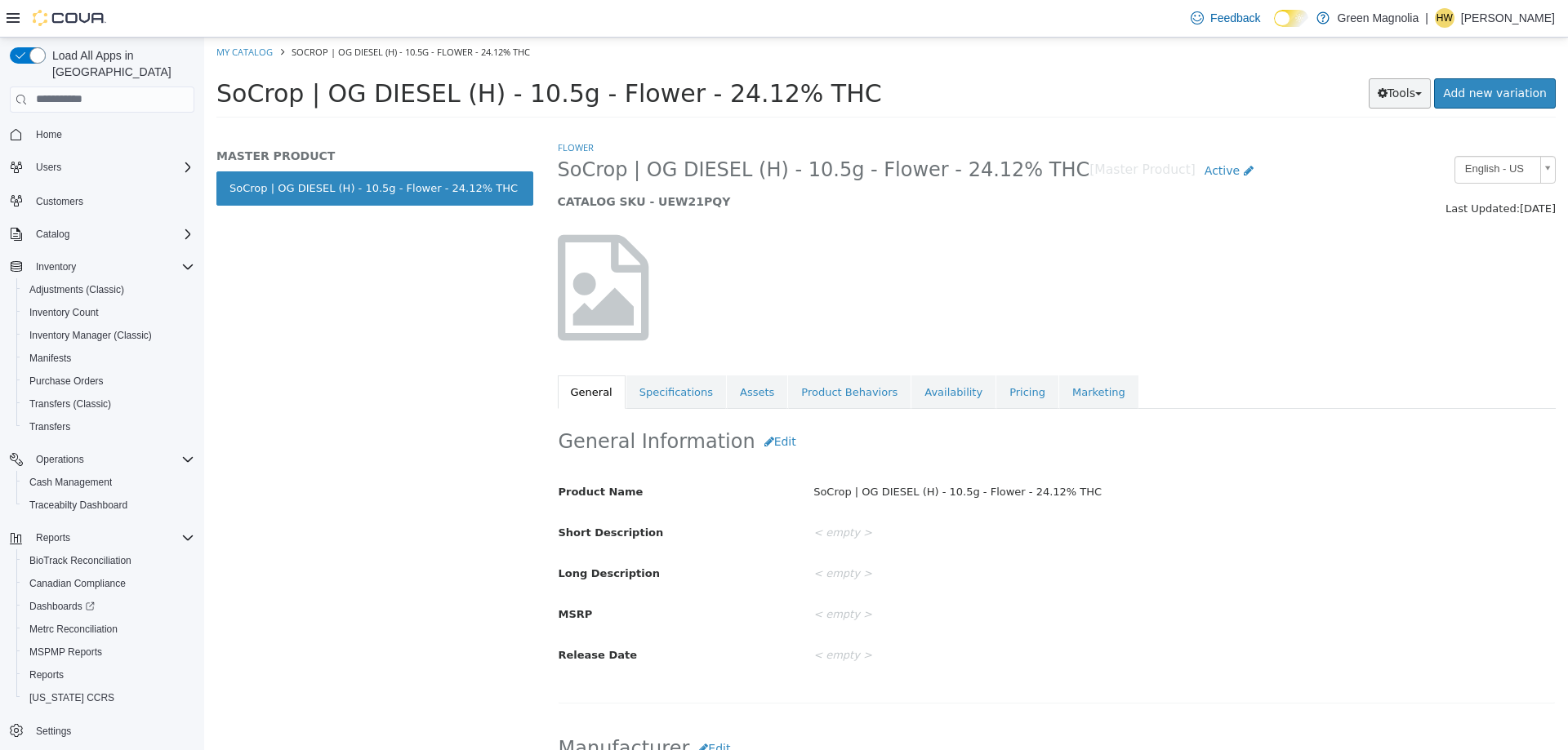
click at [1419, 95] on button "Tools" at bounding box center [1400, 92] width 63 height 30
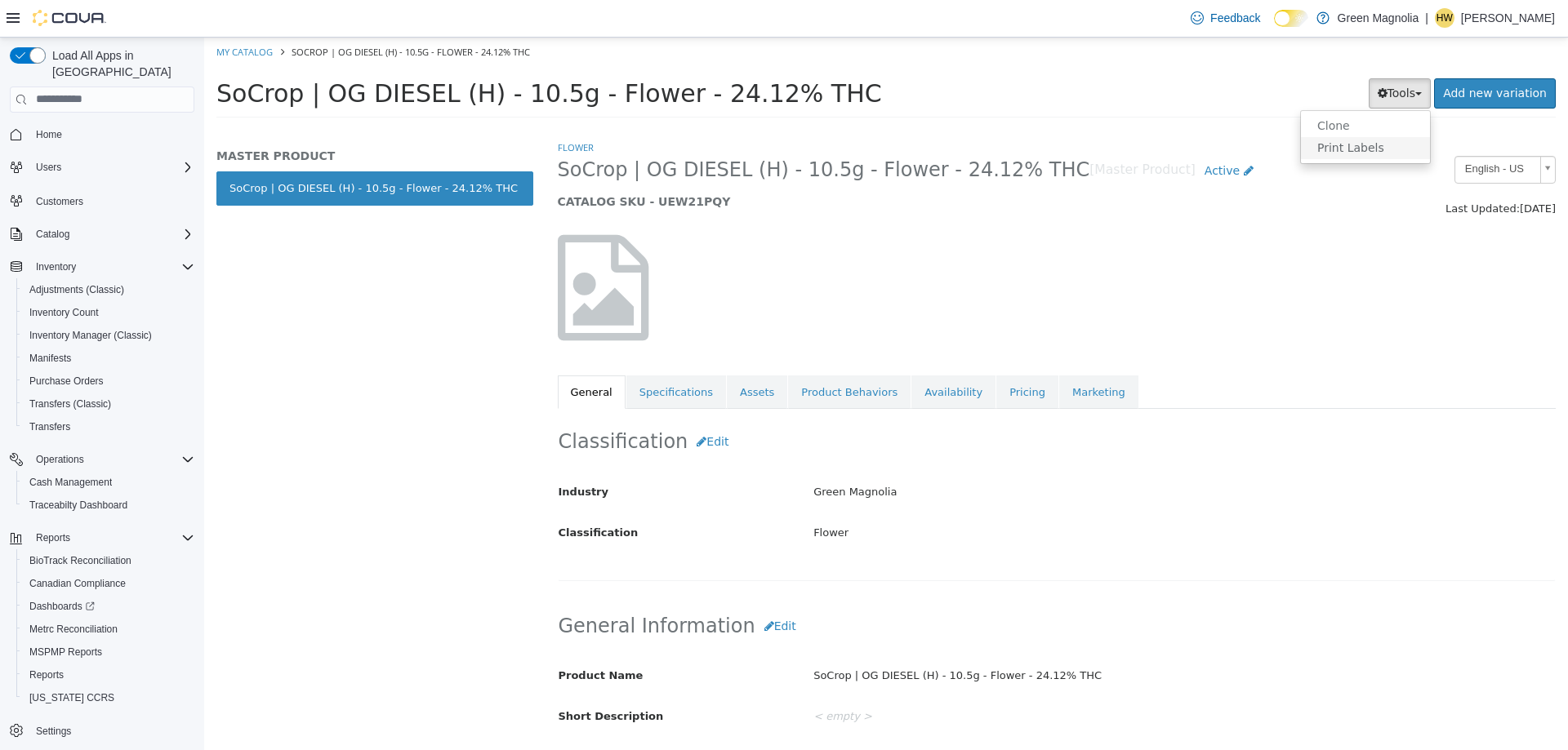
click at [1372, 146] on link "Print Labels" at bounding box center [1365, 147] width 129 height 22
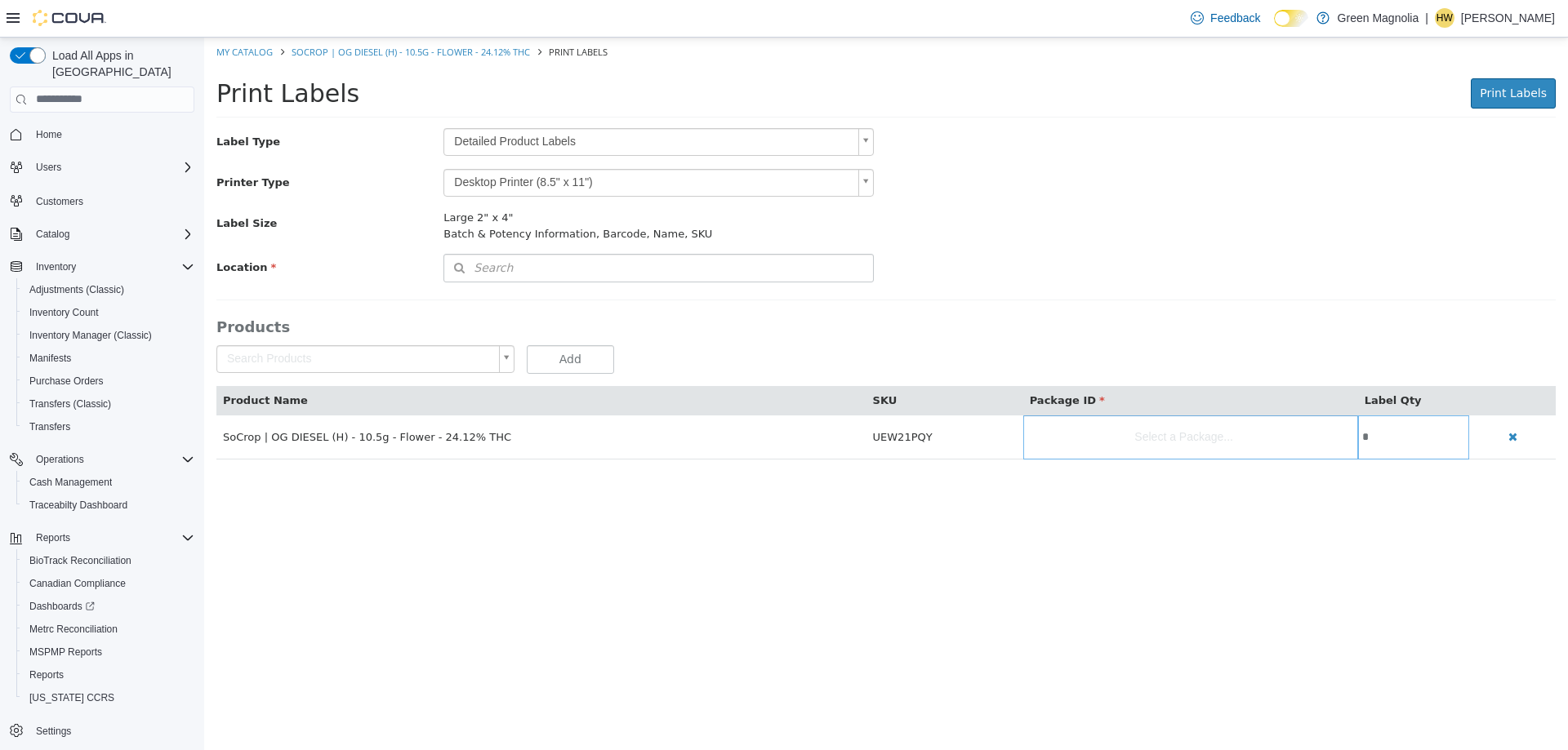
click at [643, 140] on body "Saving Bulk Changes... × My Catalog SoCrop | OG DIESEL (H) - 10.5g - Flower - 2…" at bounding box center [886, 256] width 1364 height 439
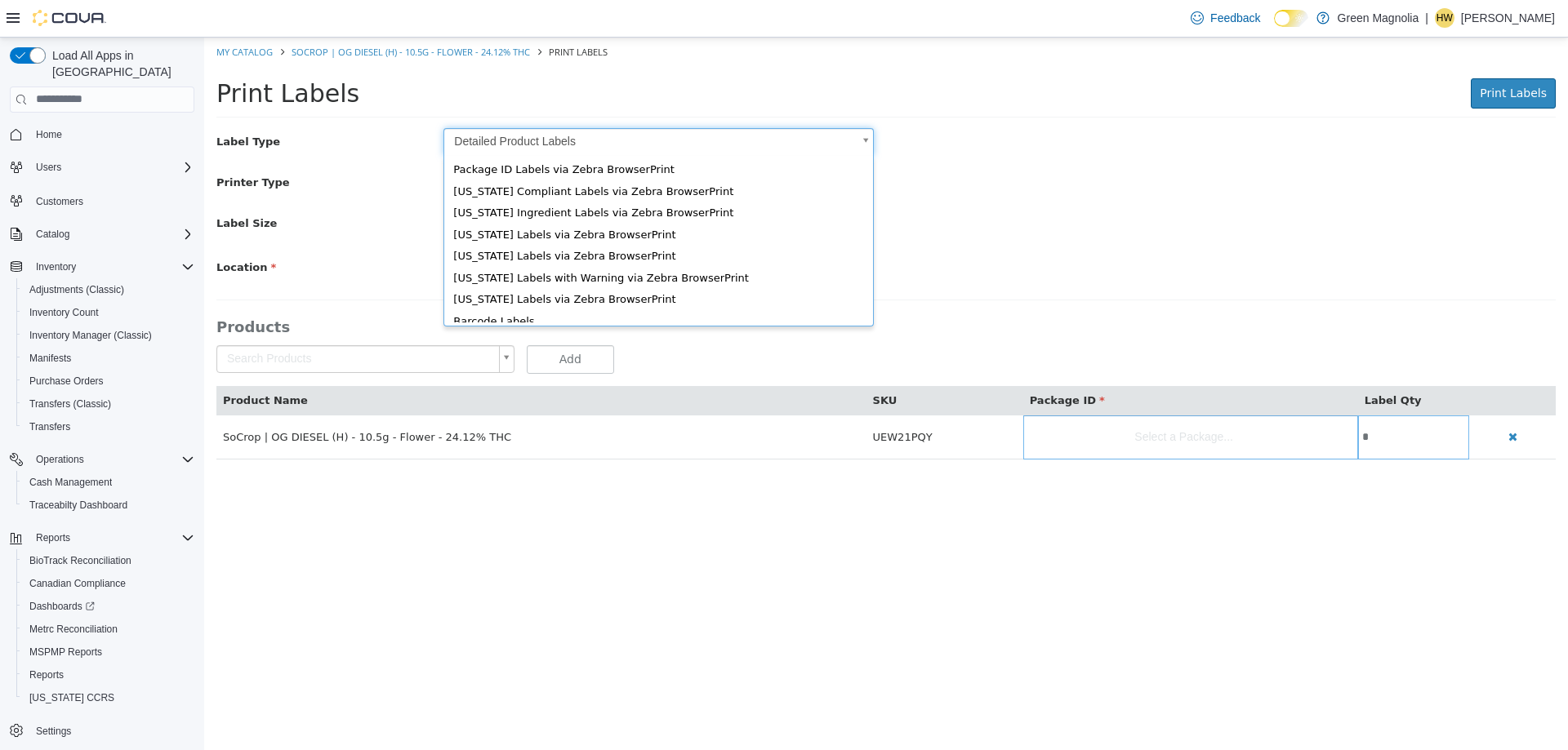
scroll to position [22, 0]
type input "*"
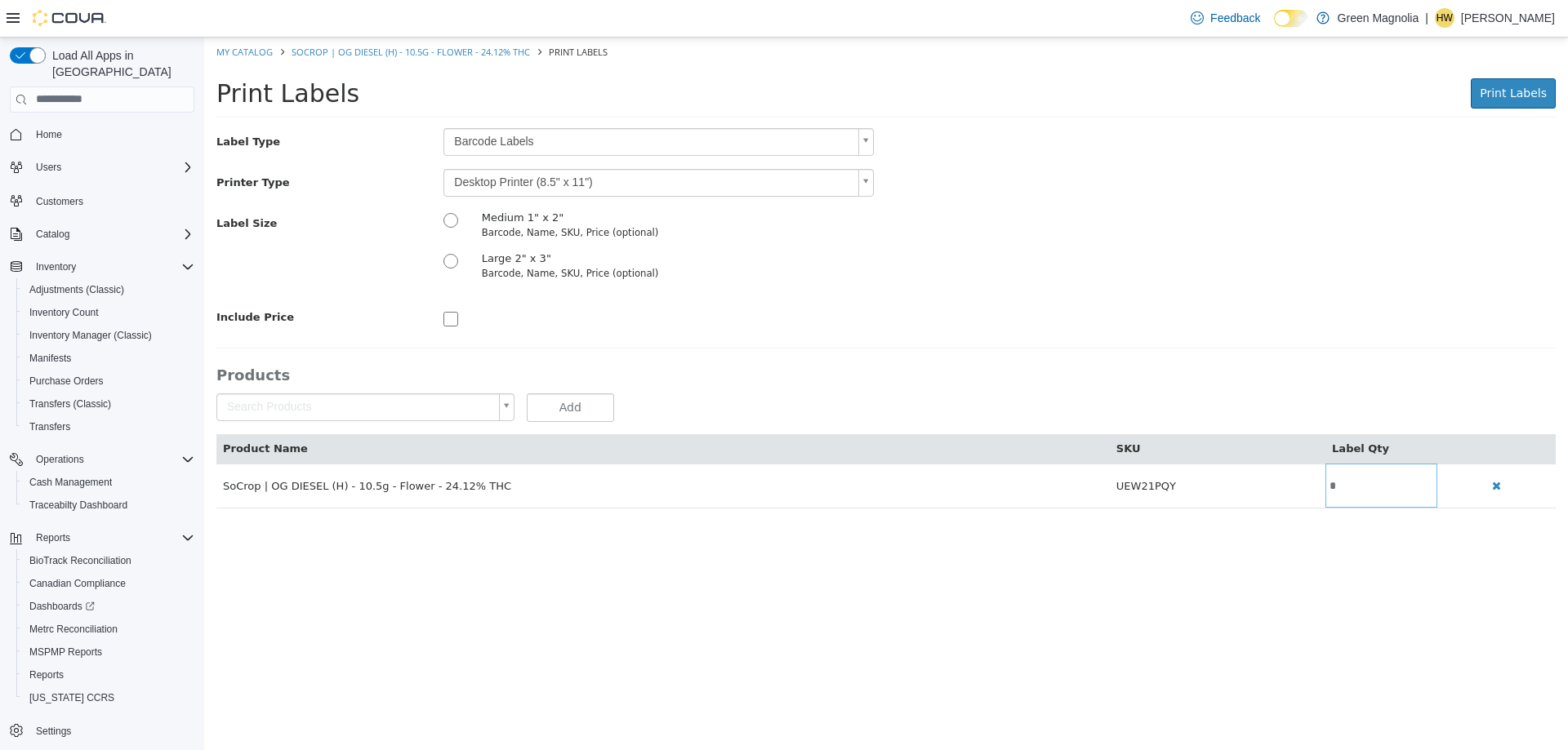
click at [572, 181] on body "Saving Bulk Changes... × My Catalog SoCrop | OG DIESEL (H) - 10.5g - Flower - 2…" at bounding box center [886, 281] width 1364 height 488
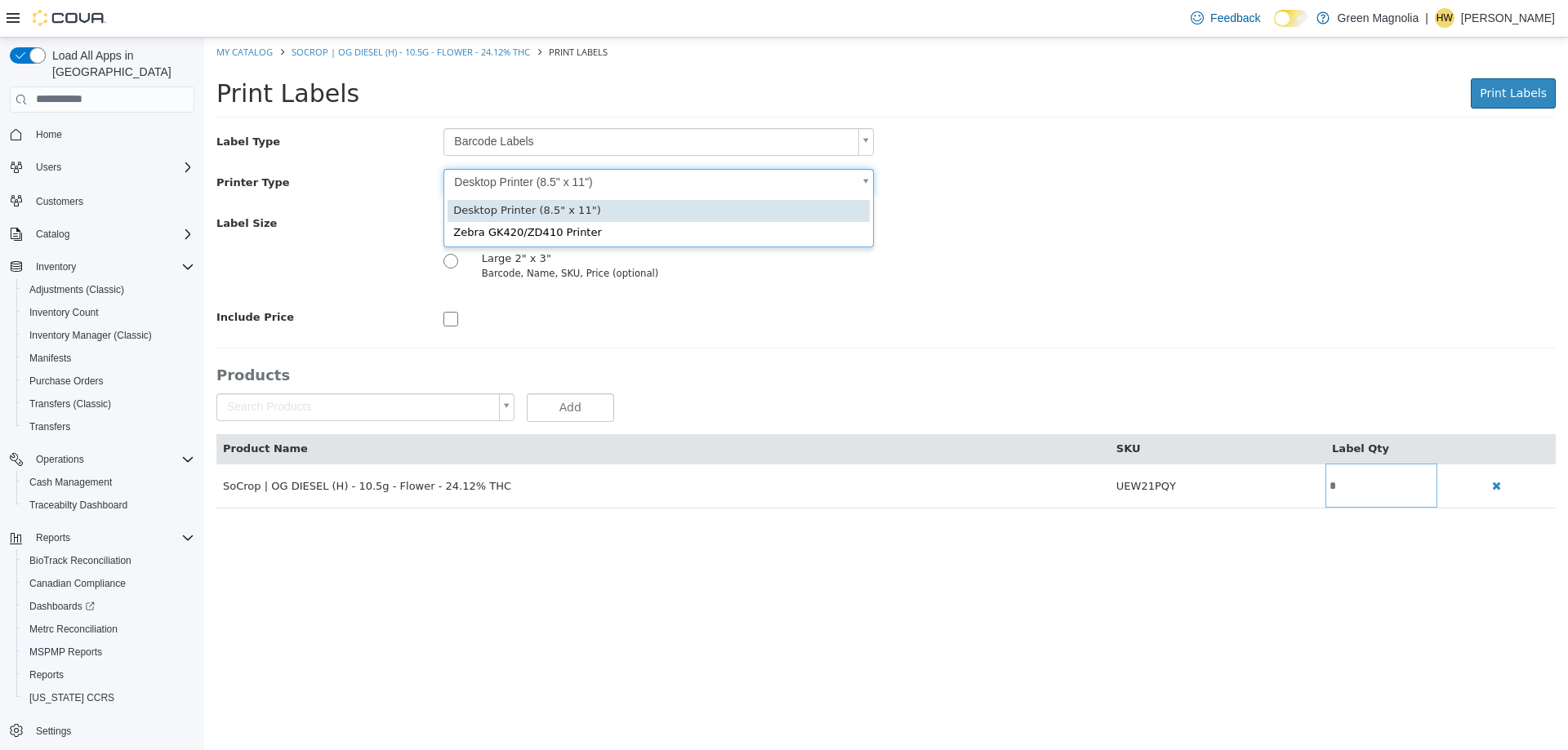
type input "*"
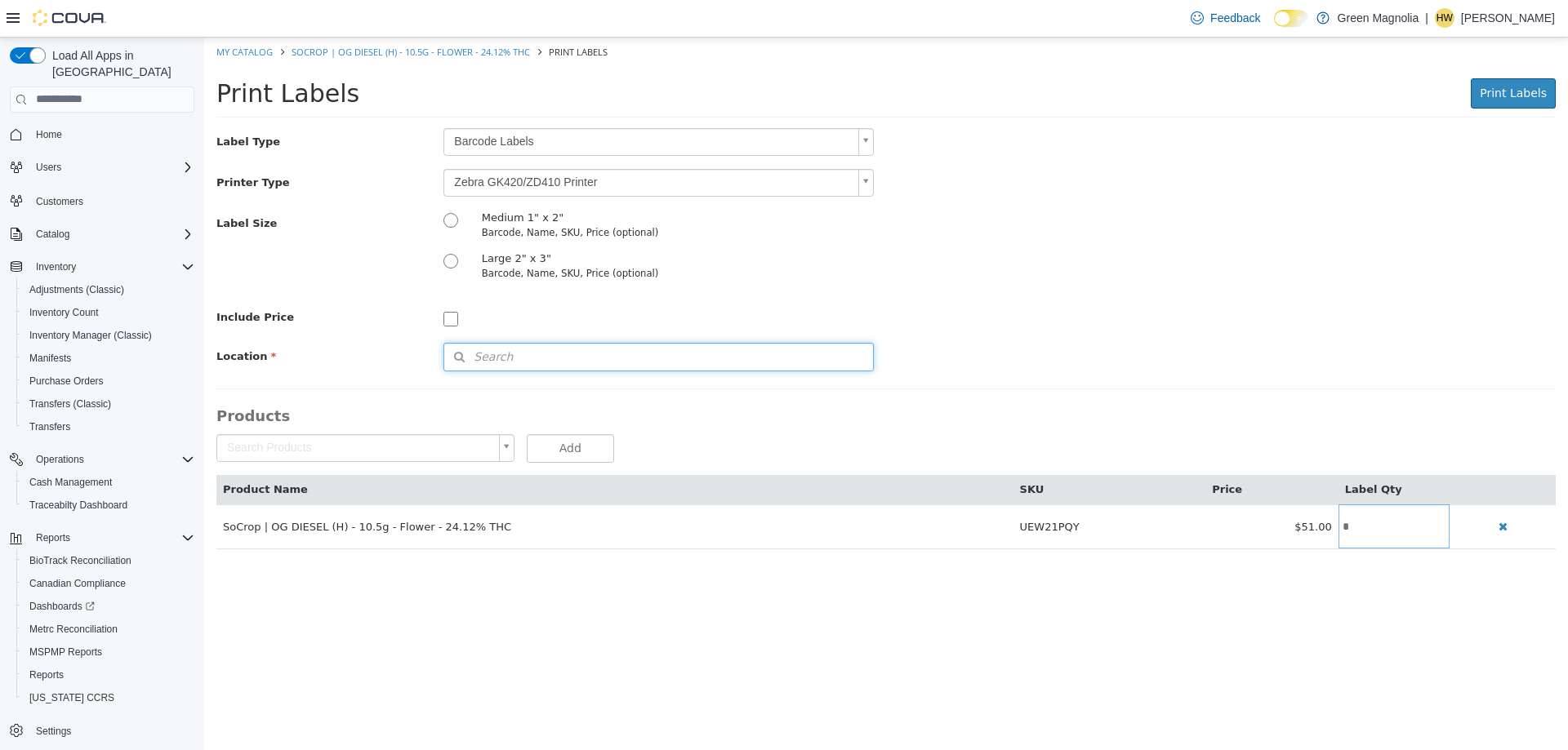
click at [568, 355] on button "Search" at bounding box center [658, 356] width 431 height 28
drag, startPoint x: 850, startPoint y: 381, endPoint x: 860, endPoint y: 398, distance: 19.7
click at [849, 381] on span "or browse" at bounding box center [830, 385] width 85 height 28
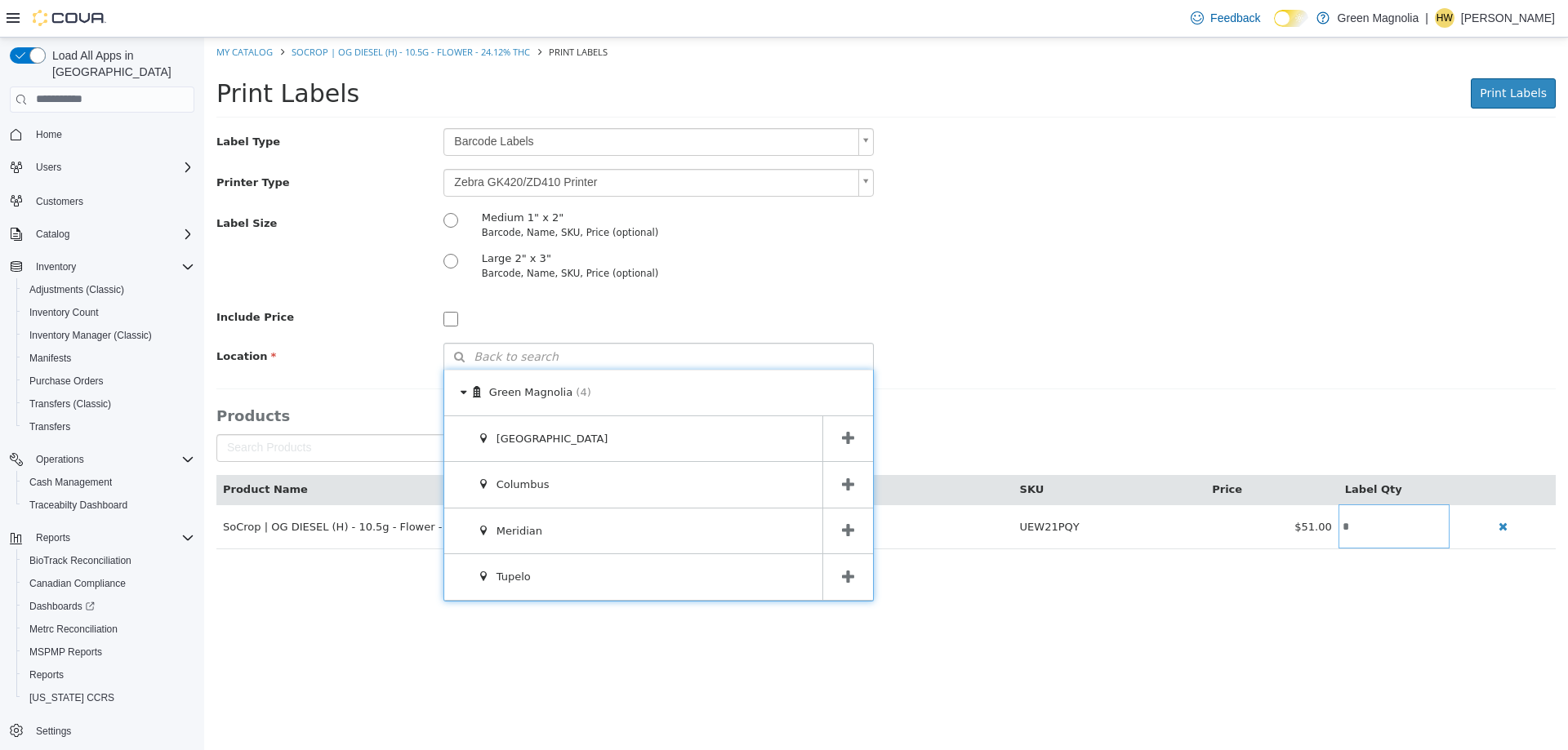
click at [848, 435] on icon at bounding box center [848, 438] width 13 height 16
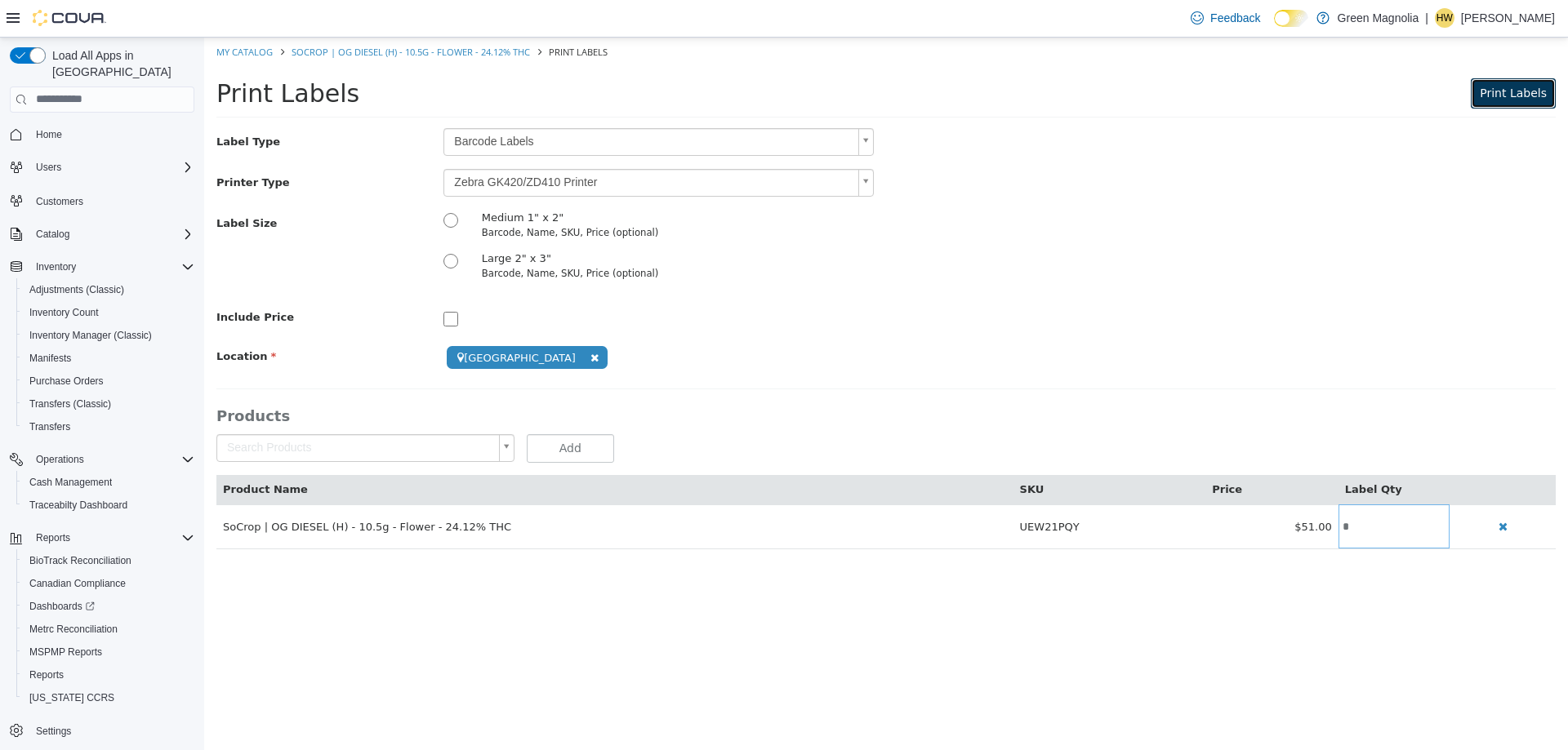
click at [1527, 92] on span "Print Labels" at bounding box center [1513, 91] width 67 height 13
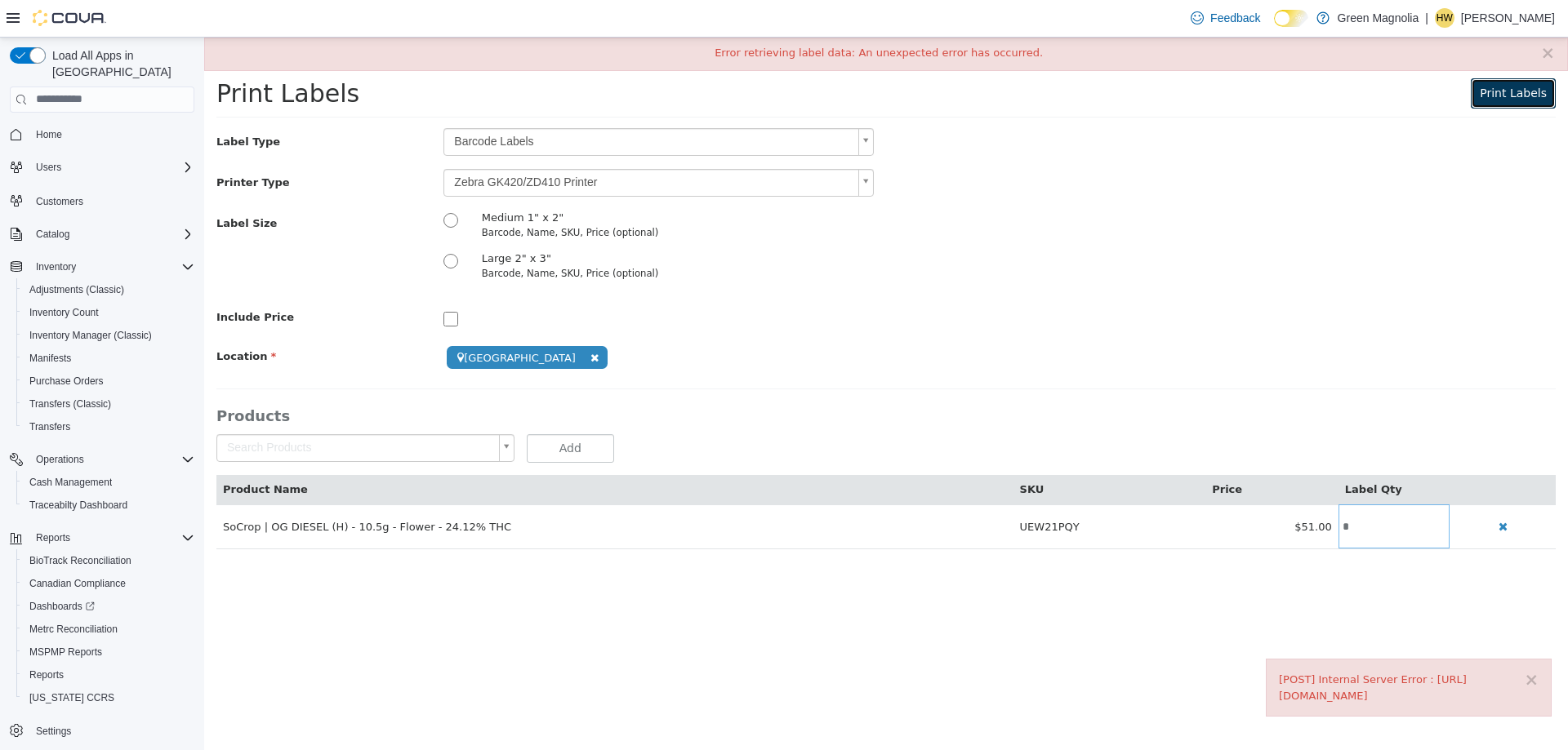
click at [1521, 91] on span "Print Labels" at bounding box center [1513, 91] width 67 height 13
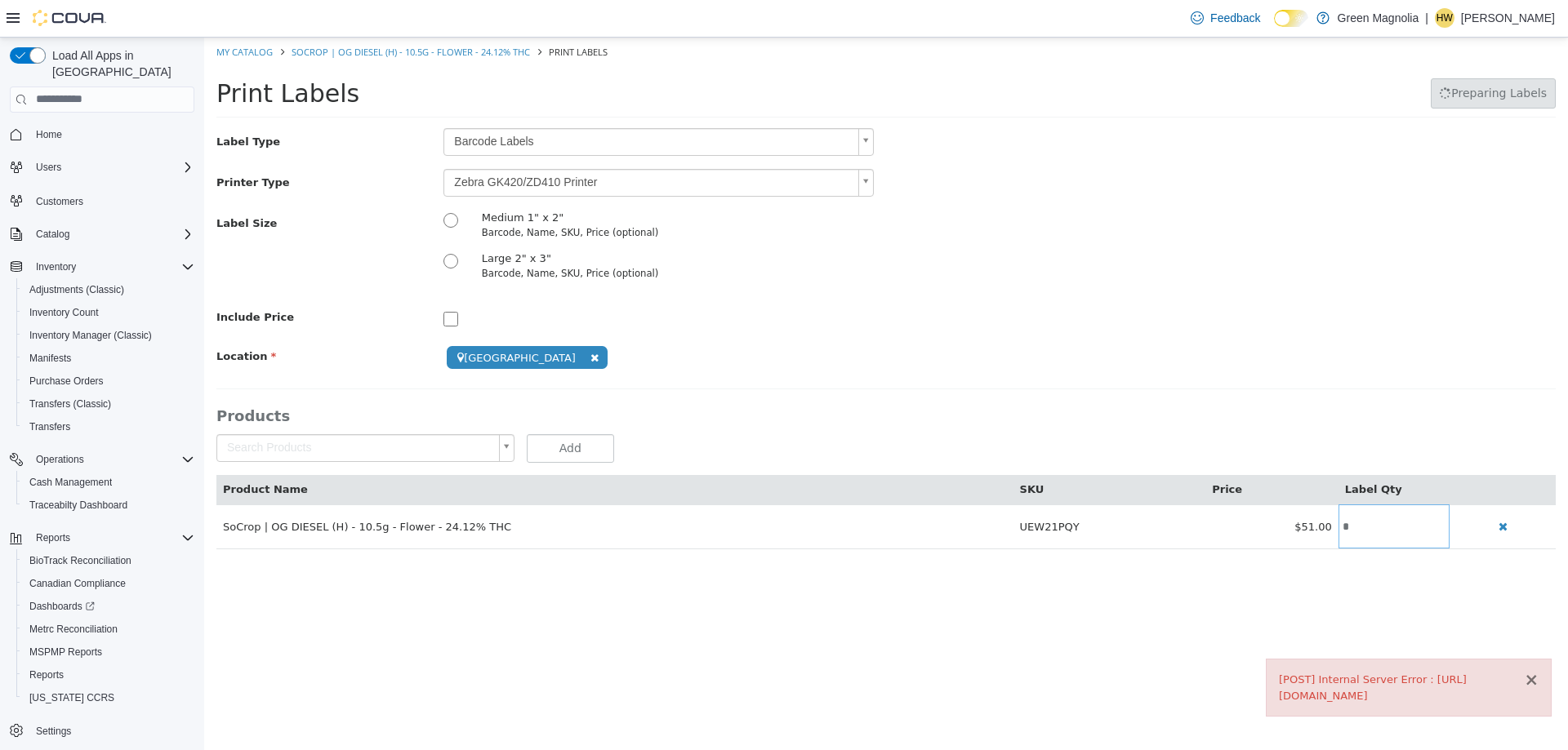
click at [1533, 681] on button "×" at bounding box center [1530, 679] width 15 height 17
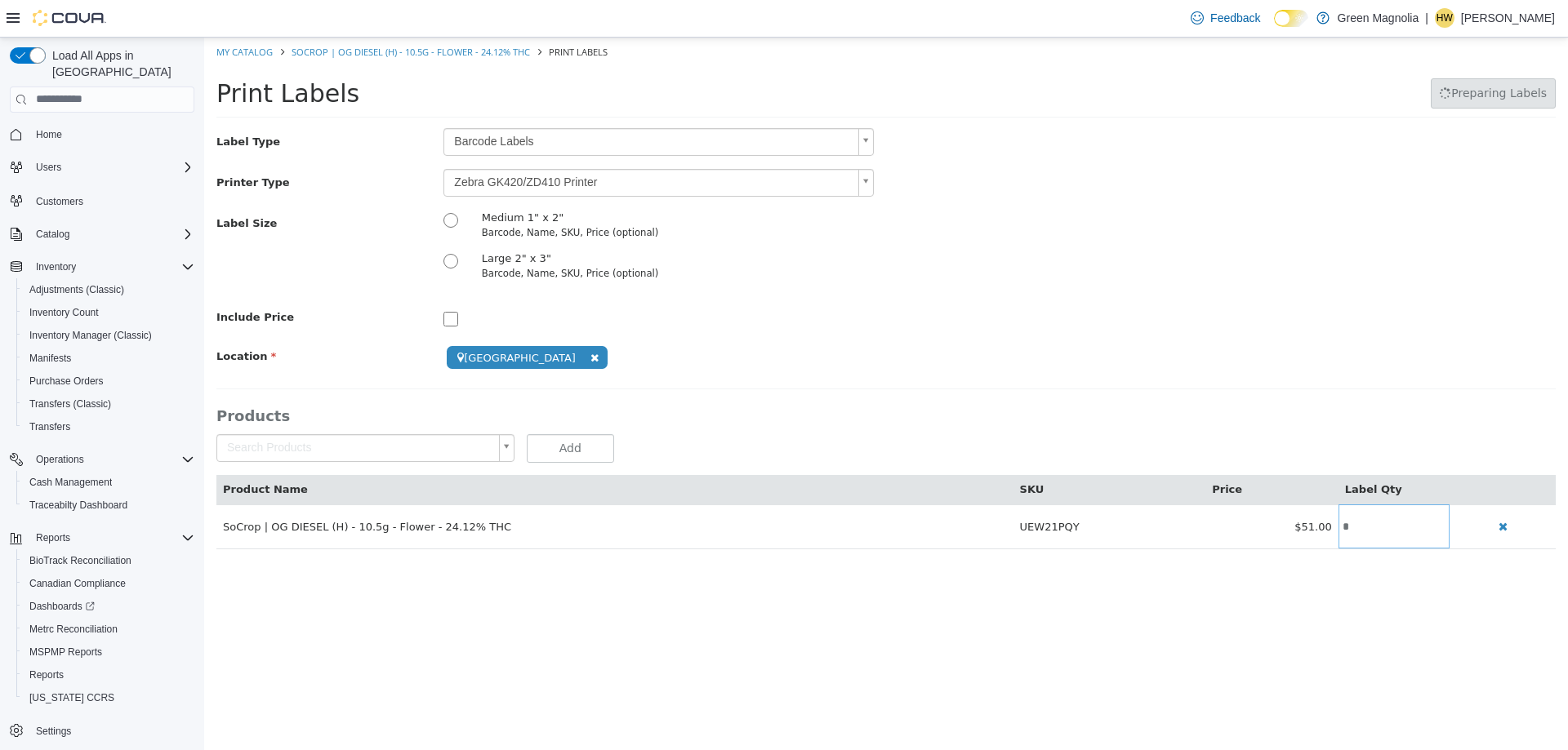
click at [733, 414] on h3 "Products" at bounding box center [887, 414] width 1340 height 18
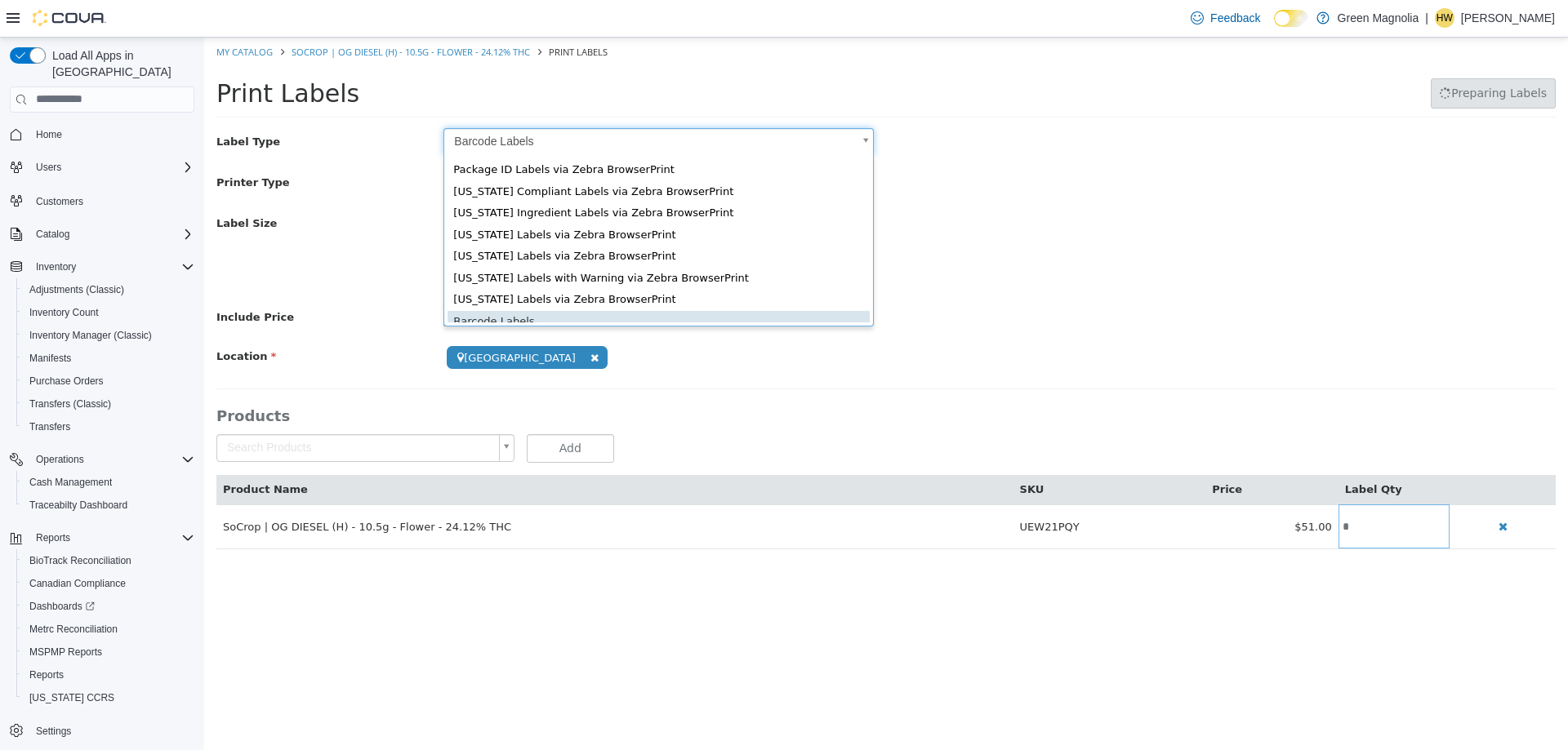
drag, startPoint x: 753, startPoint y: 138, endPoint x: 746, endPoint y: 151, distance: 14.8
click at [746, 151] on body "**********" at bounding box center [886, 301] width 1364 height 528
click at [610, 324] on div "Package ID Labels via Zebra BrowserPrint Colorado Compliant Labels via Zebra Br…" at bounding box center [658, 241] width 431 height 171
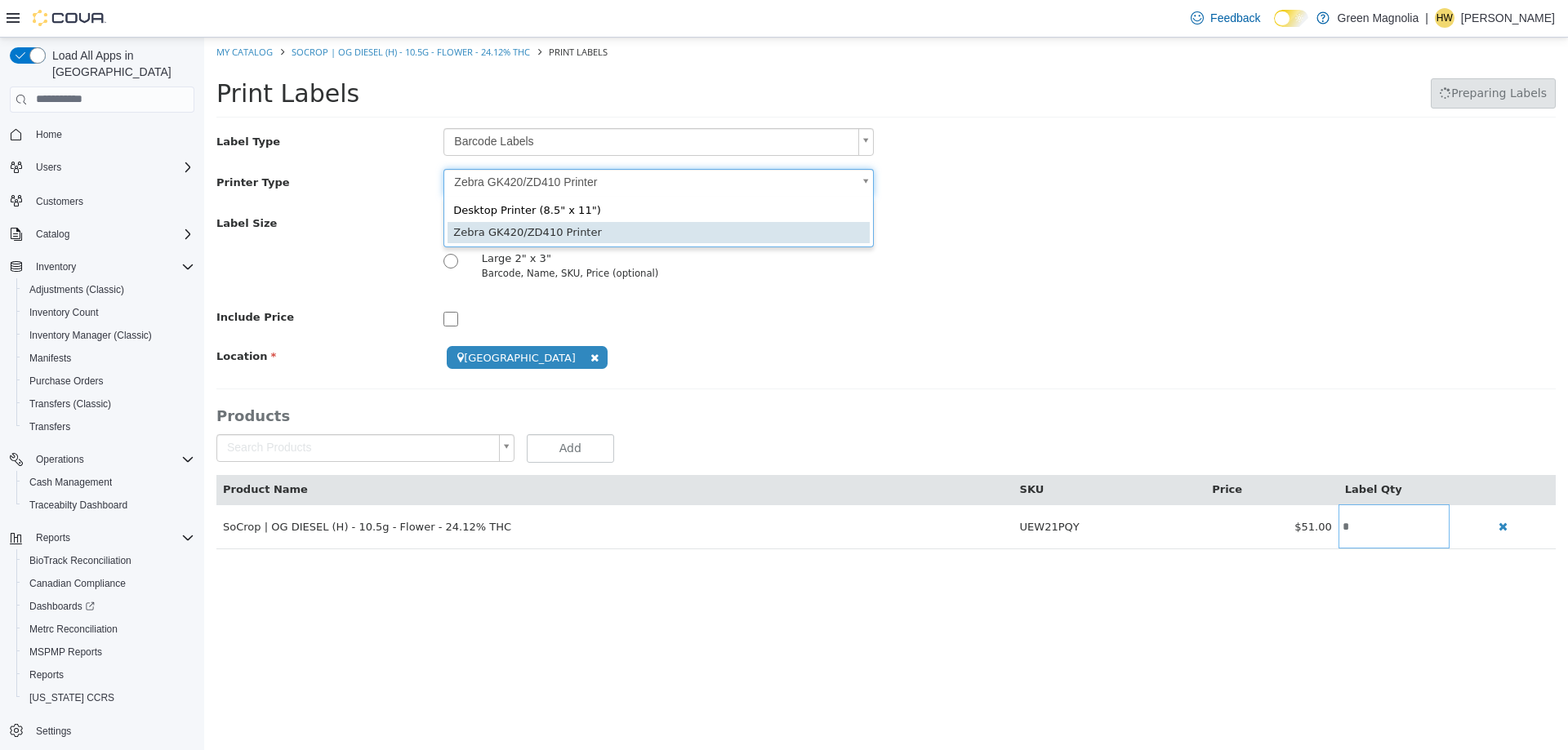
click at [635, 185] on body "**********" at bounding box center [886, 301] width 1364 height 528
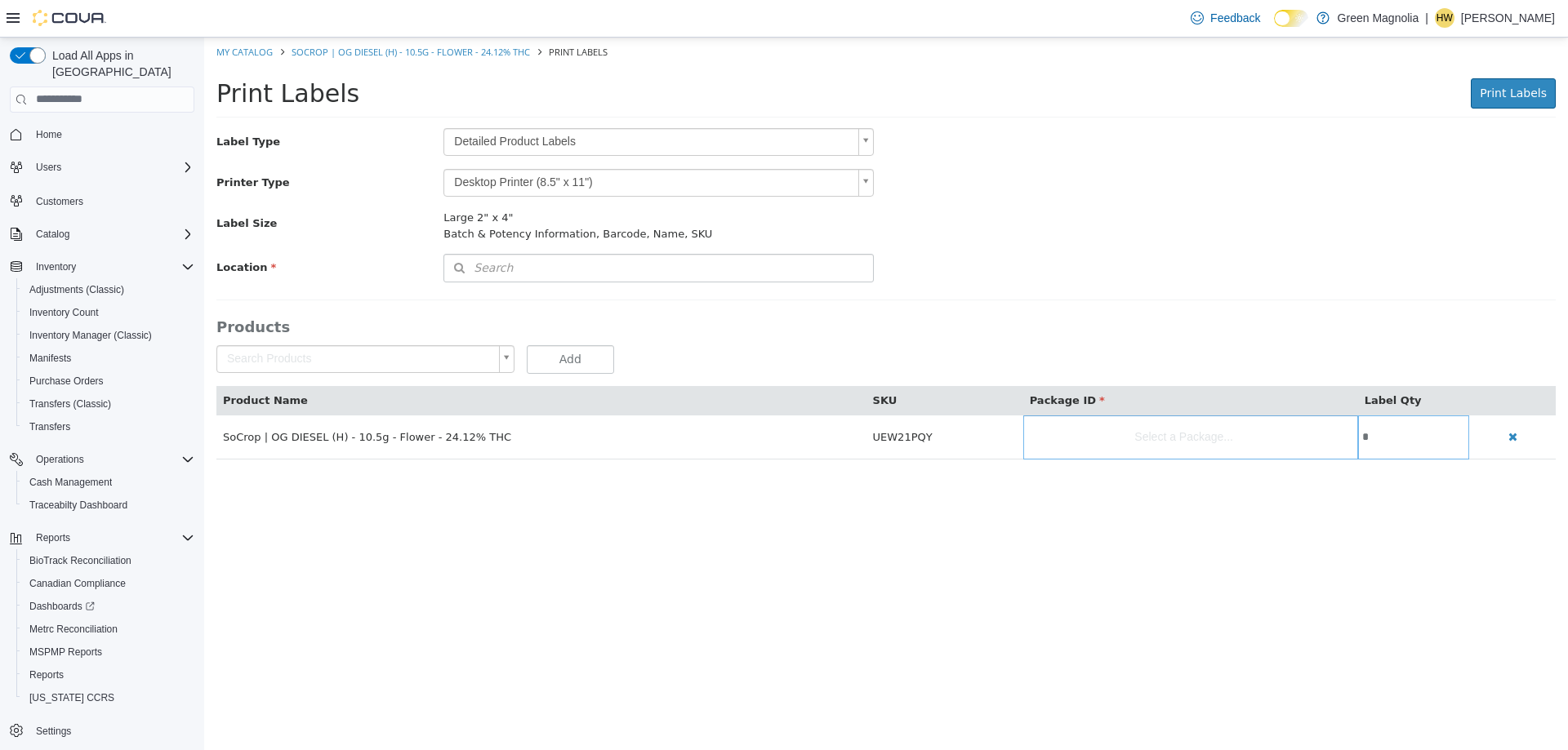
click at [645, 140] on body "Saving Bulk Changes... × My Catalog SoCrop | OG DIESEL (H) - 10.5g - Flower - 2…" at bounding box center [886, 256] width 1364 height 439
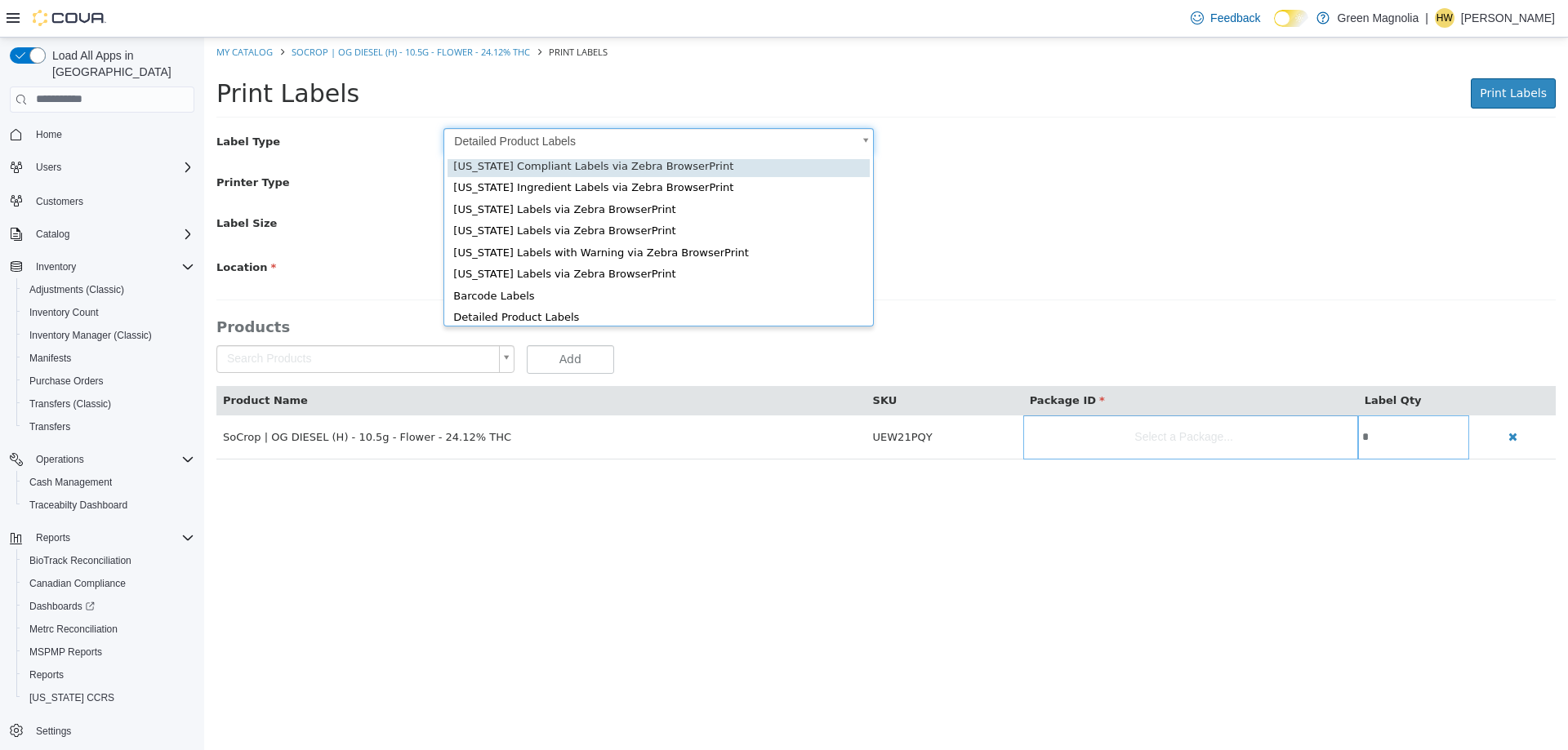
scroll to position [25, 0]
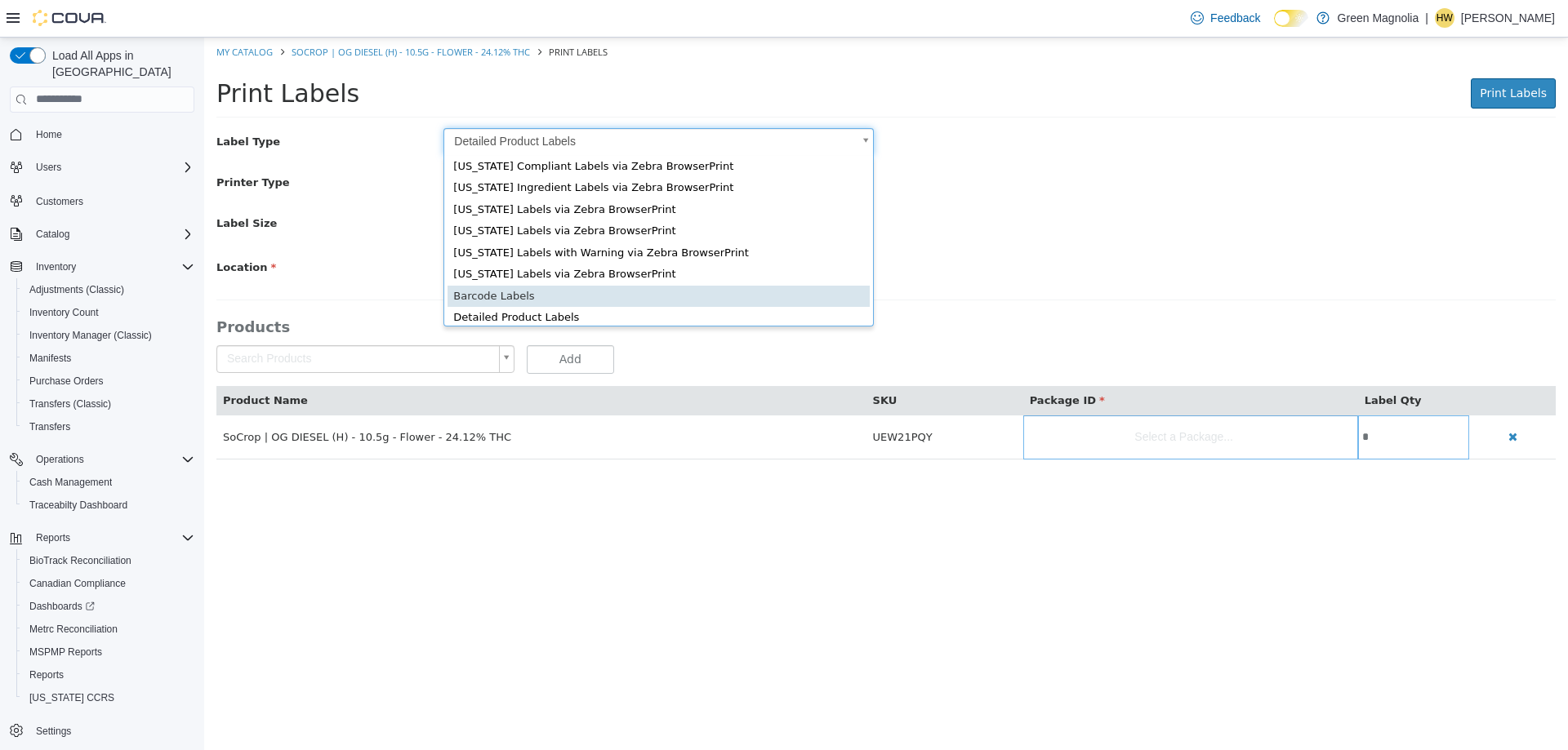
type input "*"
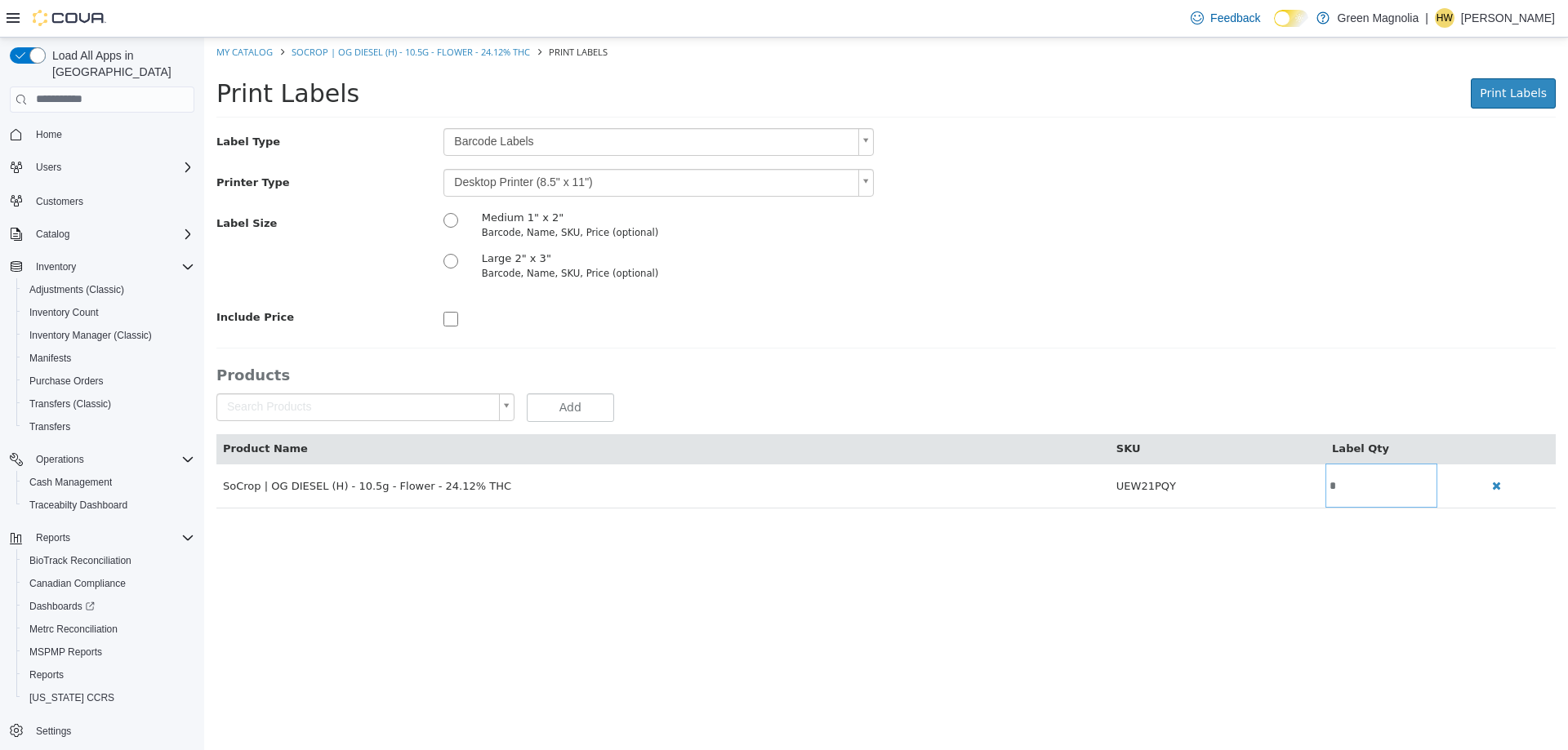
click at [536, 184] on body "Saving Bulk Changes... × My Catalog SoCrop | OG DIESEL (H) - 10.5g - Flower - 2…" at bounding box center [886, 281] width 1364 height 488
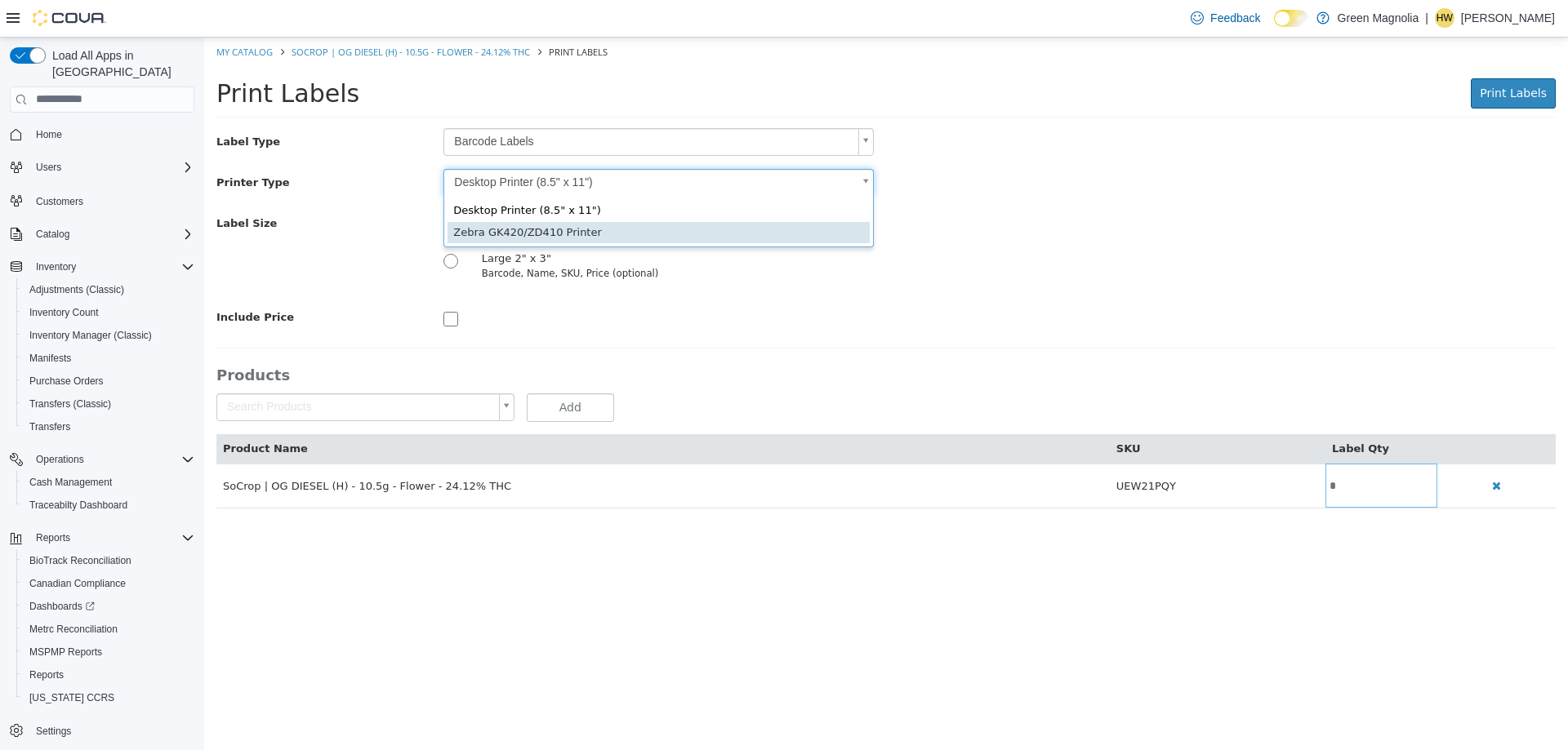
type input "*"
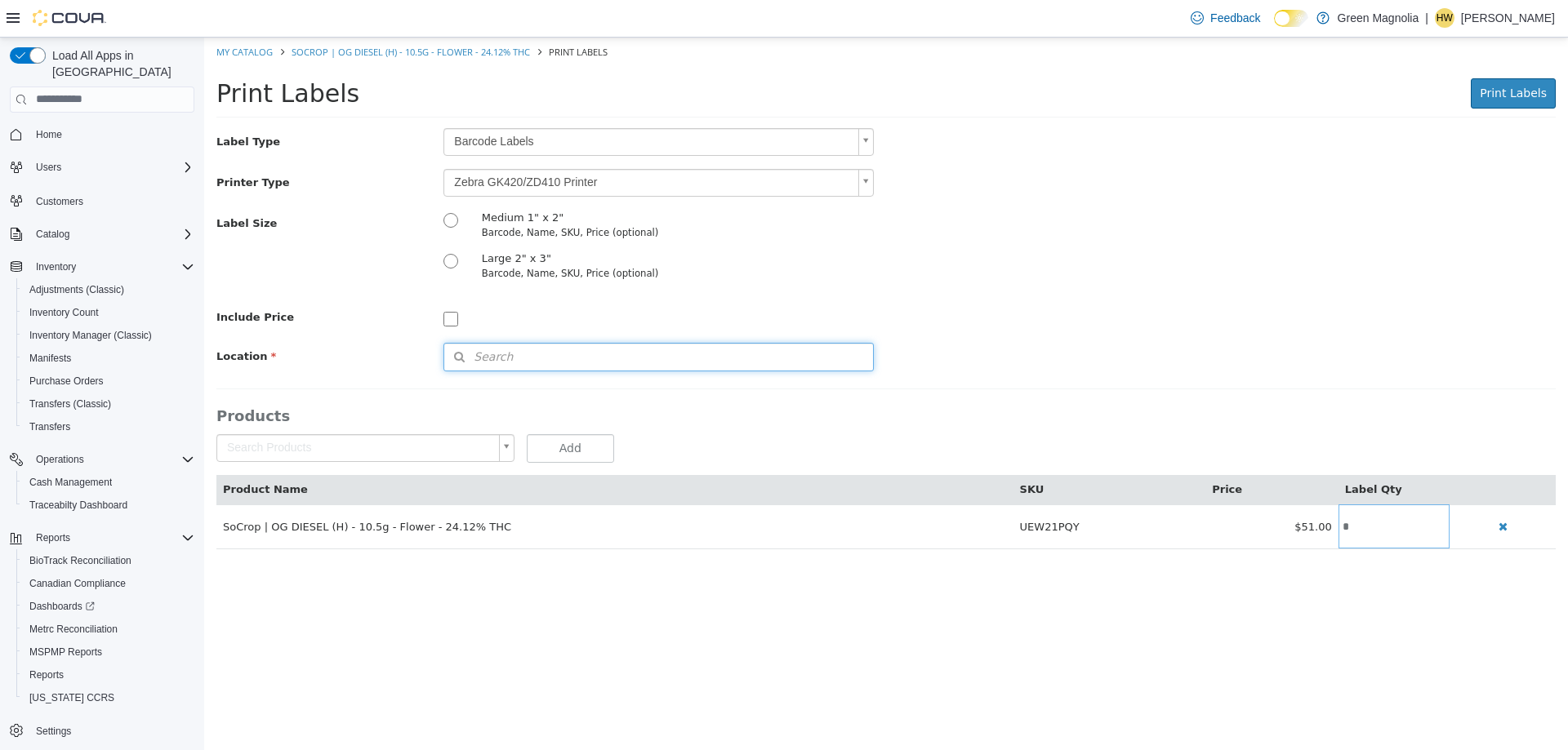
click at [506, 355] on span "Search" at bounding box center [478, 357] width 69 height 17
click at [834, 394] on span "or browse" at bounding box center [830, 385] width 85 height 28
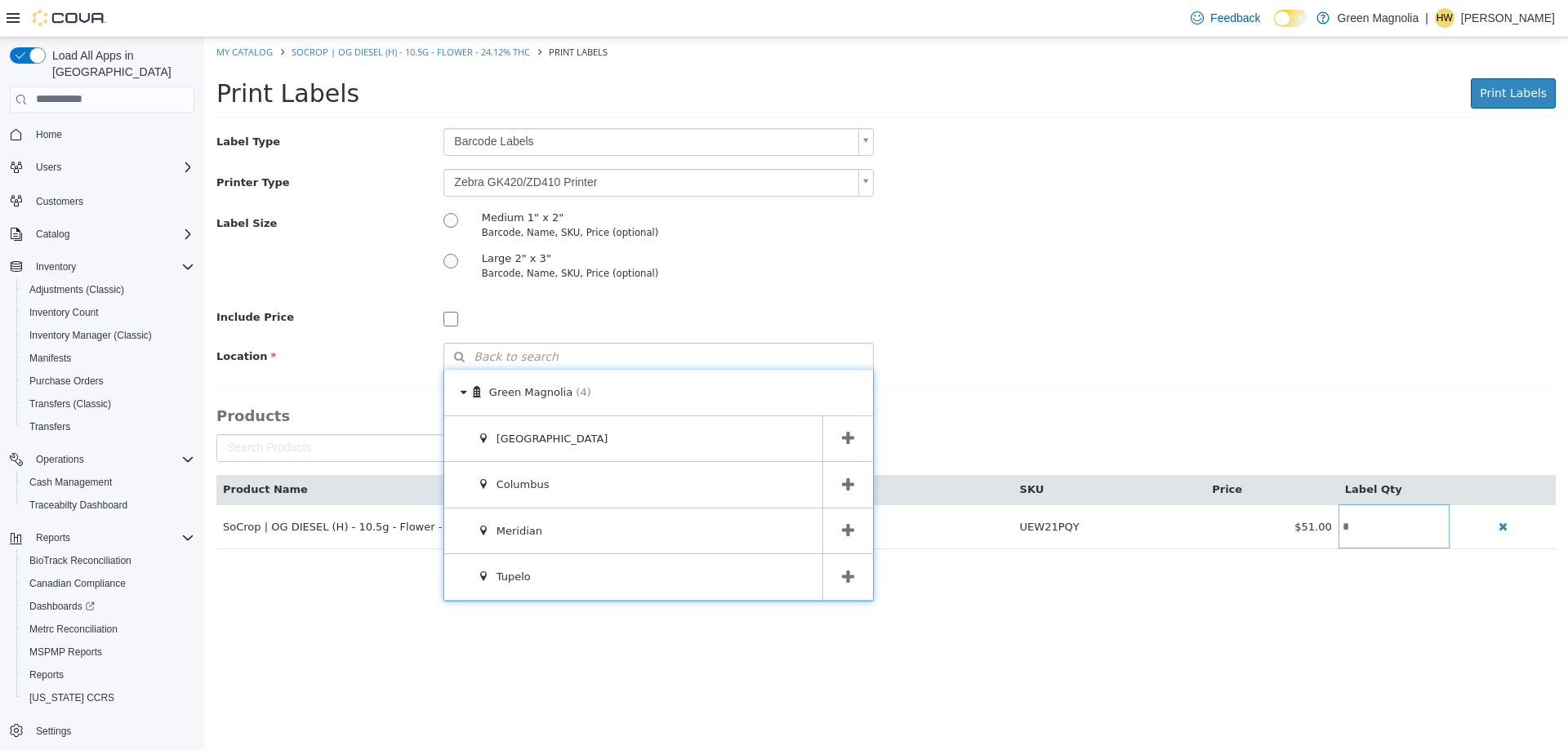
click at [850, 457] on span at bounding box center [848, 438] width 51 height 46
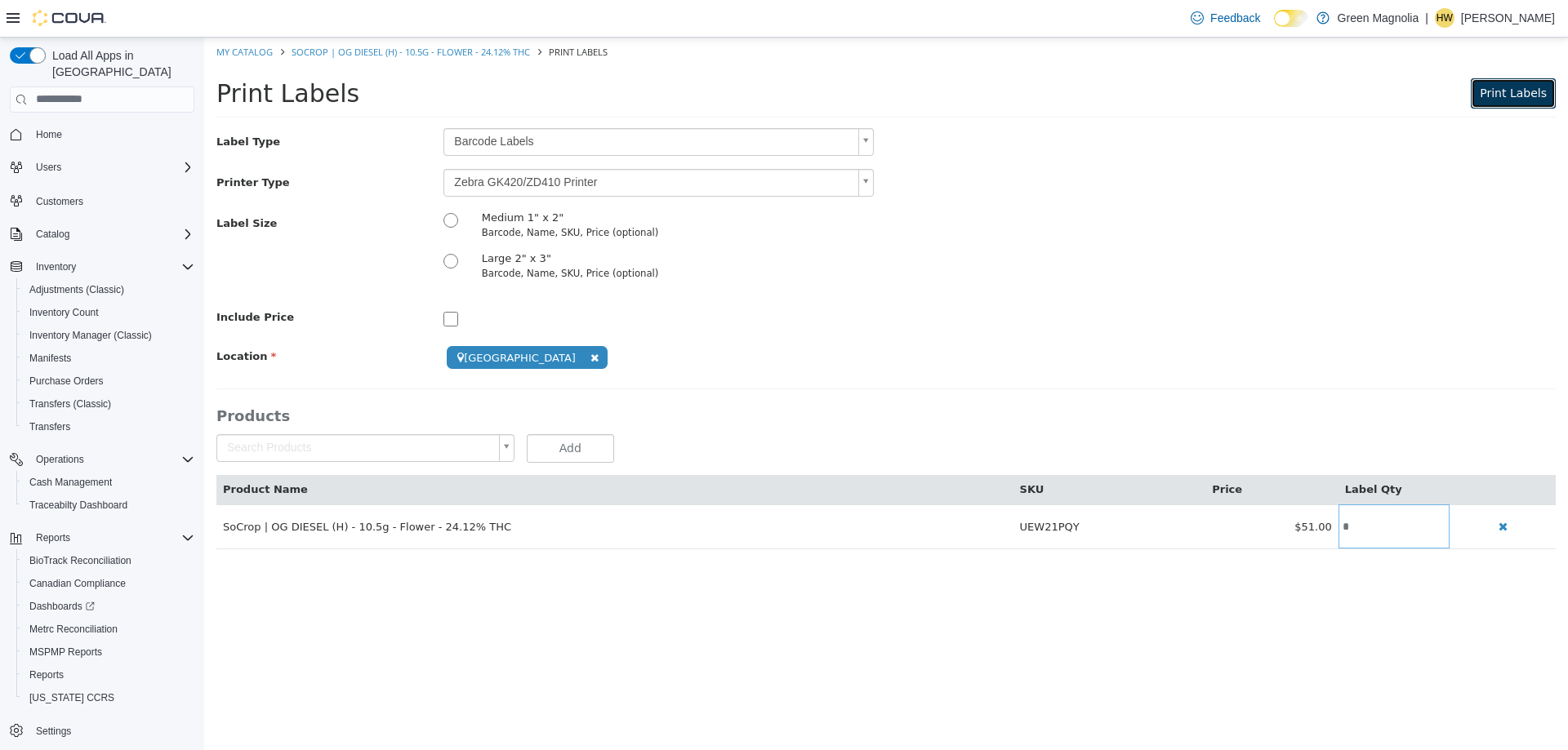
click at [1519, 86] on span "Print Labels" at bounding box center [1513, 91] width 67 height 13
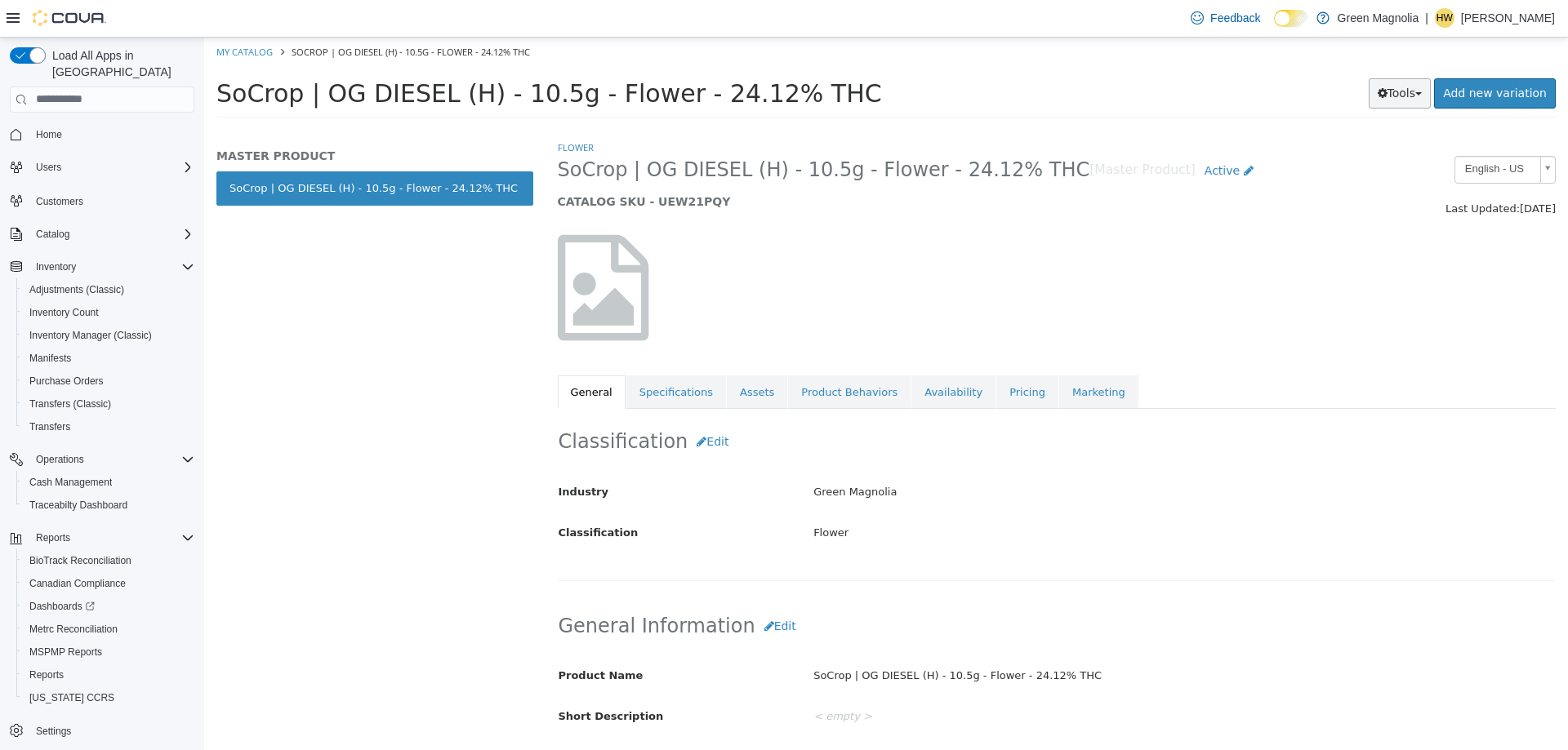
click at [1411, 96] on button "Tools" at bounding box center [1400, 92] width 63 height 30
click at [1353, 141] on link "Print Labels" at bounding box center [1365, 147] width 129 height 22
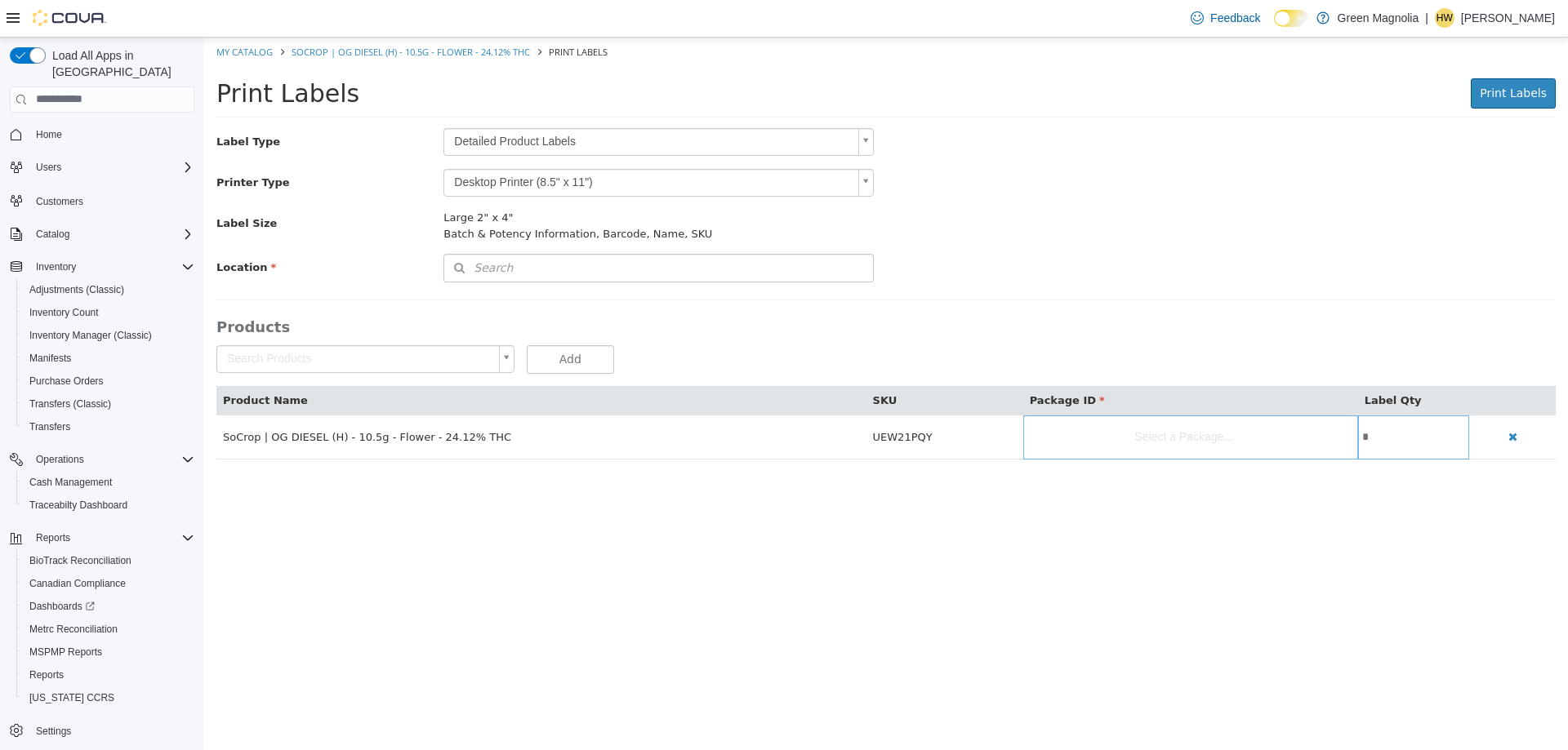
scroll to position [25, 0]
click at [679, 129] on body "Saving Bulk Changes... × My Catalog SoCrop | OG DIESEL (H) - 10.5g - Flower - 2…" at bounding box center [886, 256] width 1364 height 439
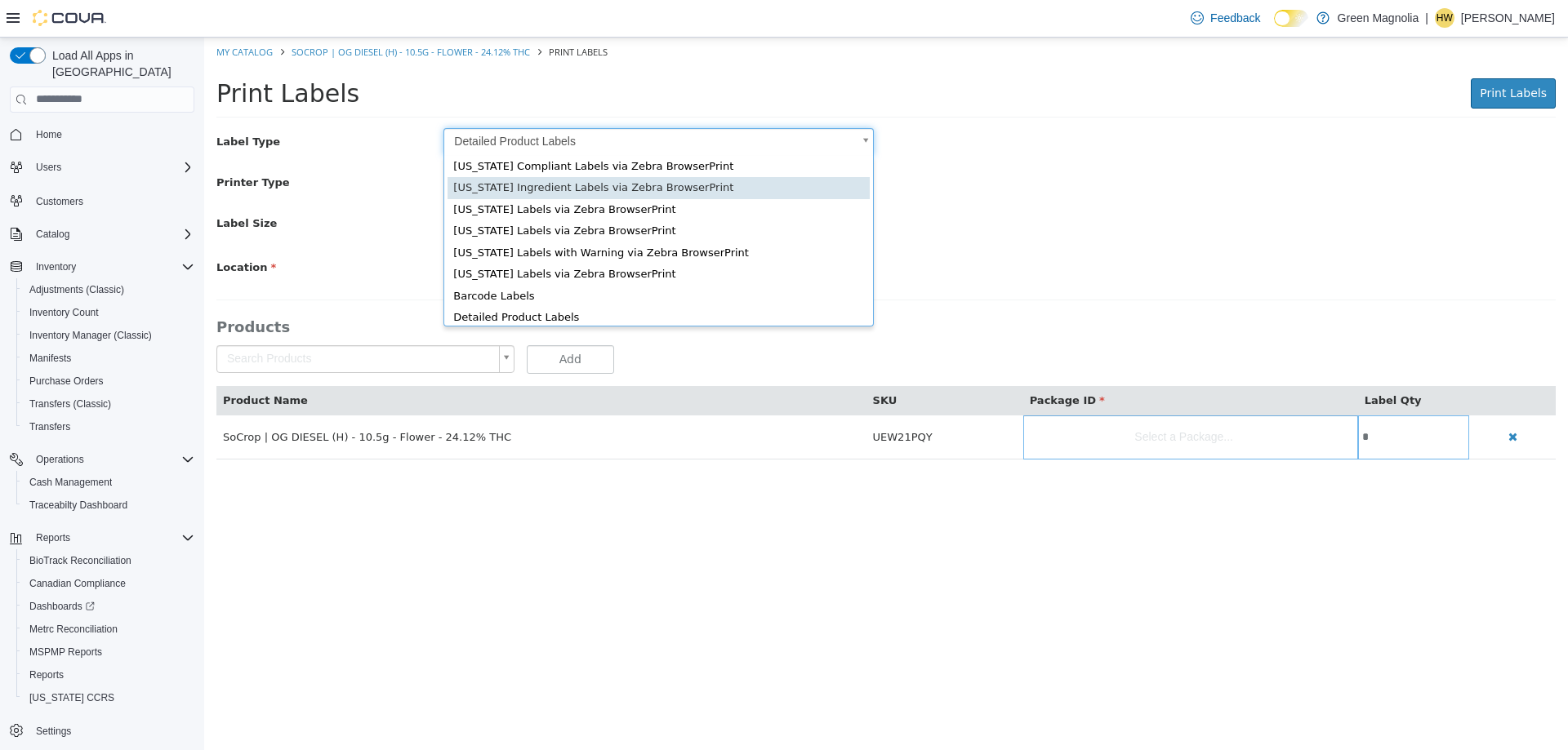
scroll to position [22, 0]
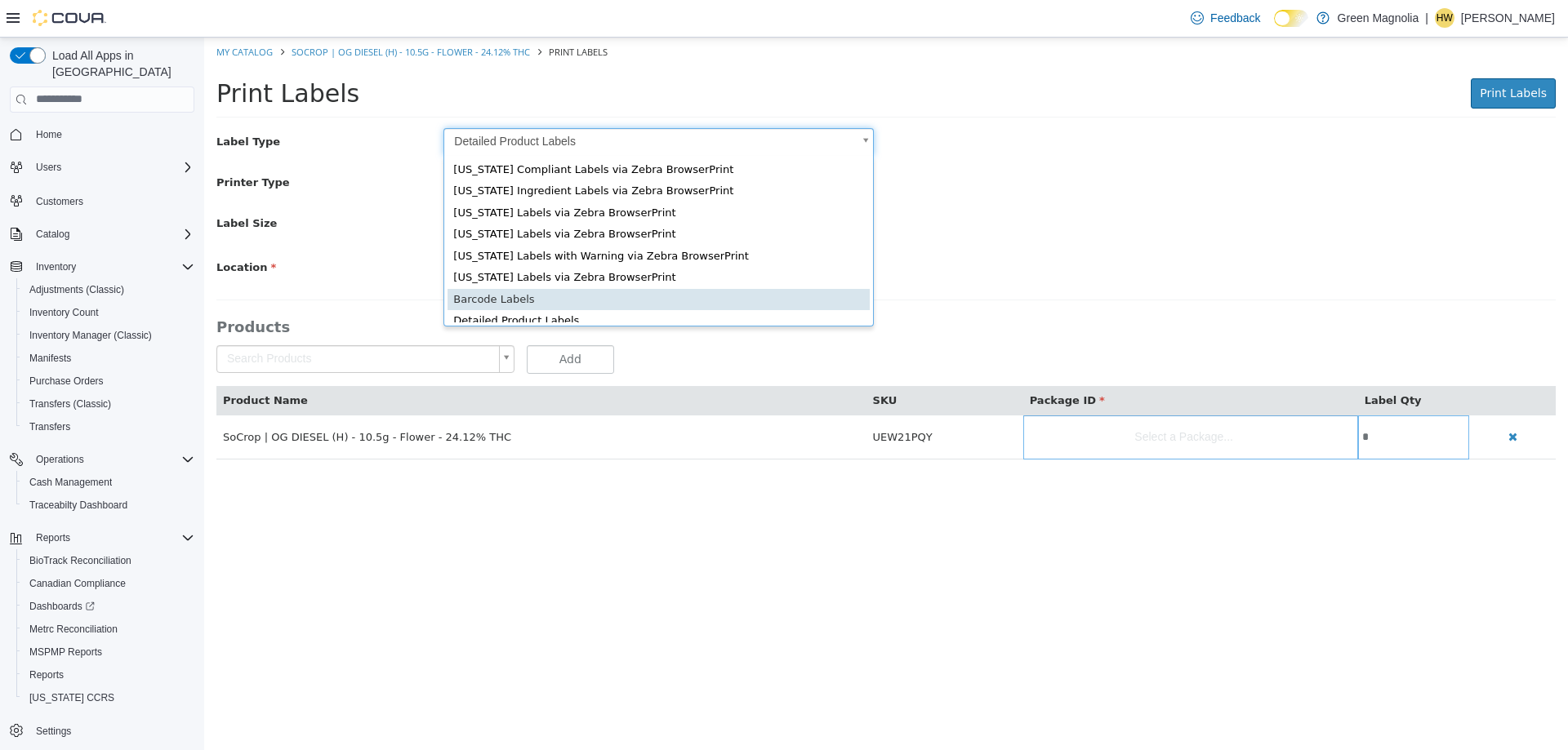
type input "*"
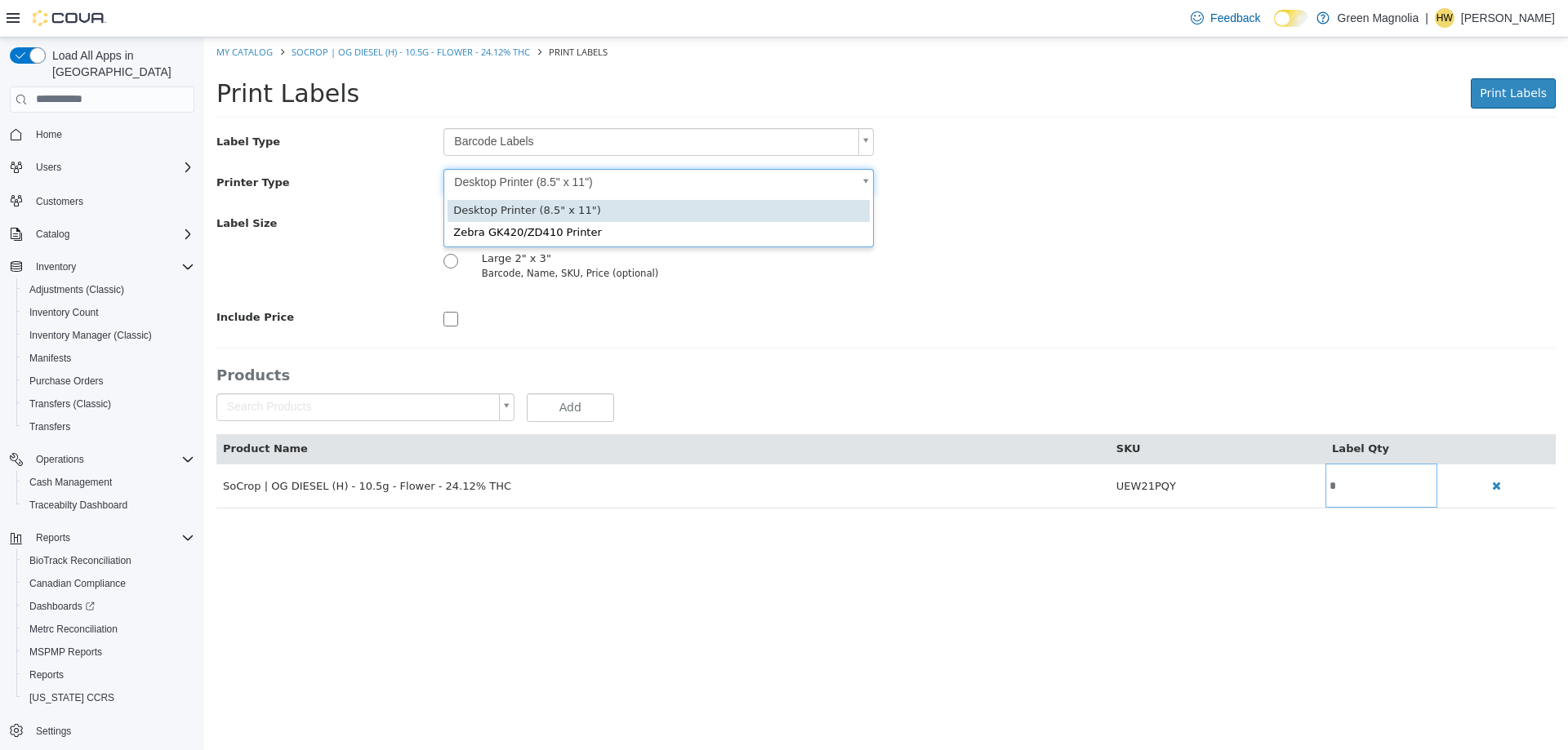
click at [557, 188] on body "Saving Bulk Changes... × My Catalog SoCrop | OG DIESEL (H) - 10.5g - Flower - 2…" at bounding box center [886, 281] width 1364 height 488
type input "*"
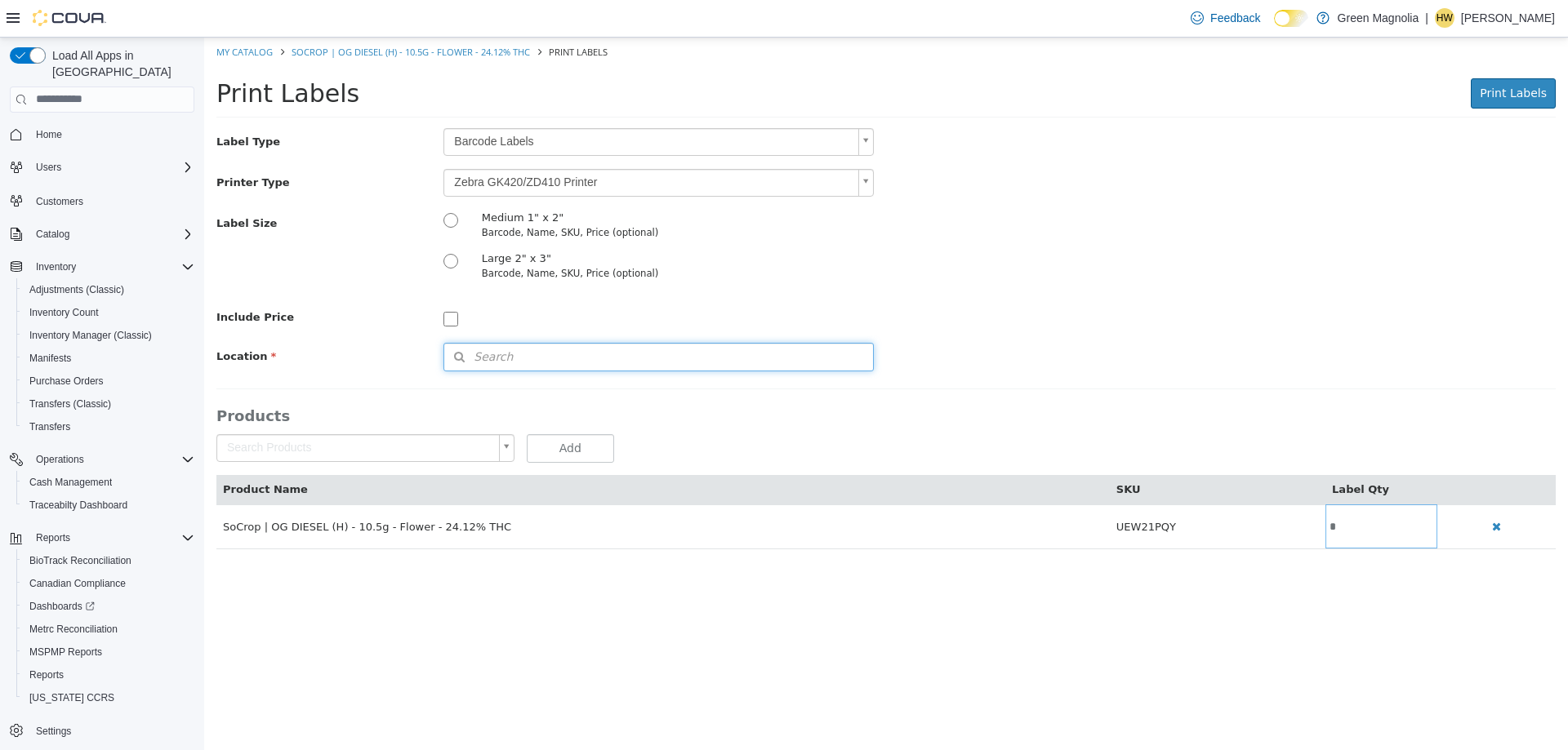
click at [523, 358] on button "Search" at bounding box center [658, 356] width 431 height 28
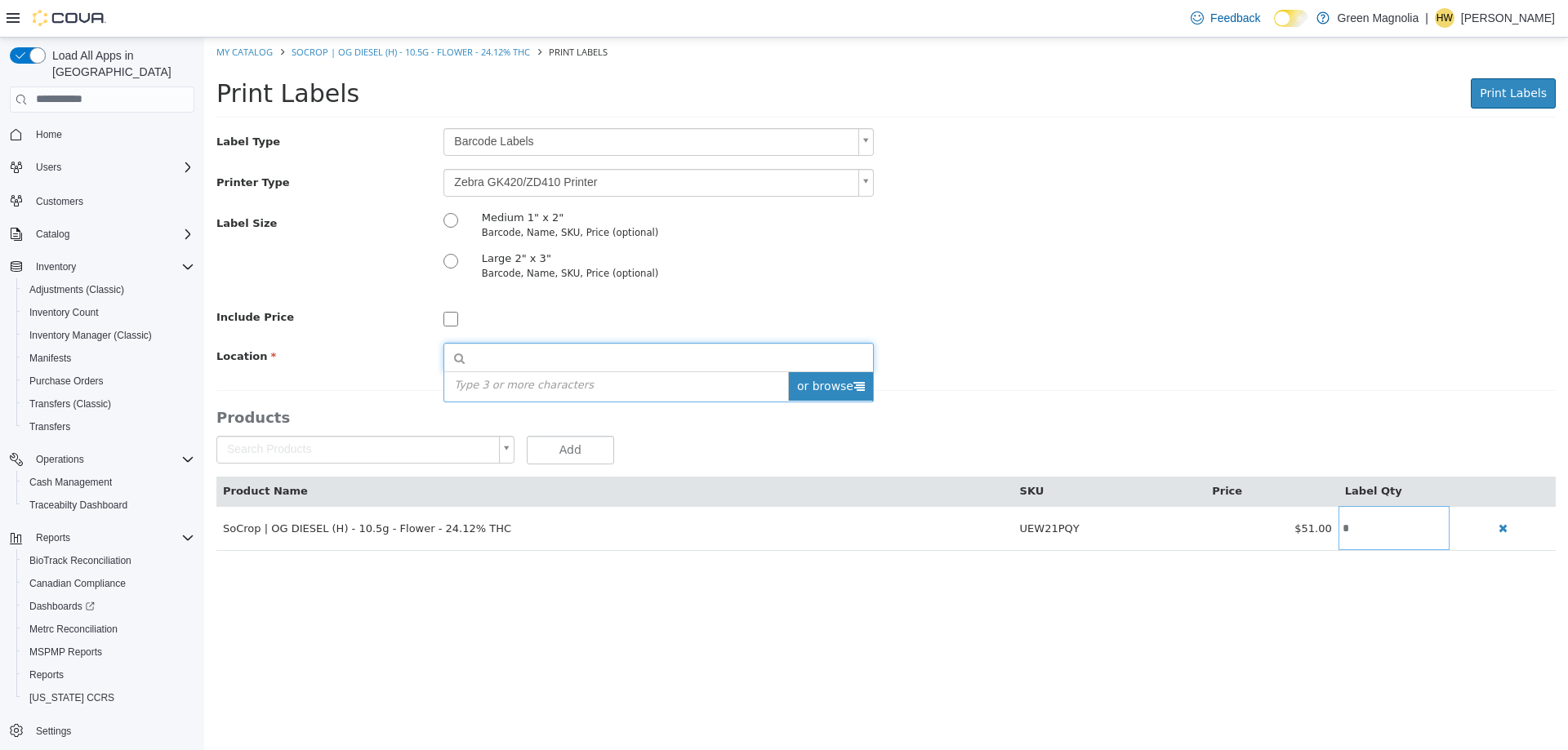
click at [846, 377] on span "or browse" at bounding box center [830, 385] width 85 height 28
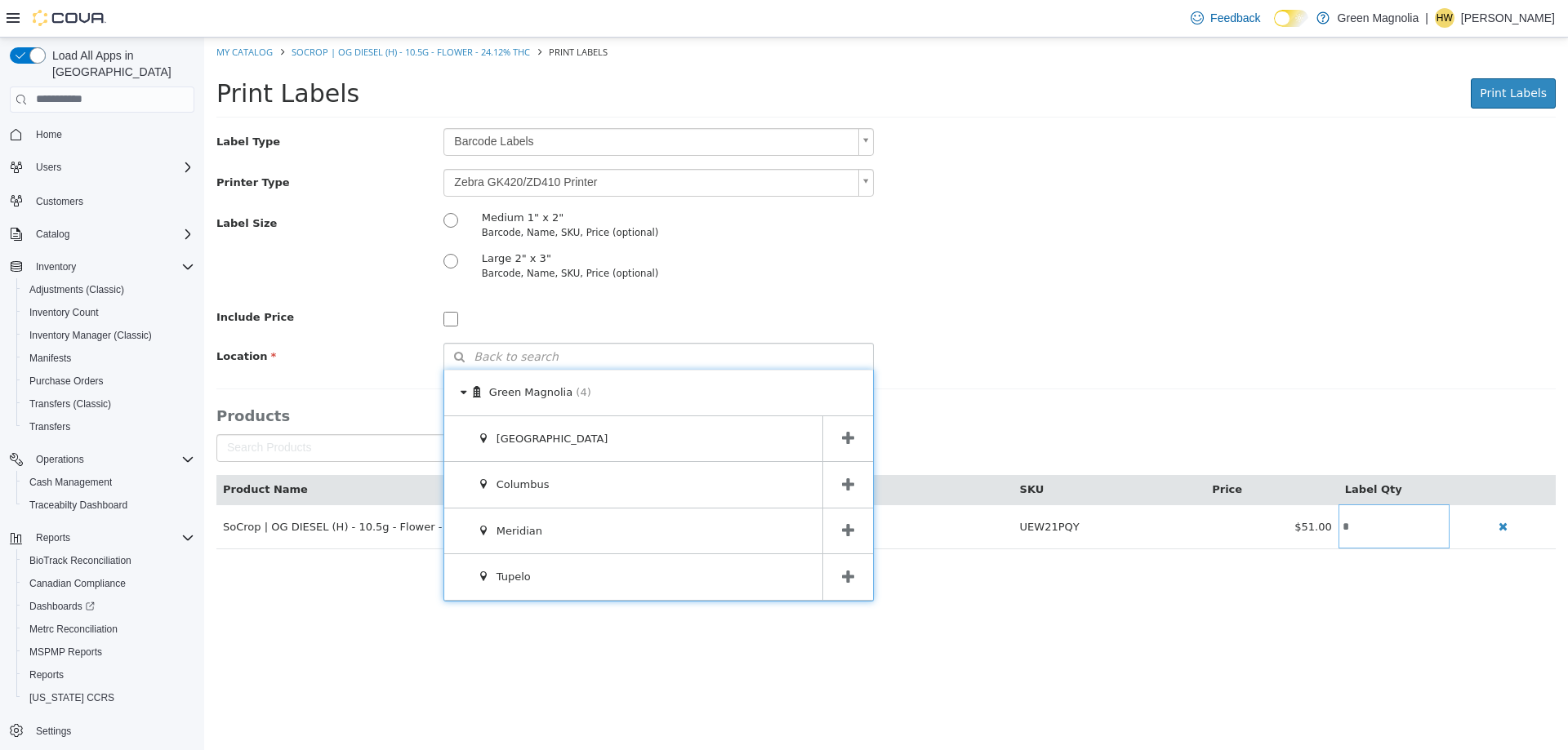
click at [839, 441] on span at bounding box center [848, 438] width 51 height 46
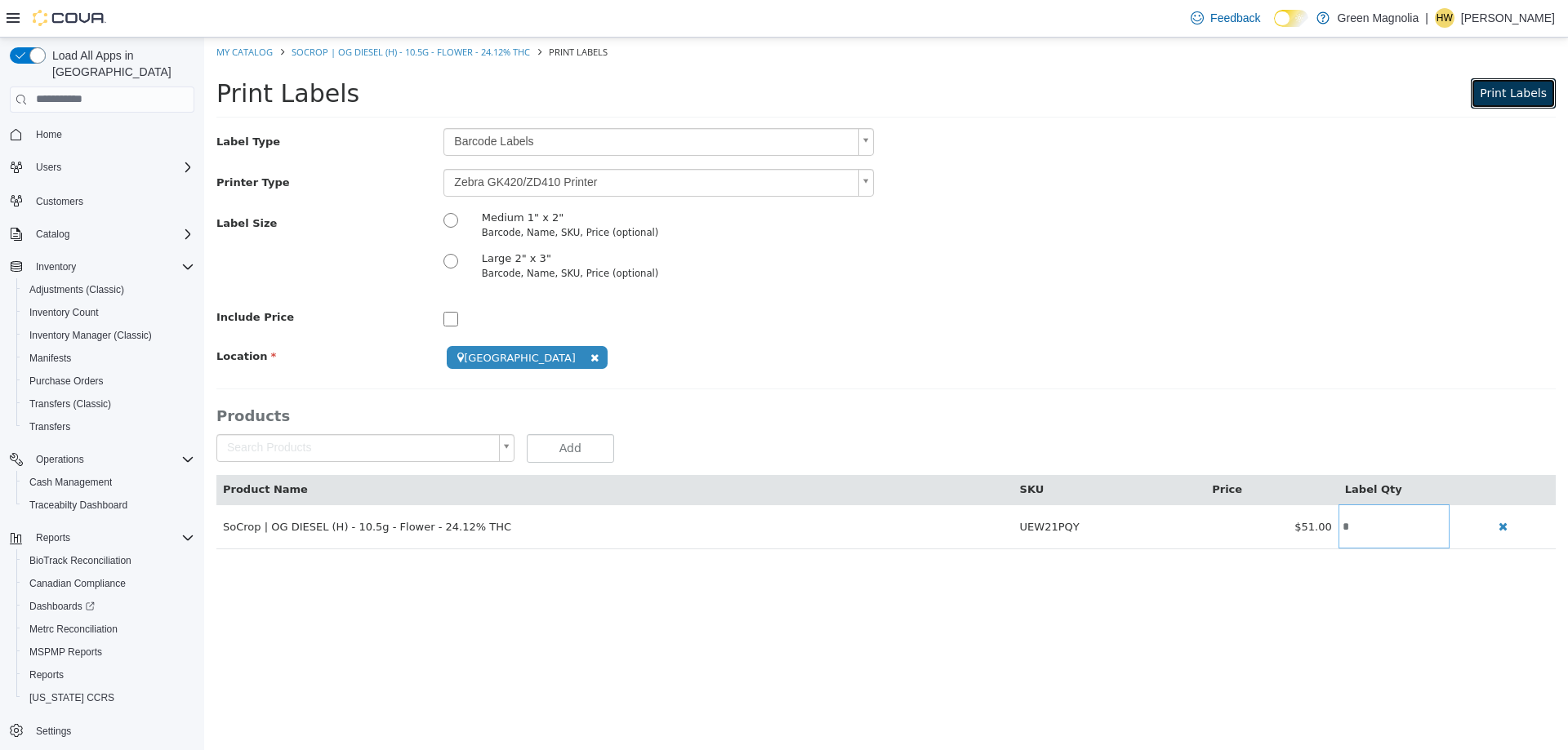
drag, startPoint x: 1487, startPoint y: 90, endPoint x: 1473, endPoint y: 100, distance: 17.2
click at [1488, 92] on button "Print Labels" at bounding box center [1513, 92] width 85 height 30
